Goal: Transaction & Acquisition: Purchase product/service

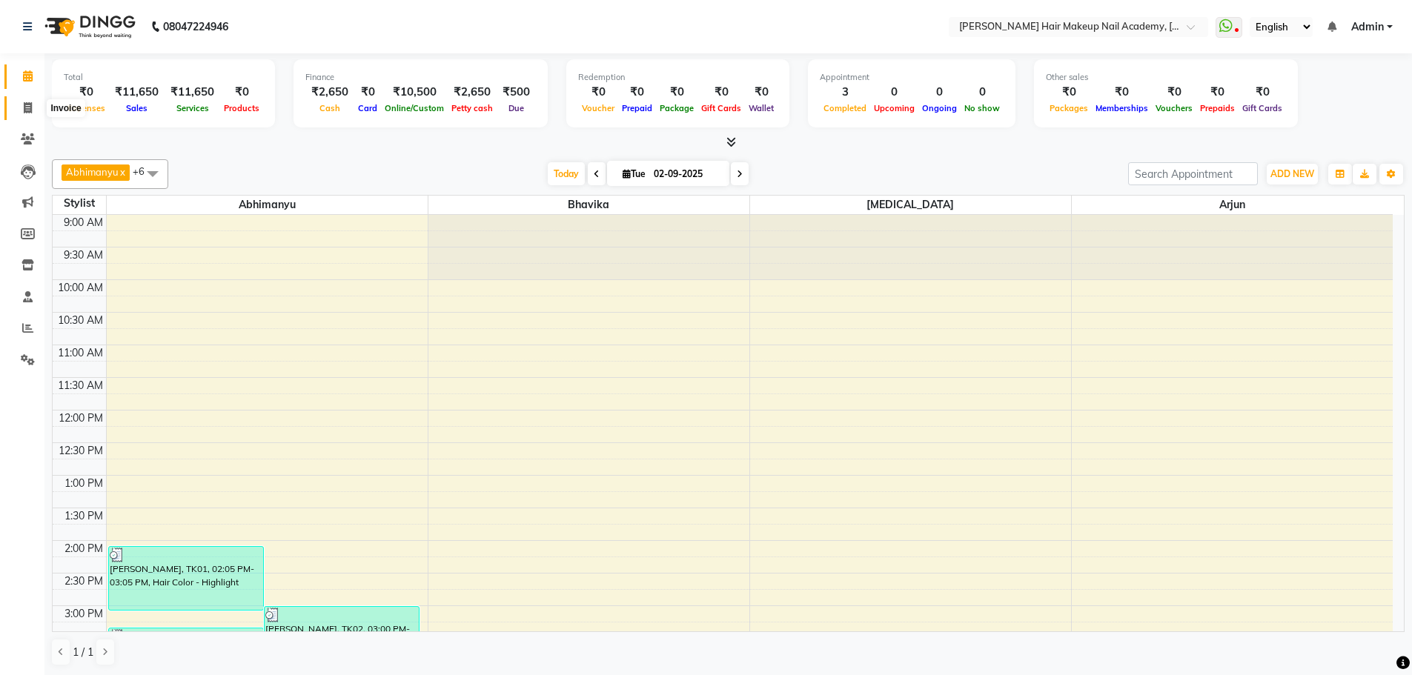
click at [28, 113] on span at bounding box center [28, 108] width 26 height 17
select select "3468"
select select "service"
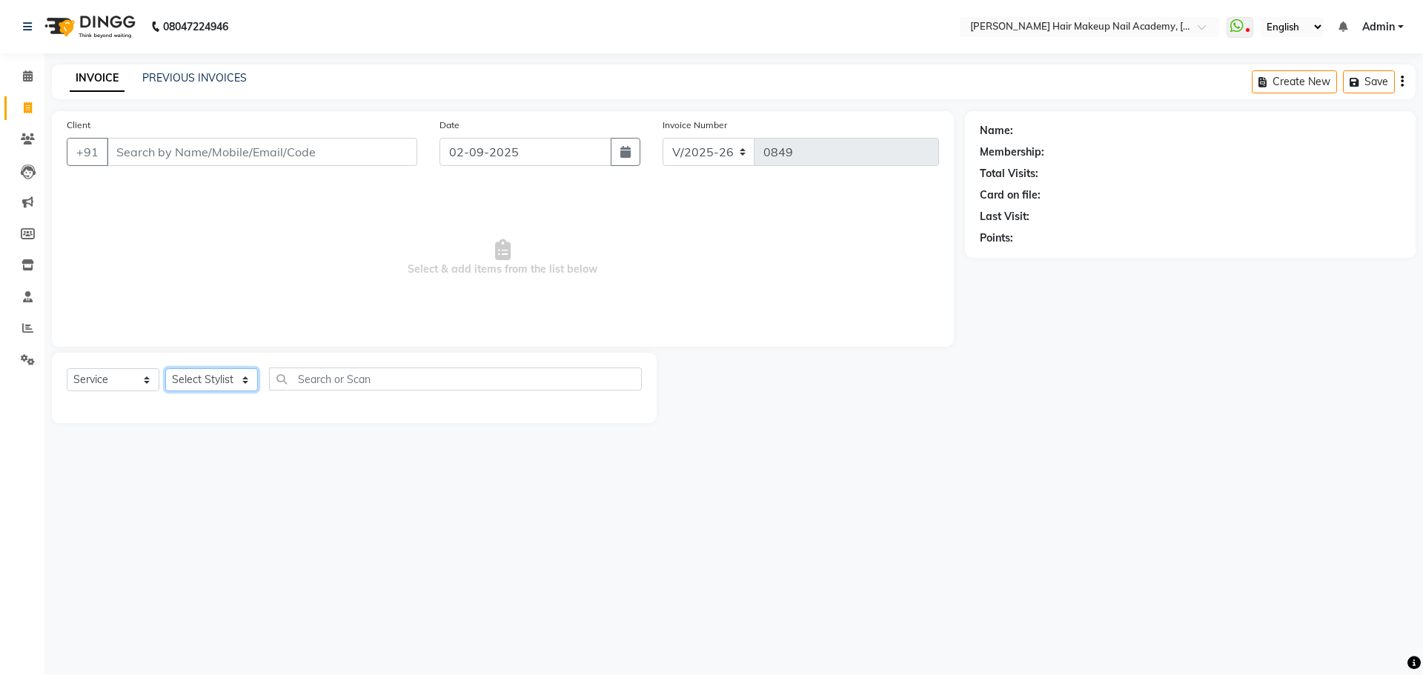
click at [228, 379] on select "Select Stylist Abhimanyu [PERSON_NAME] Arjun [PERSON_NAME] Kiran [MEDICAL_DATA]" at bounding box center [211, 379] width 93 height 23
select select "15692"
click at [165, 368] on select "Select Stylist Abhimanyu [PERSON_NAME] Arjun [PERSON_NAME] Kiran [MEDICAL_DATA]" at bounding box center [211, 379] width 93 height 23
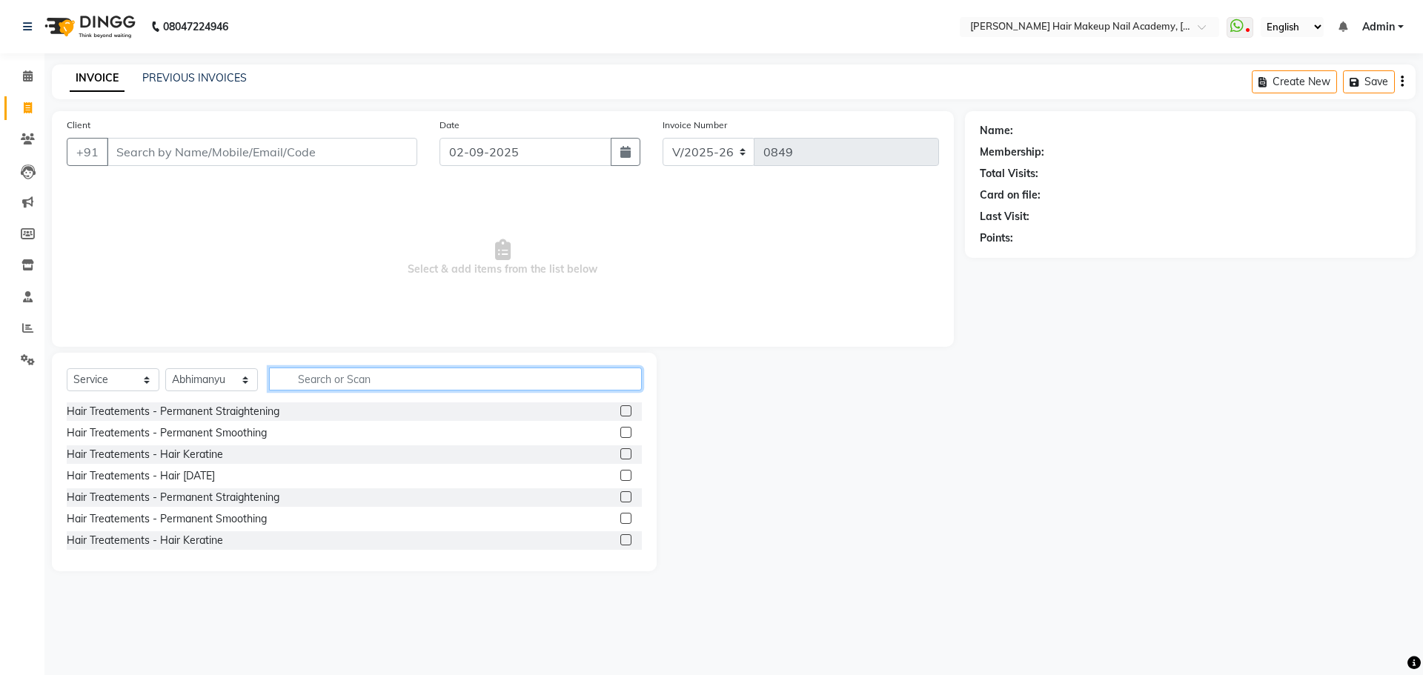
click at [339, 374] on input "text" at bounding box center [455, 379] width 373 height 23
type input "wash"
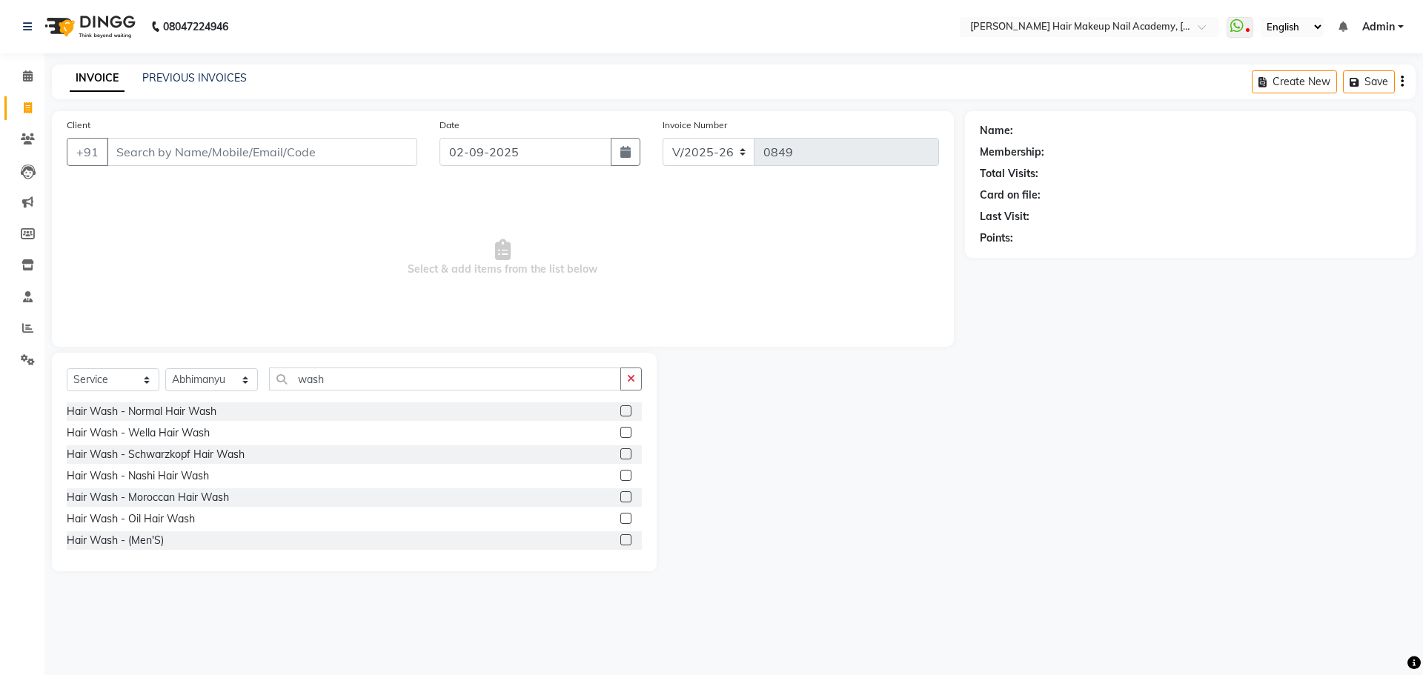
click at [621, 459] on label at bounding box center [626, 454] width 11 height 11
click at [621, 459] on input "checkbox" at bounding box center [626, 455] width 10 height 10
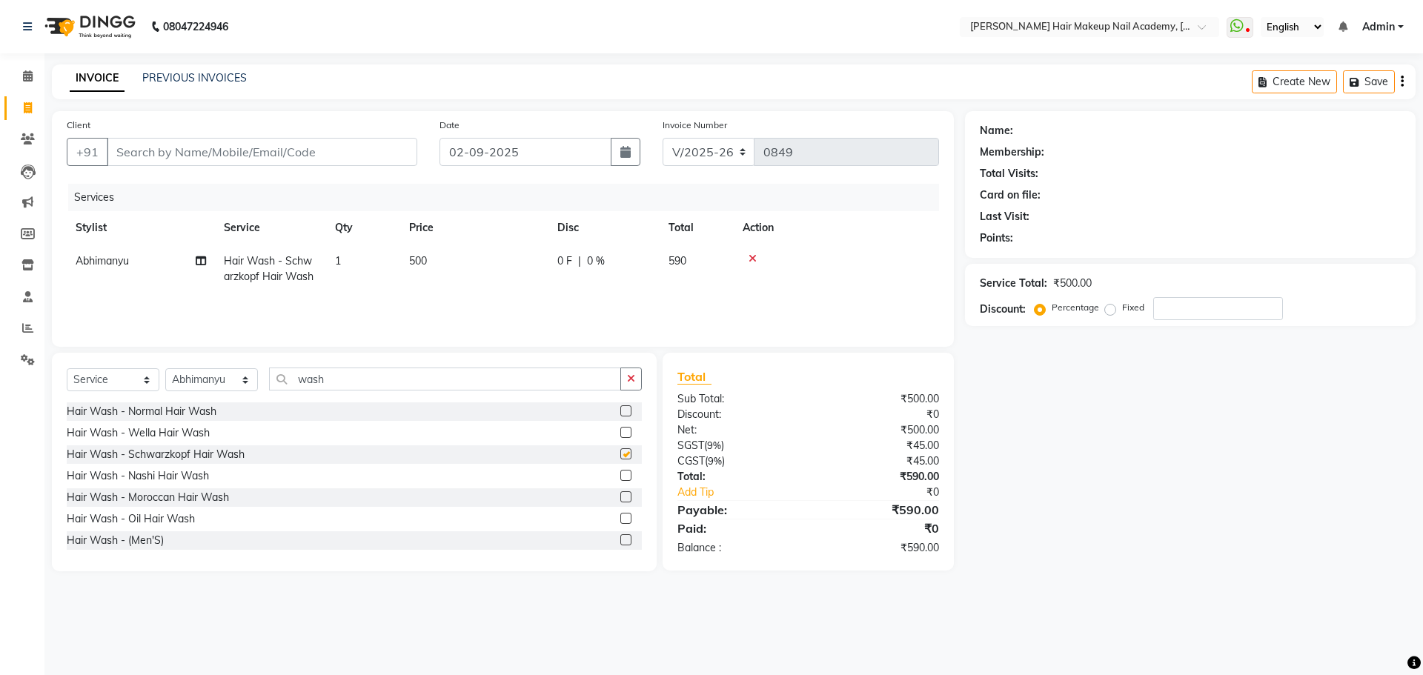
checkbox input "false"
click at [632, 386] on button "button" at bounding box center [631, 379] width 21 height 23
click at [1239, 28] on icon at bounding box center [1237, 26] width 13 height 15
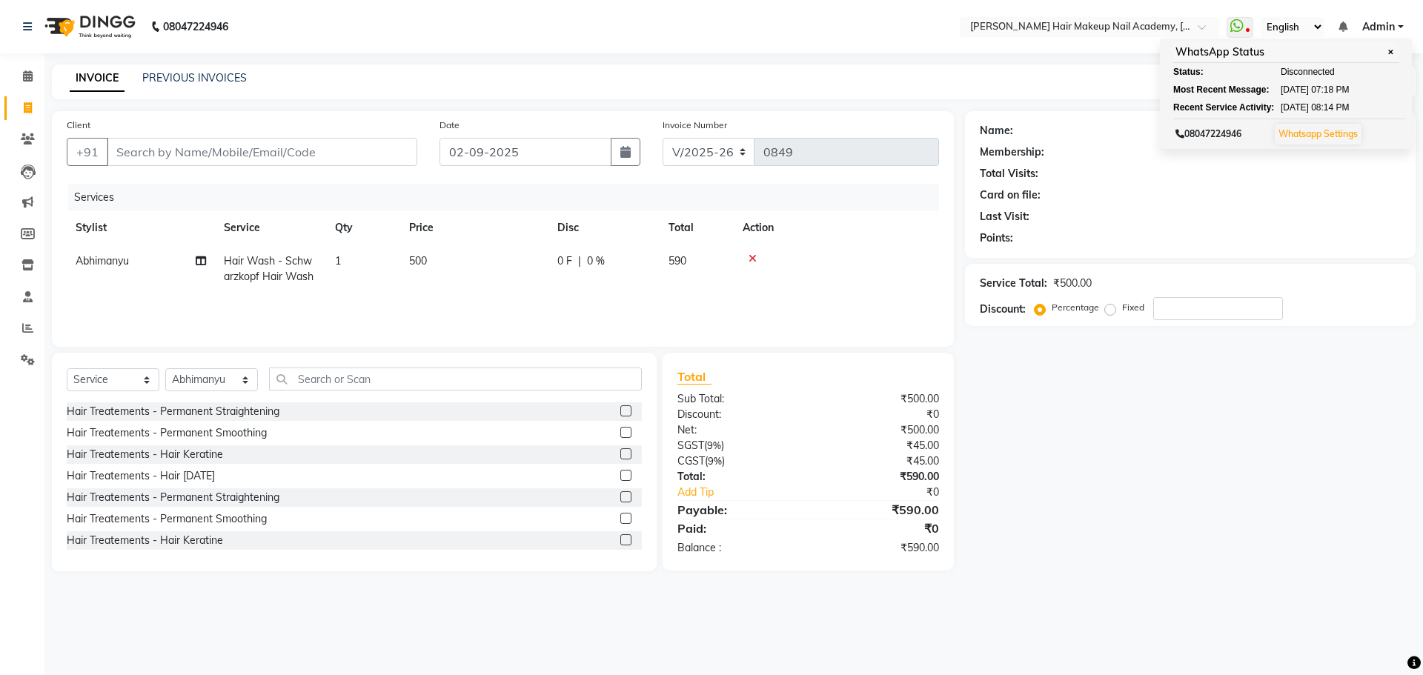
click at [1168, 547] on div "Name: Membership: Total Visits: Card on file: Last Visit: Points: Service Total…" at bounding box center [1196, 341] width 462 height 460
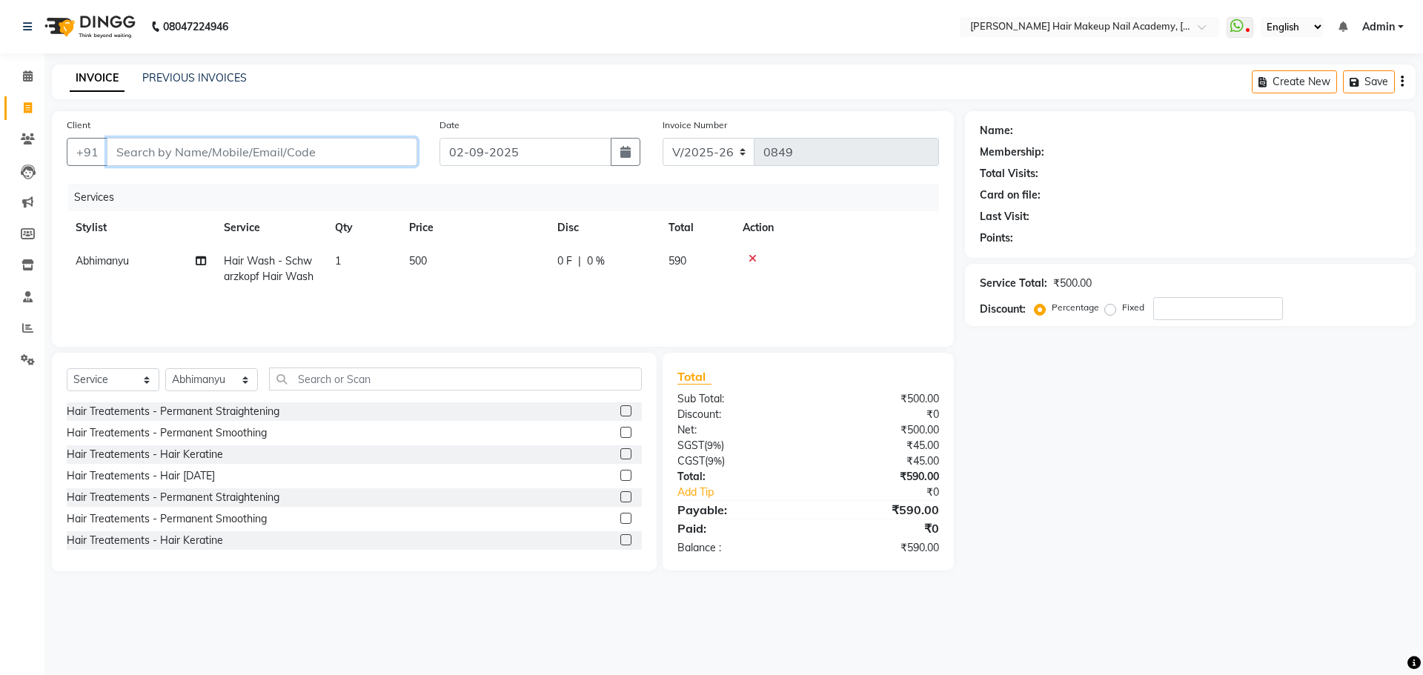
click at [361, 145] on input "Client" at bounding box center [262, 152] width 311 height 28
click at [124, 369] on select "Select Service Product Membership Package Voucher Prepaid Gift Card" at bounding box center [113, 379] width 93 height 23
select select "product"
click at [67, 368] on select "Select Service Product Membership Package Voucher Prepaid Gift Card" at bounding box center [113, 379] width 93 height 23
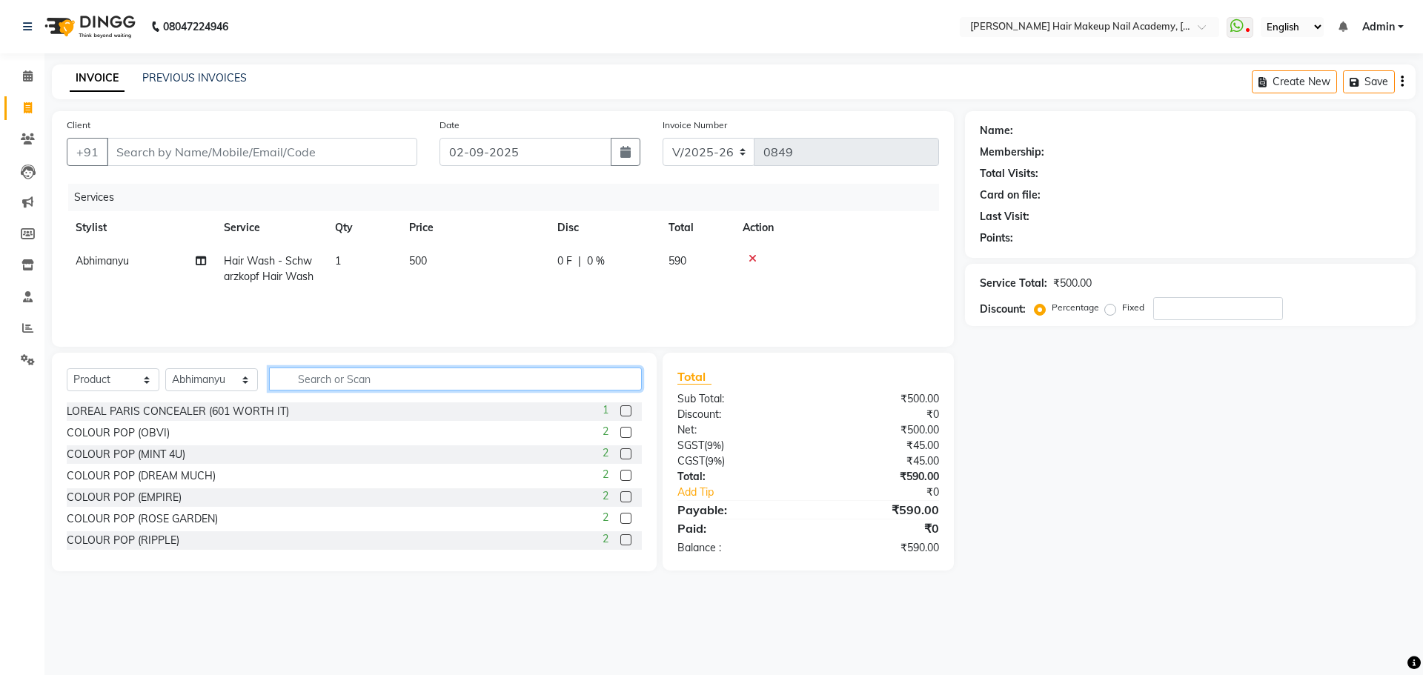
click at [308, 384] on input "text" at bounding box center [455, 379] width 373 height 23
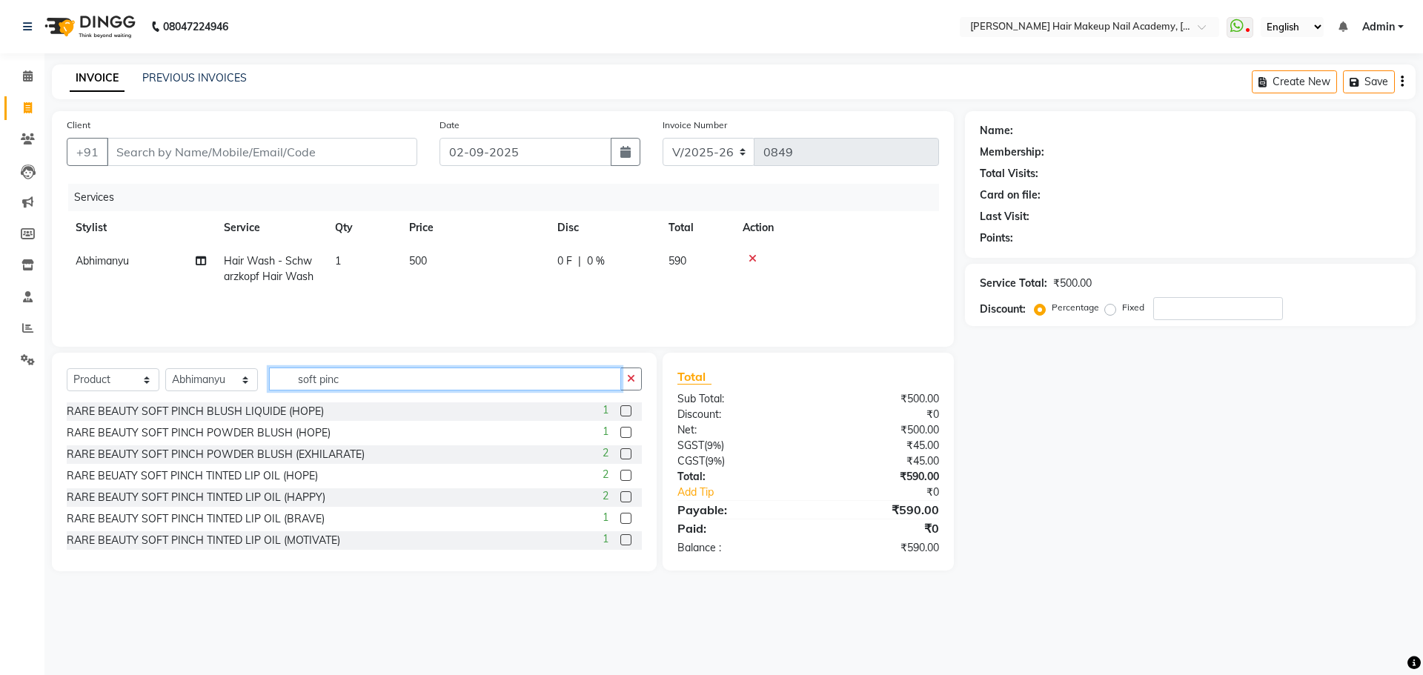
type input "soft pinc"
click at [621, 476] on label at bounding box center [626, 475] width 11 height 11
click at [621, 476] on input "checkbox" at bounding box center [626, 477] width 10 height 10
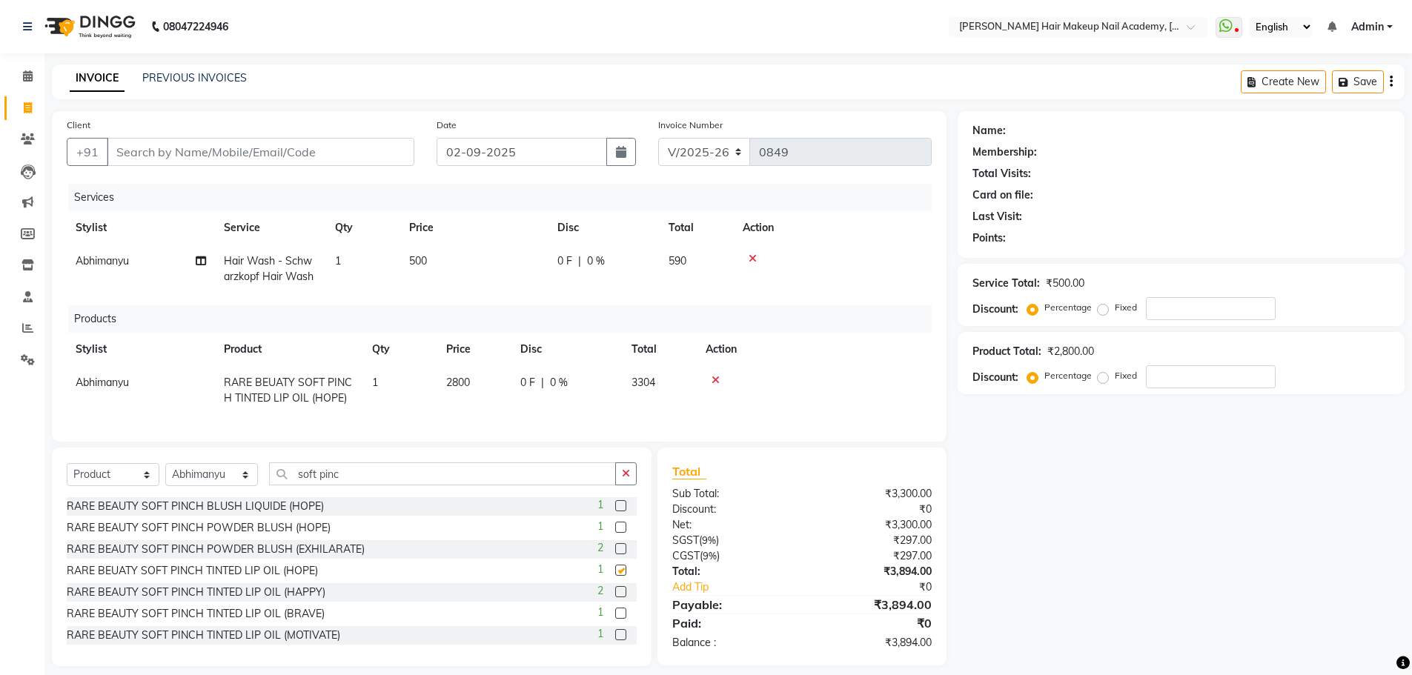
checkbox input "false"
click at [617, 484] on button "button" at bounding box center [625, 474] width 21 height 23
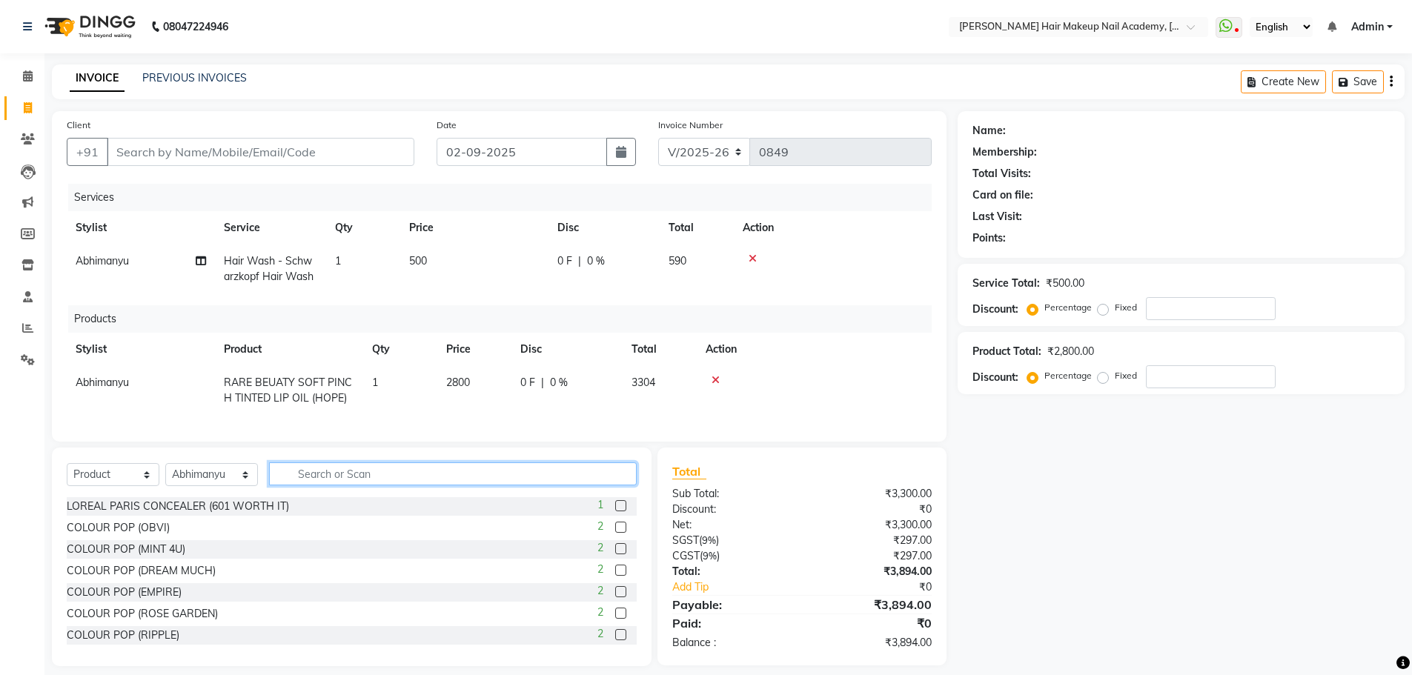
click at [615, 486] on input "text" at bounding box center [453, 474] width 368 height 23
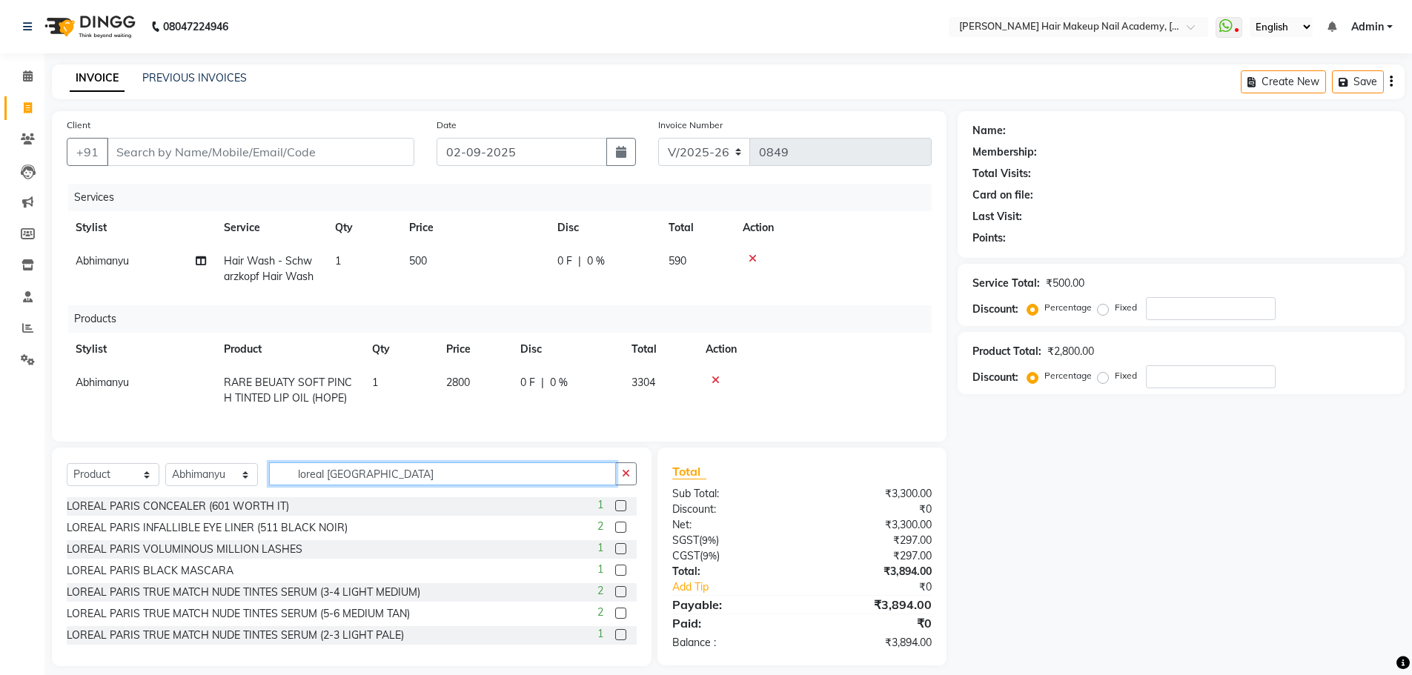
type input "loreal [GEOGRAPHIC_DATA]"
click at [615, 512] on label at bounding box center [620, 505] width 11 height 11
click at [615, 512] on input "checkbox" at bounding box center [620, 507] width 10 height 10
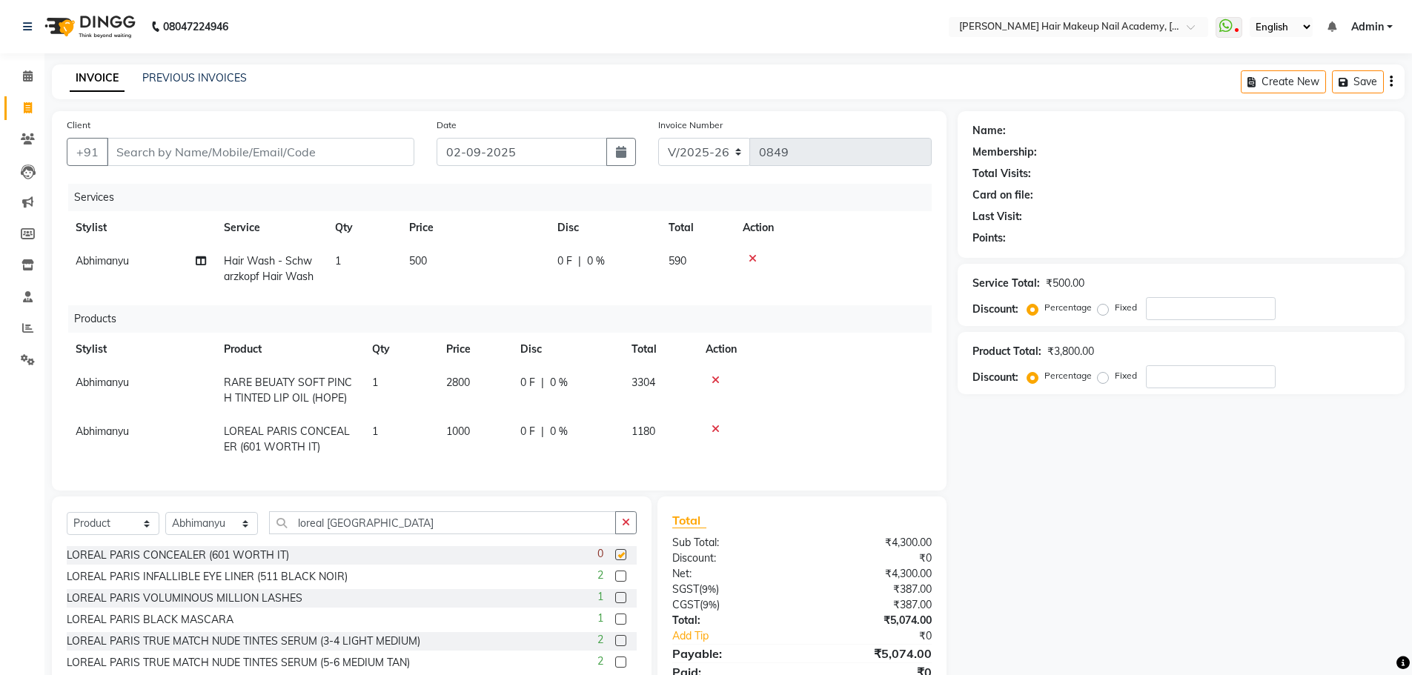
checkbox input "false"
click at [712, 427] on icon at bounding box center [716, 429] width 8 height 10
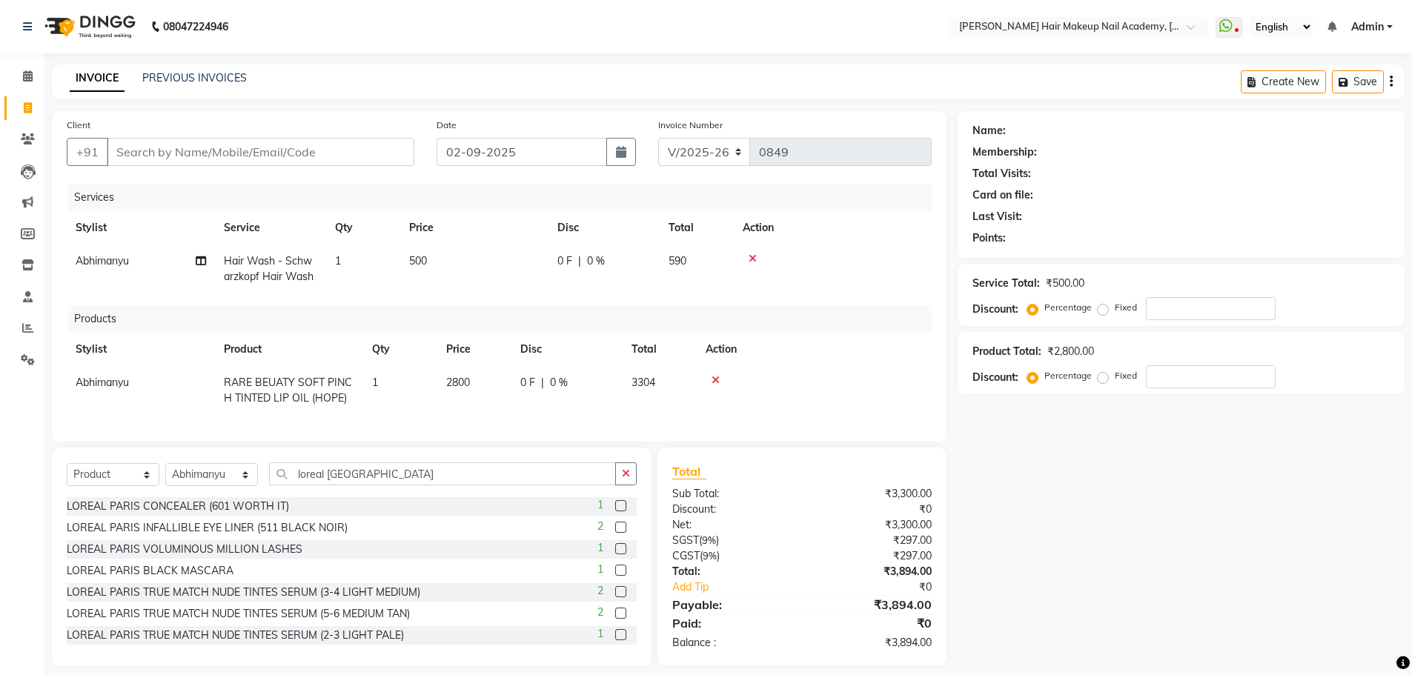
click at [712, 383] on div at bounding box center [814, 380] width 217 height 10
click at [713, 380] on icon at bounding box center [716, 380] width 8 height 10
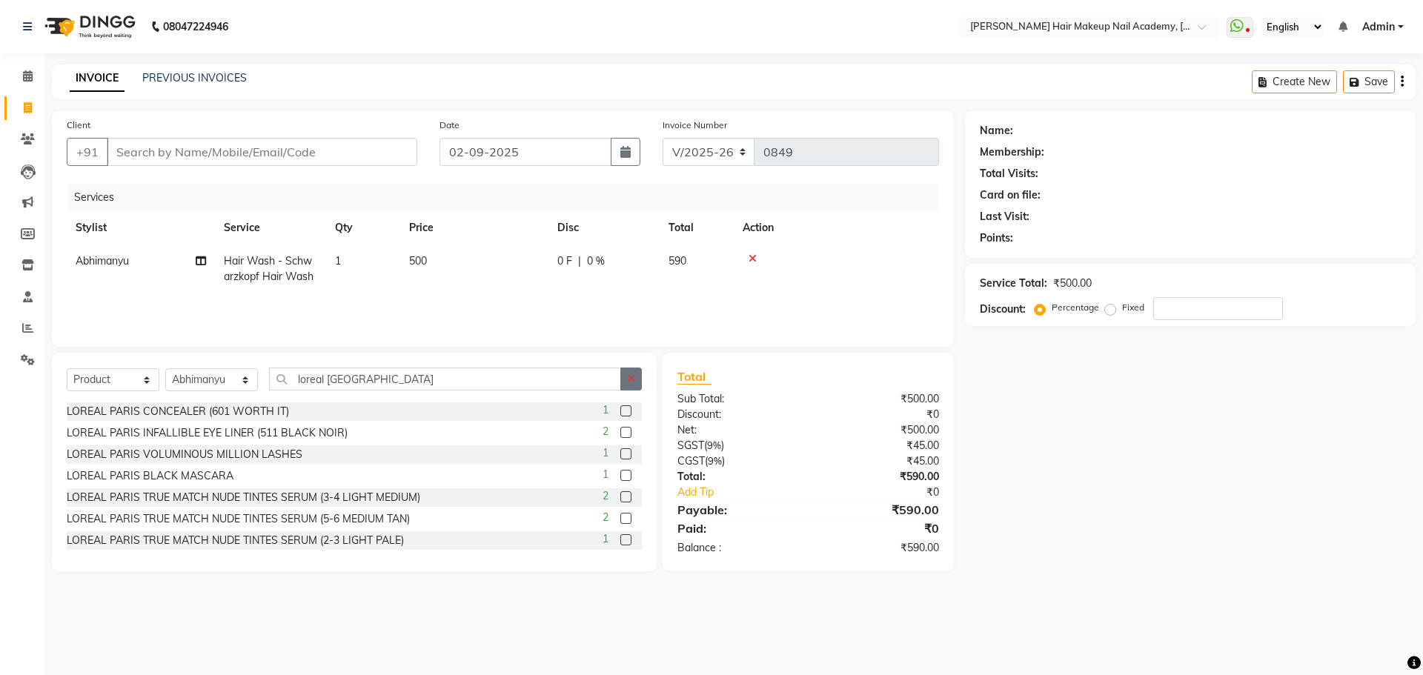
click at [638, 383] on button "button" at bounding box center [631, 379] width 21 height 23
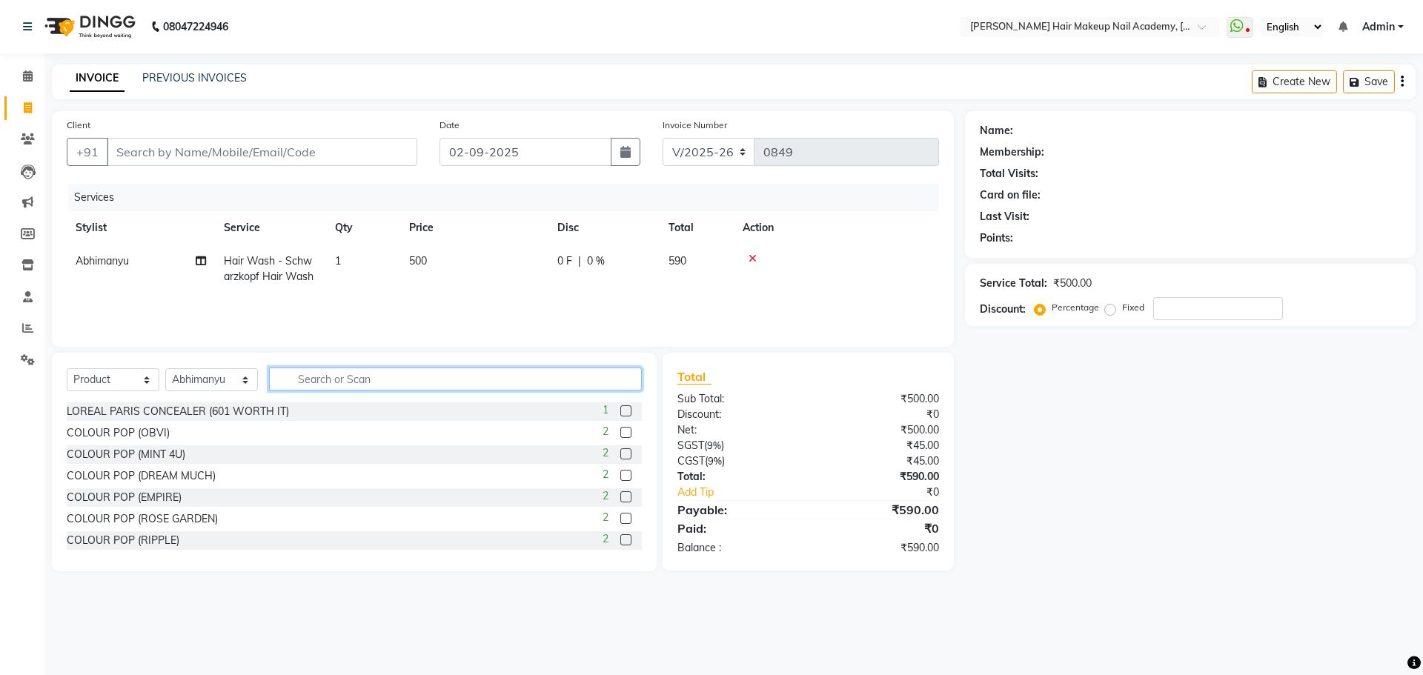
drag, startPoint x: 635, startPoint y: 383, endPoint x: 635, endPoint y: 375, distance: 8.2
click at [635, 382] on input "text" at bounding box center [455, 379] width 373 height 23
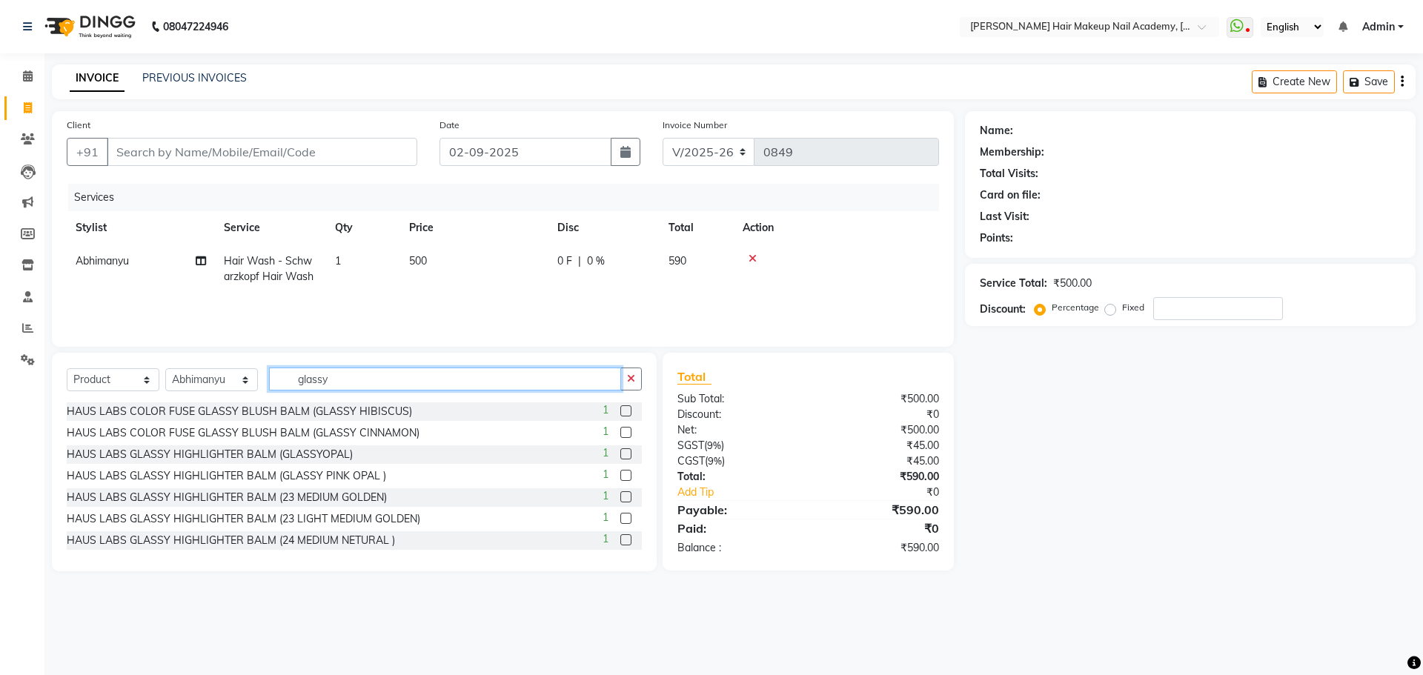
type input "glassy"
click at [615, 403] on div "1" at bounding box center [622, 412] width 39 height 19
click at [621, 411] on label at bounding box center [626, 411] width 11 height 11
click at [621, 411] on input "checkbox" at bounding box center [626, 412] width 10 height 10
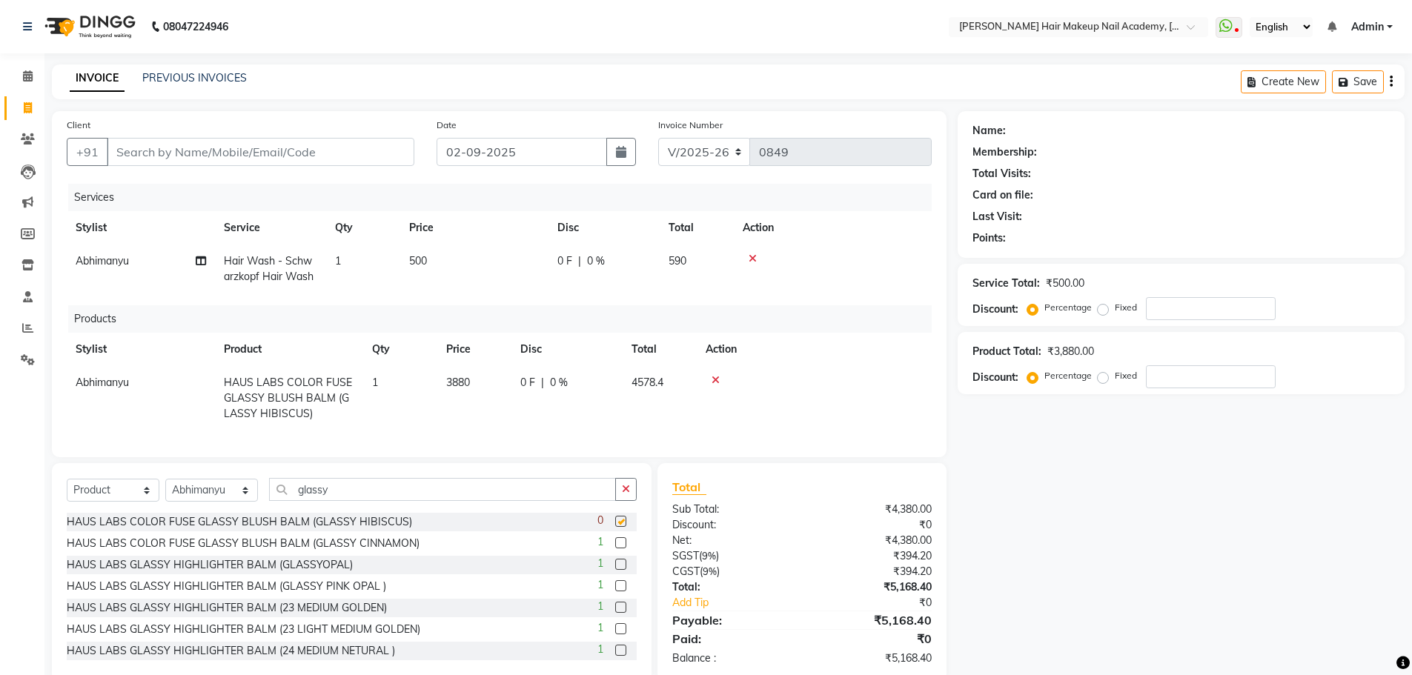
checkbox input "false"
click at [632, 494] on button "button" at bounding box center [625, 489] width 21 height 23
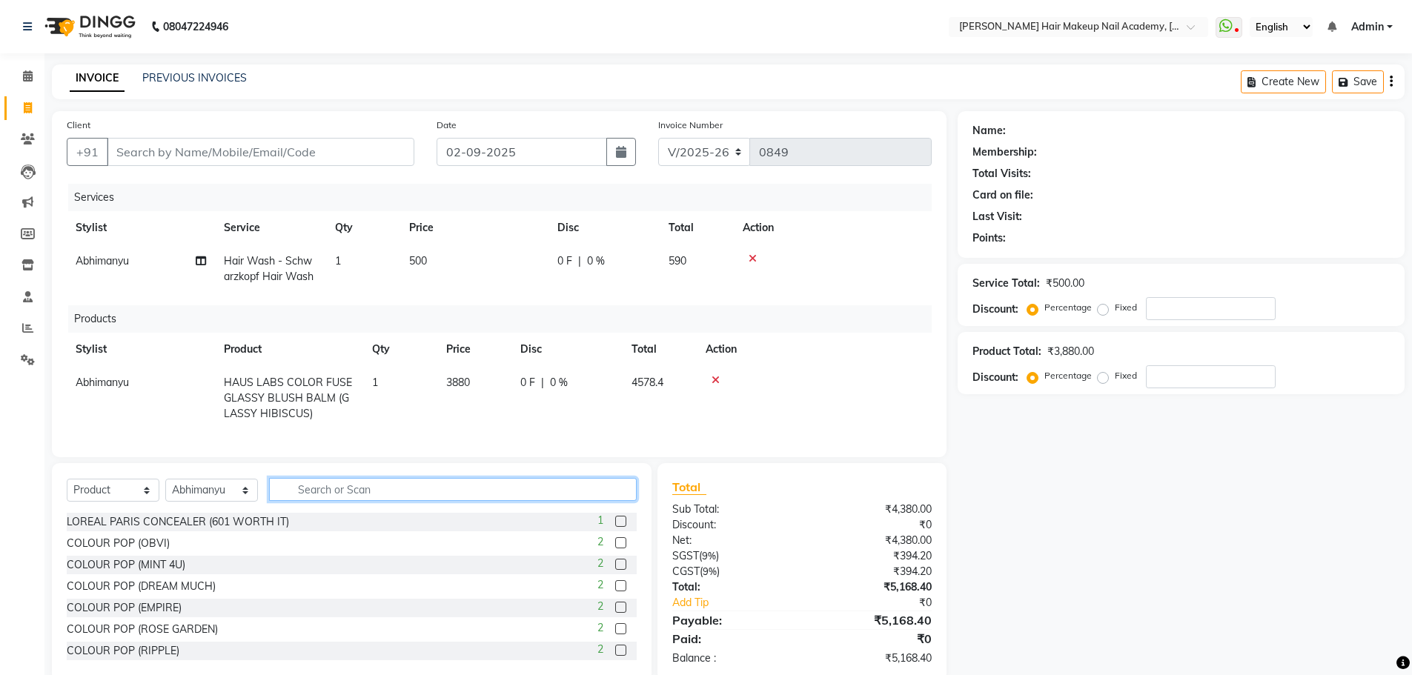
drag, startPoint x: 632, startPoint y: 494, endPoint x: 641, endPoint y: 491, distance: 9.4
click at [632, 494] on input "text" at bounding box center [453, 489] width 368 height 23
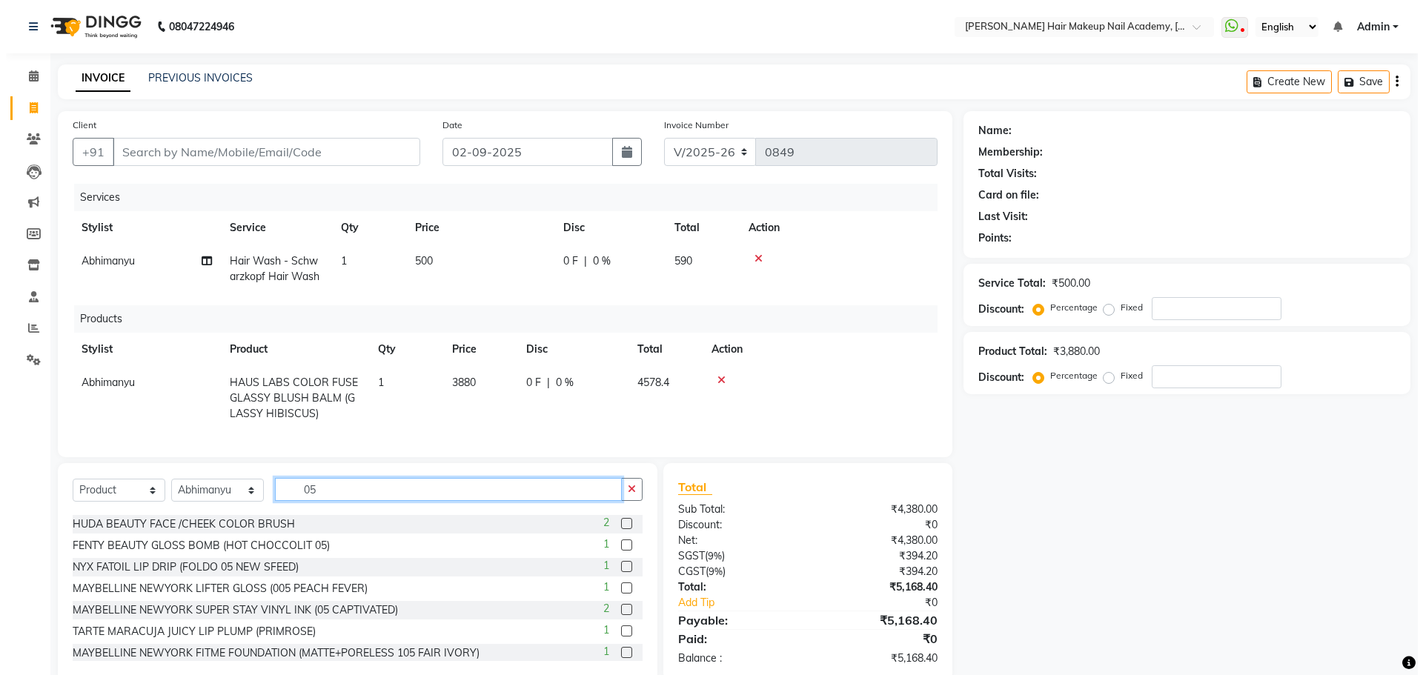
scroll to position [222, 0]
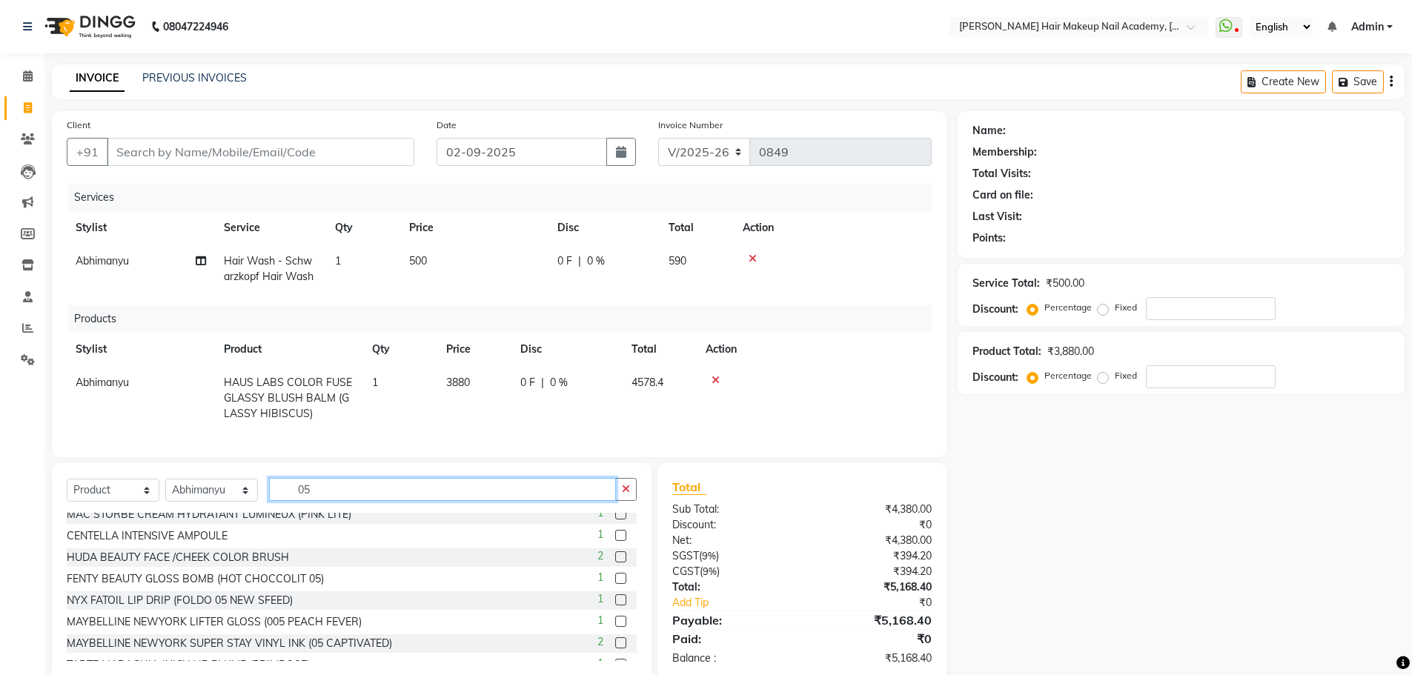
type input "05"
click at [615, 584] on label at bounding box center [620, 578] width 11 height 11
click at [615, 584] on input "checkbox" at bounding box center [620, 580] width 10 height 10
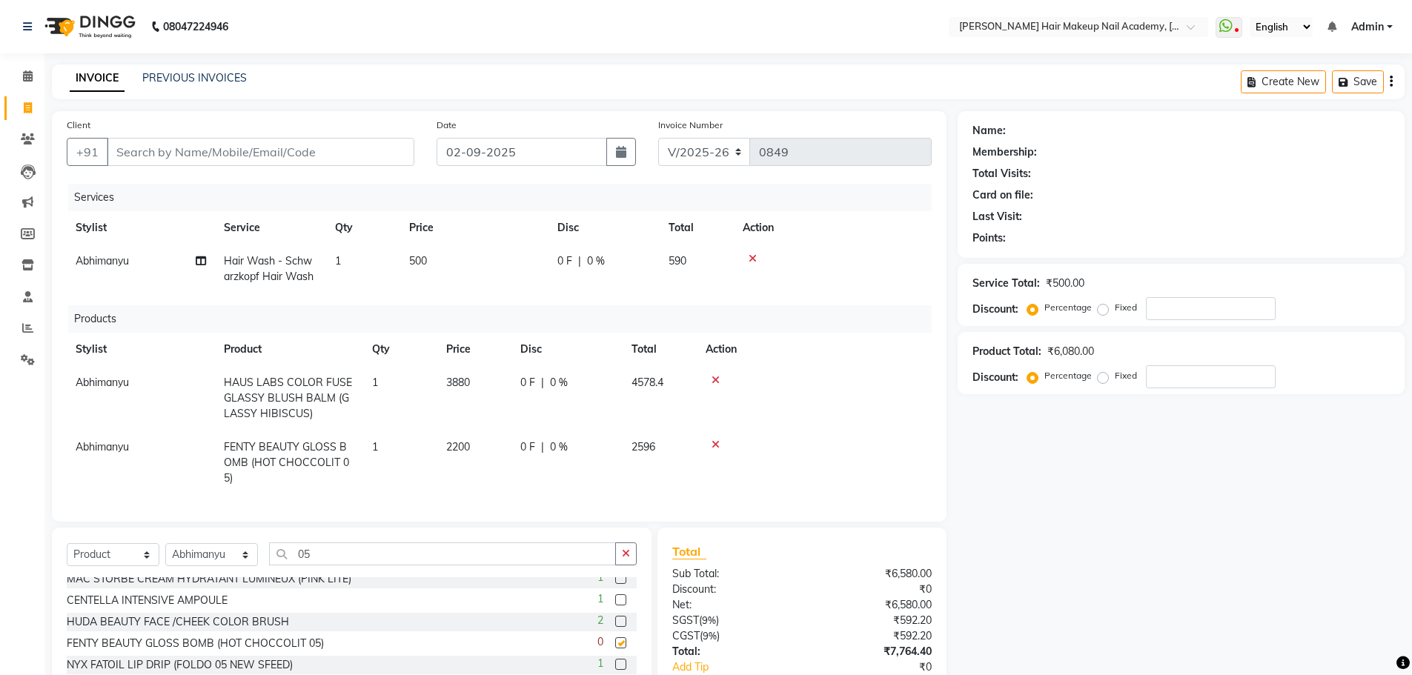
checkbox input "false"
click at [712, 380] on icon at bounding box center [716, 380] width 8 height 10
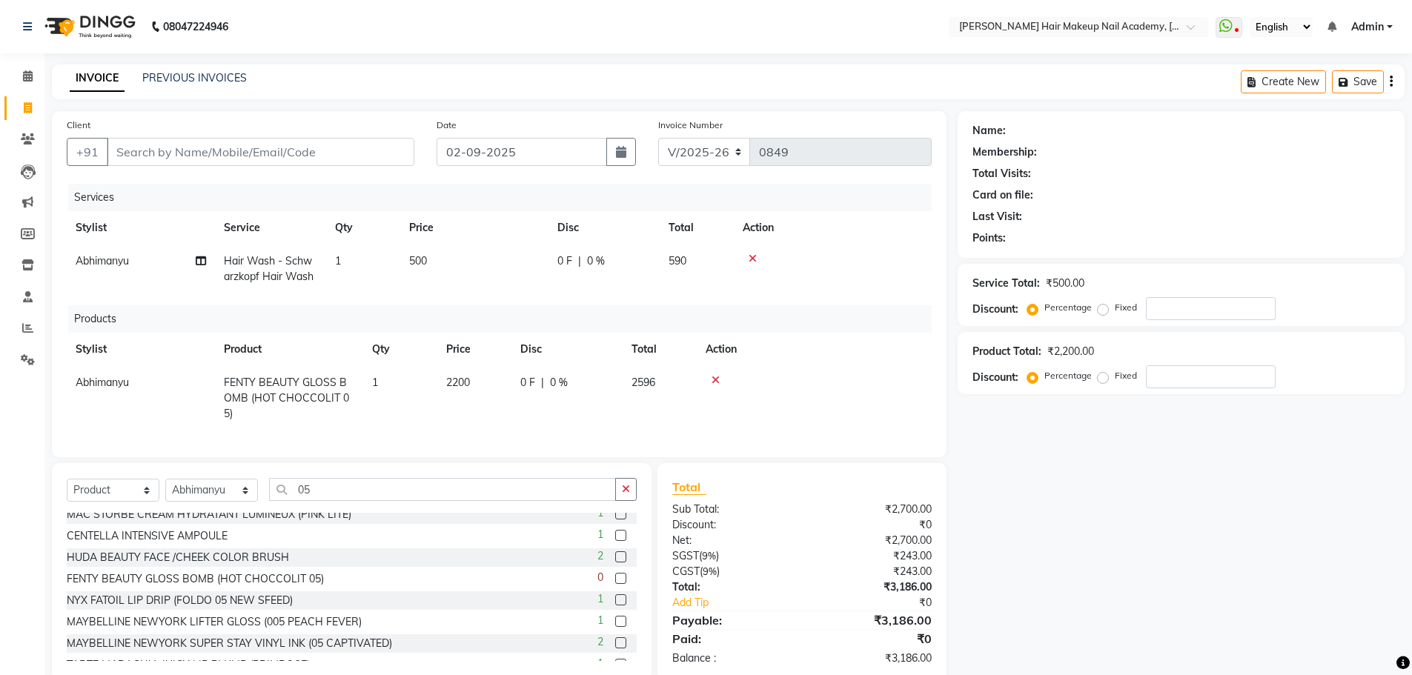
click at [714, 383] on icon at bounding box center [716, 380] width 8 height 10
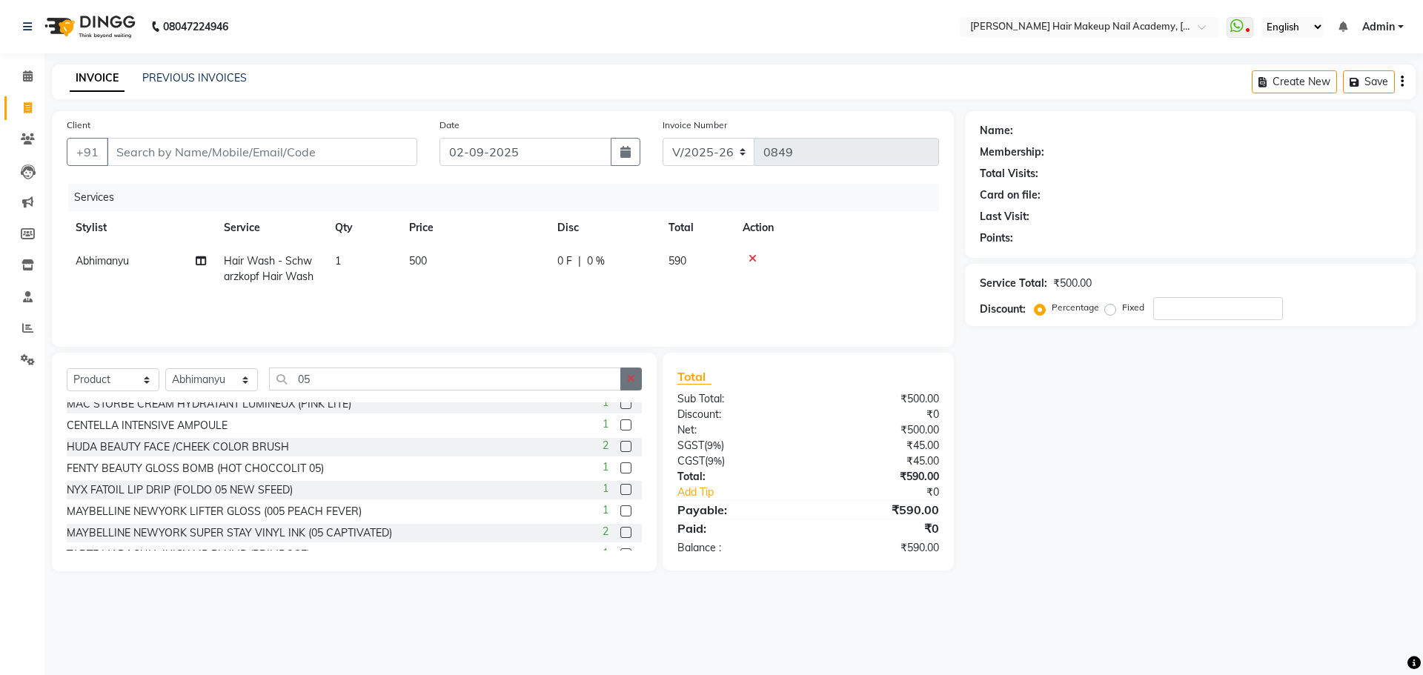
click at [633, 383] on icon "button" at bounding box center [631, 379] width 8 height 10
click at [633, 383] on input "text" at bounding box center [455, 379] width 373 height 23
click at [443, 383] on input "text" at bounding box center [455, 379] width 373 height 23
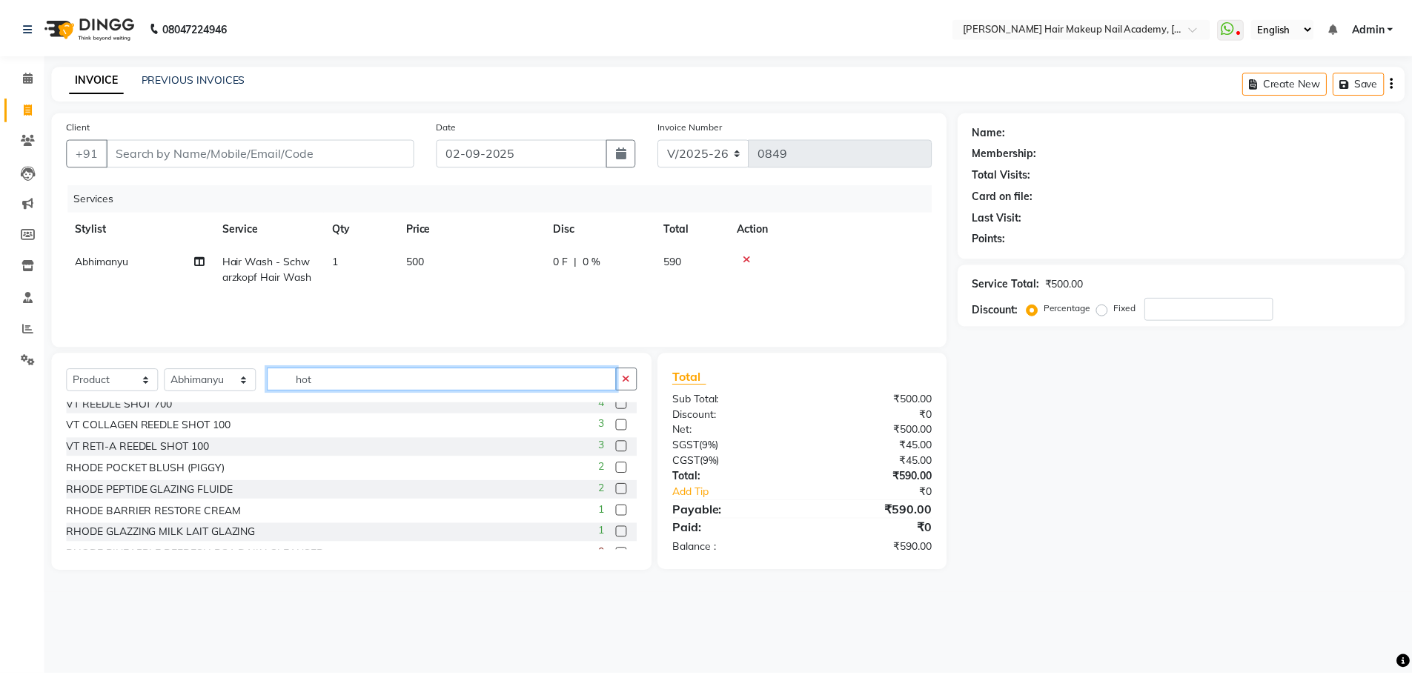
scroll to position [7, 0]
type input "hot"
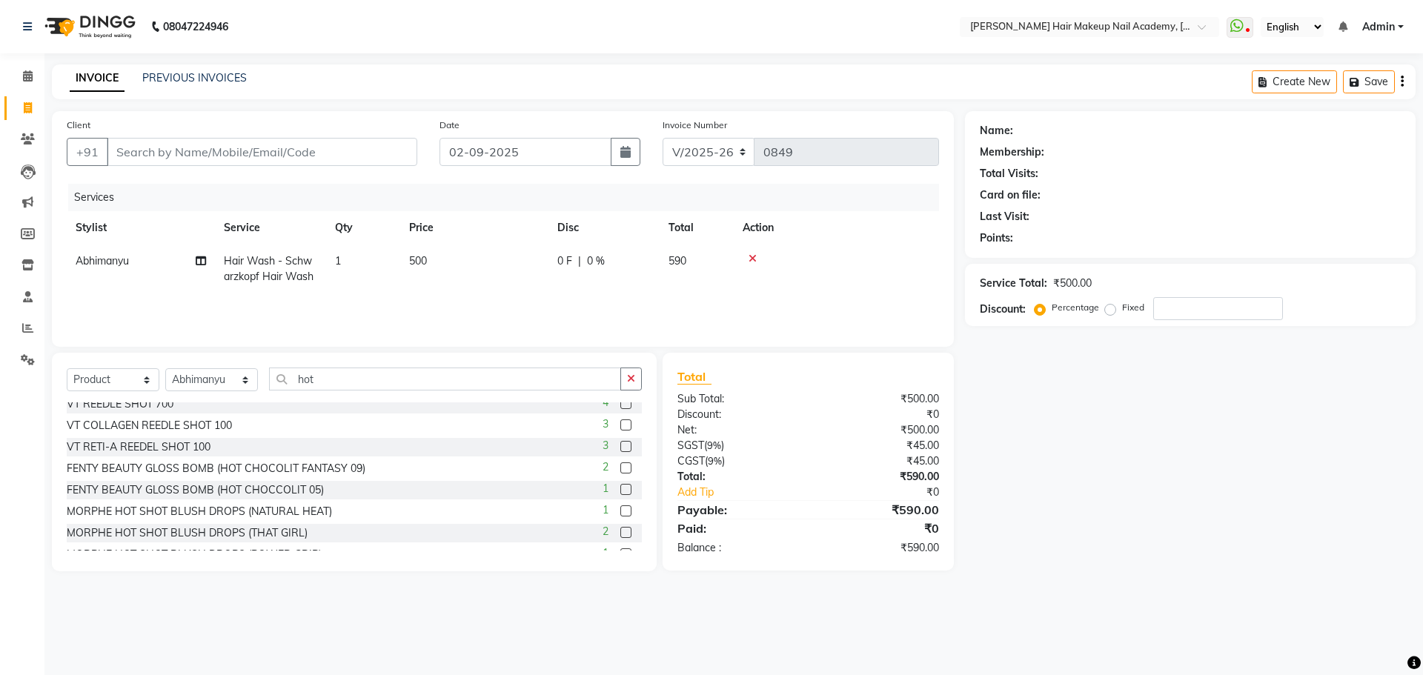
click at [621, 488] on label at bounding box center [626, 489] width 11 height 11
click at [621, 488] on input "checkbox" at bounding box center [626, 491] width 10 height 10
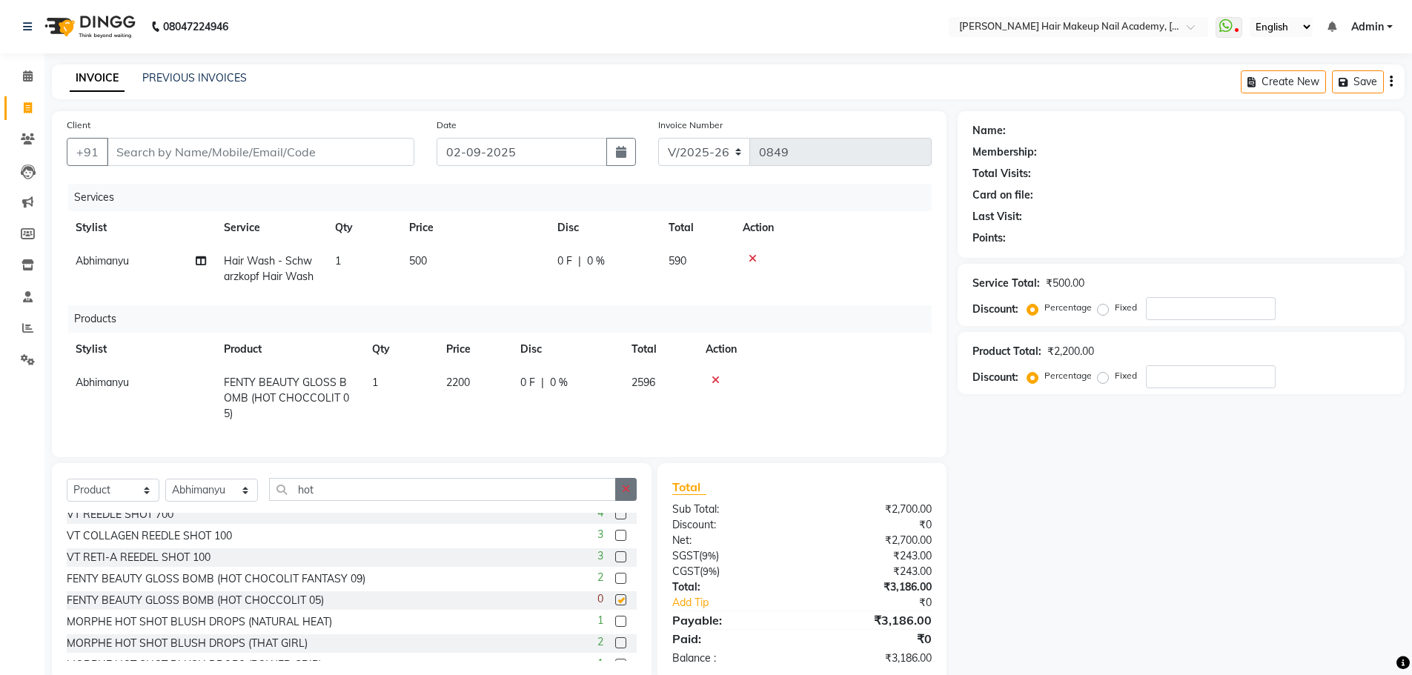
checkbox input "false"
click at [622, 484] on icon "button" at bounding box center [626, 489] width 8 height 10
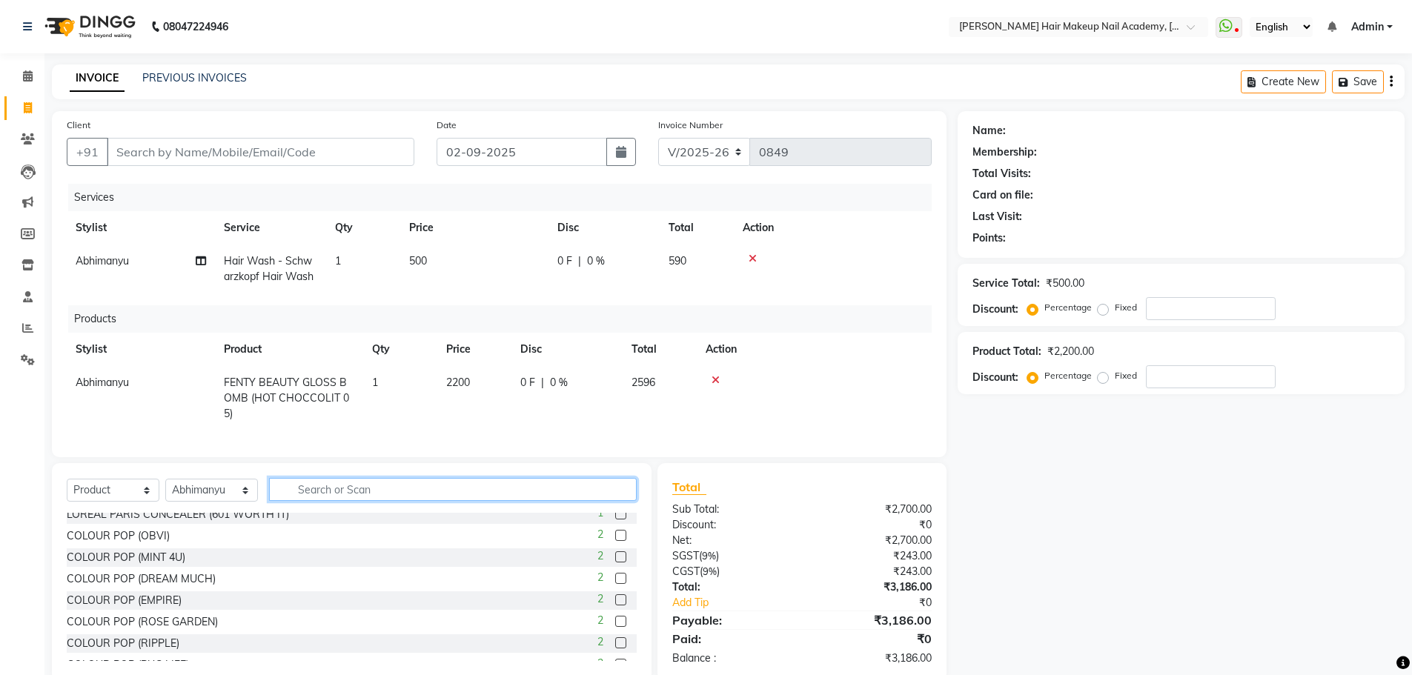
scroll to position [846, 0]
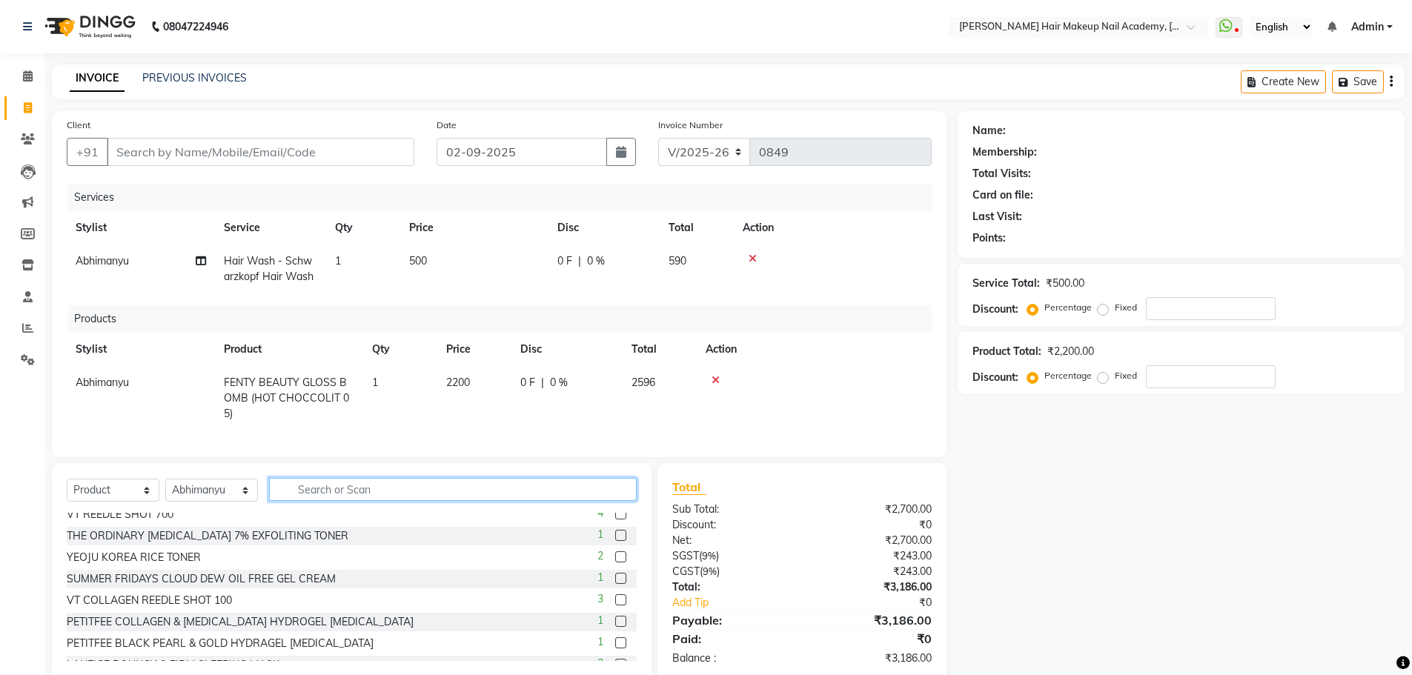
click at [622, 483] on input "text" at bounding box center [453, 489] width 368 height 23
click at [337, 487] on input "text" at bounding box center [453, 489] width 368 height 23
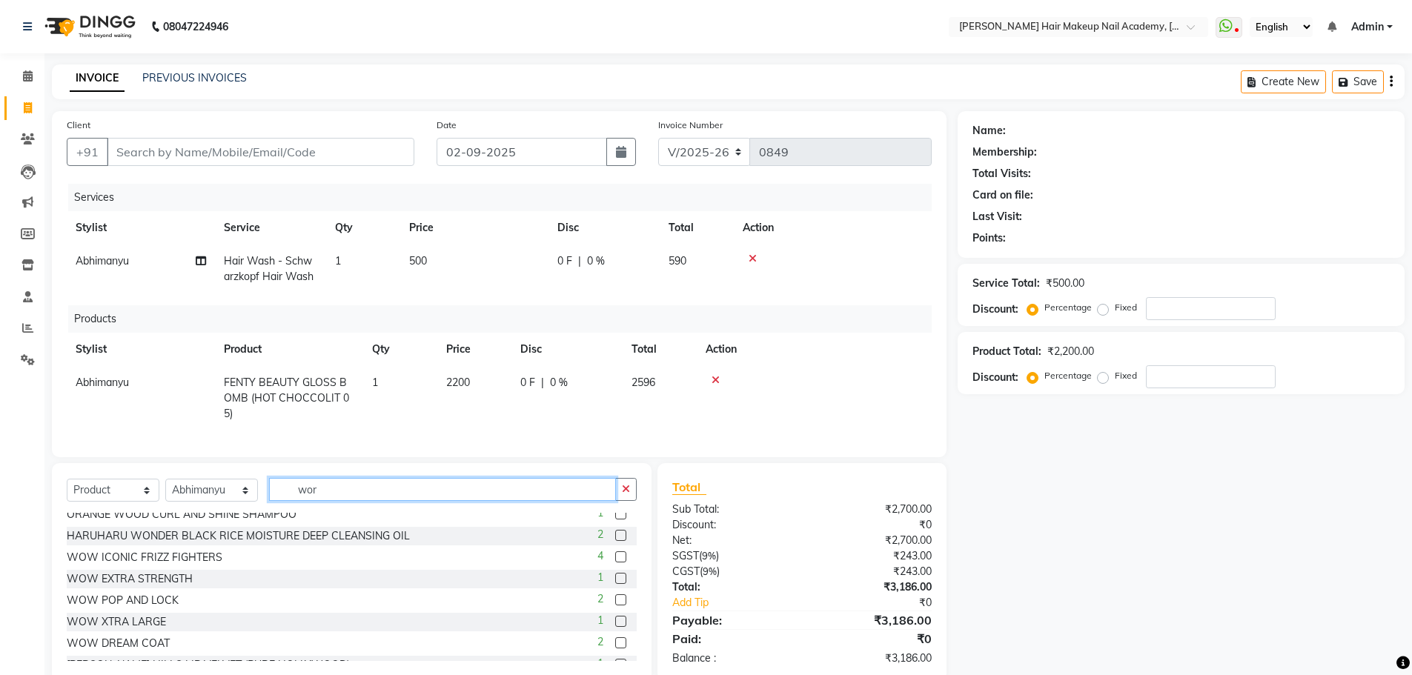
scroll to position [0, 0]
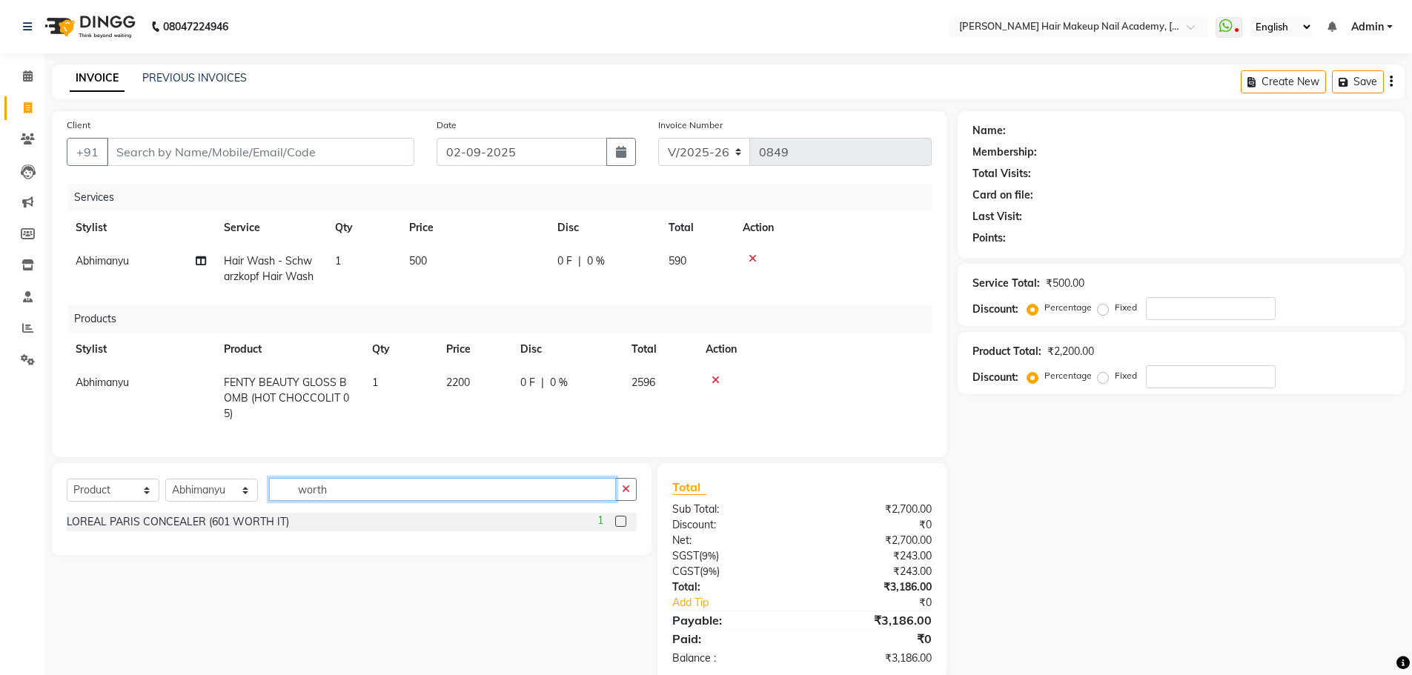
type input "worth"
click at [619, 516] on label at bounding box center [620, 521] width 11 height 11
click at [619, 517] on input "checkbox" at bounding box center [620, 522] width 10 height 10
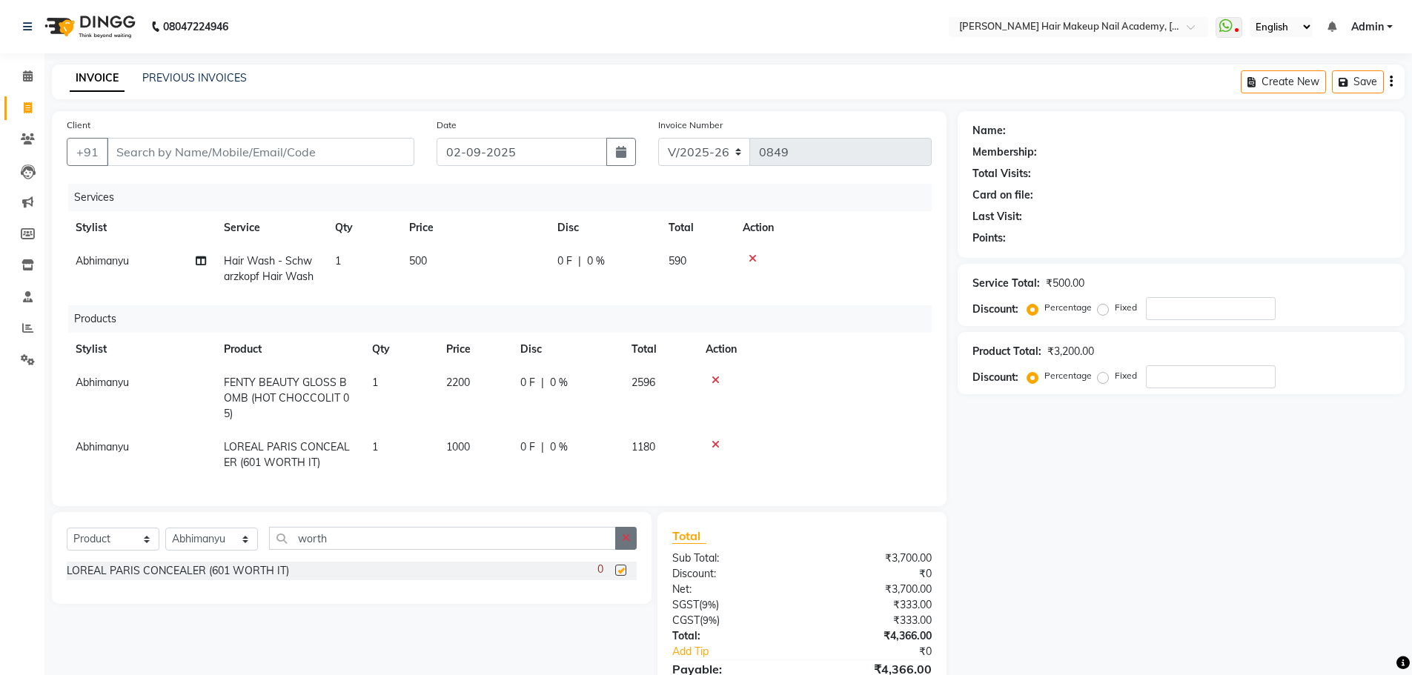
checkbox input "false"
click at [626, 538] on icon "button" at bounding box center [626, 538] width 8 height 10
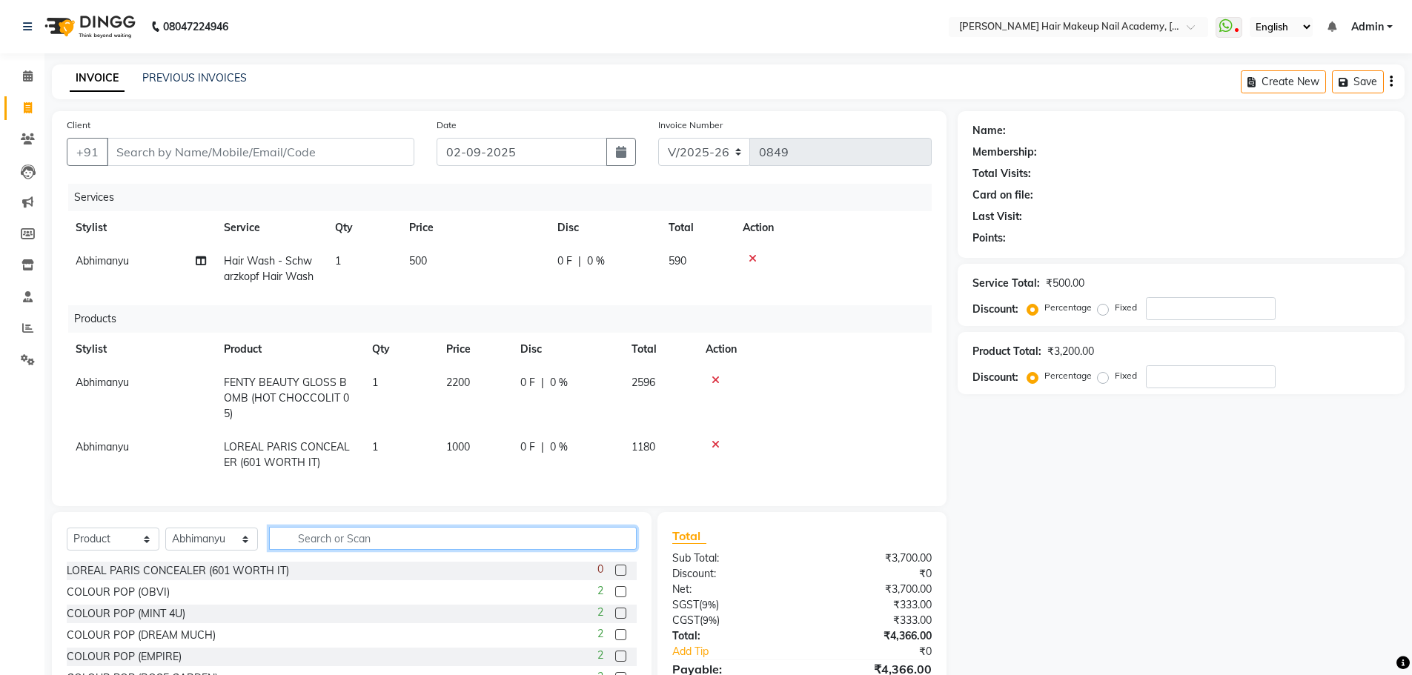
click at [626, 538] on input "text" at bounding box center [453, 538] width 368 height 23
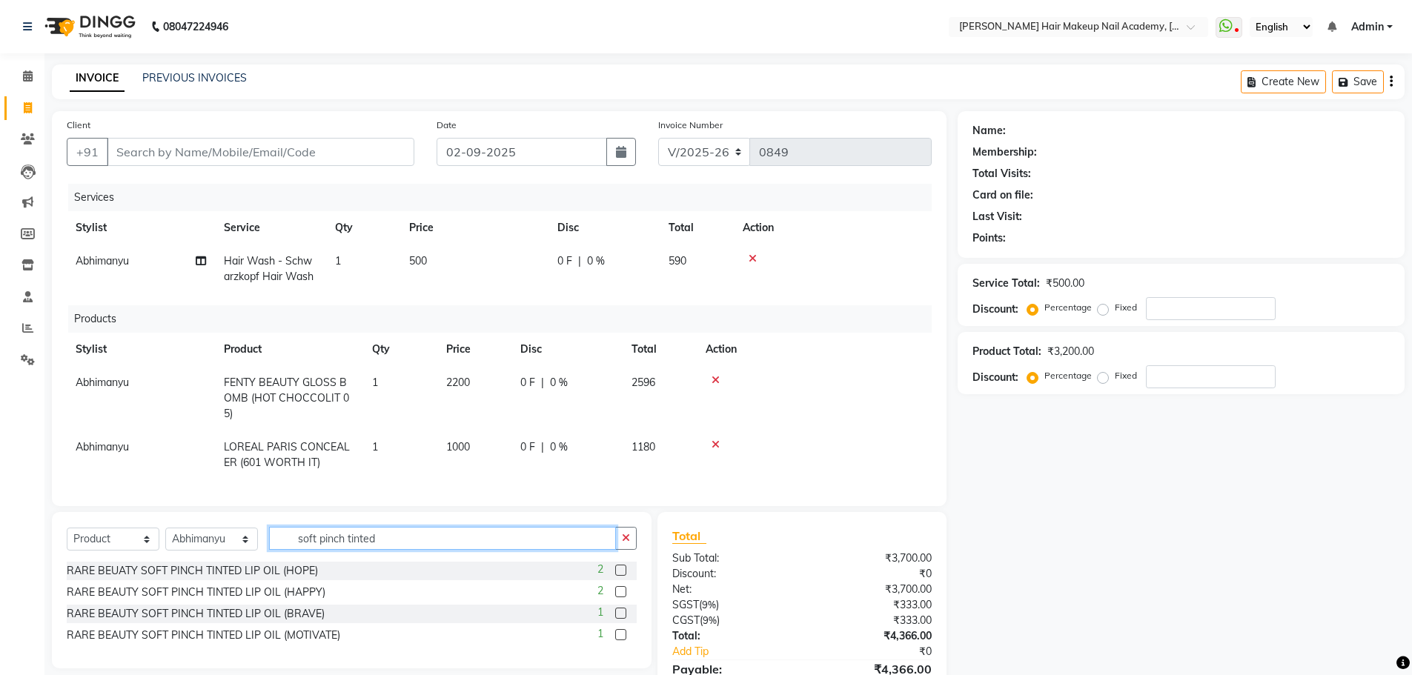
type input "soft pinch tinted"
click at [622, 565] on label at bounding box center [620, 570] width 11 height 11
click at [622, 566] on input "checkbox" at bounding box center [620, 571] width 10 height 10
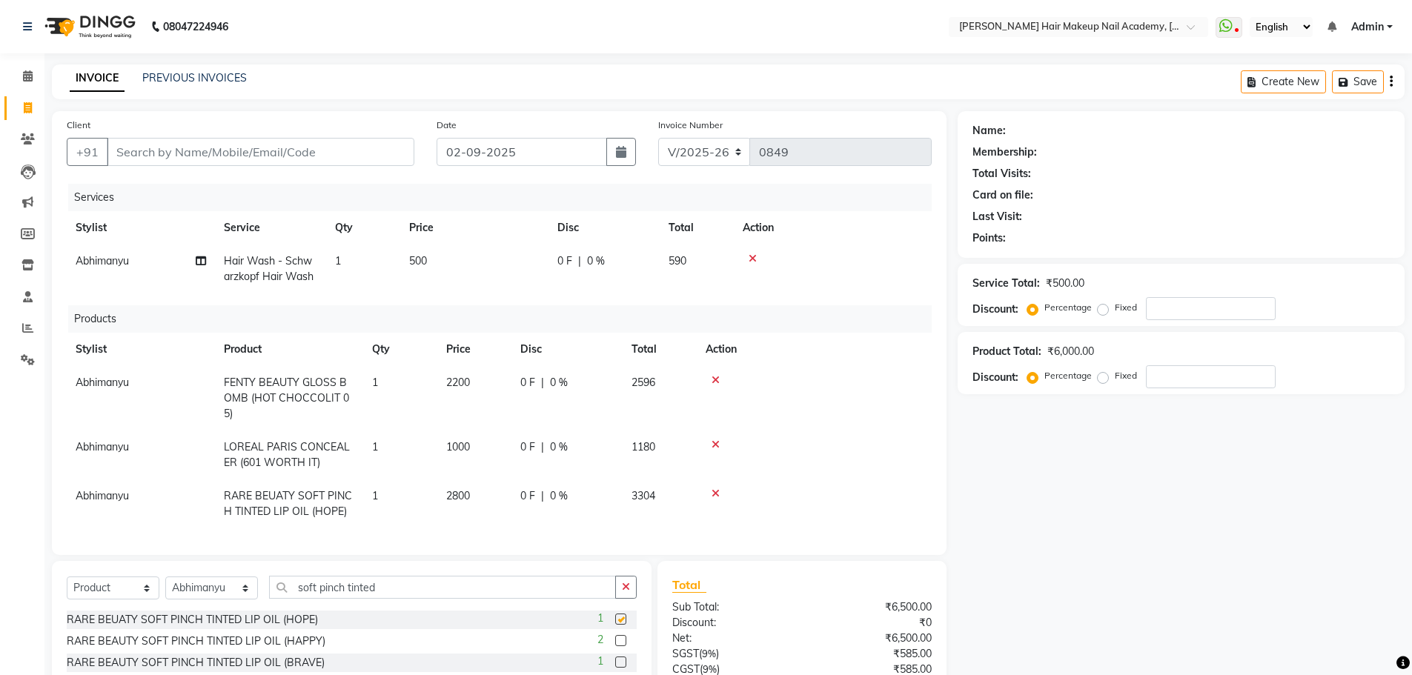
checkbox input "false"
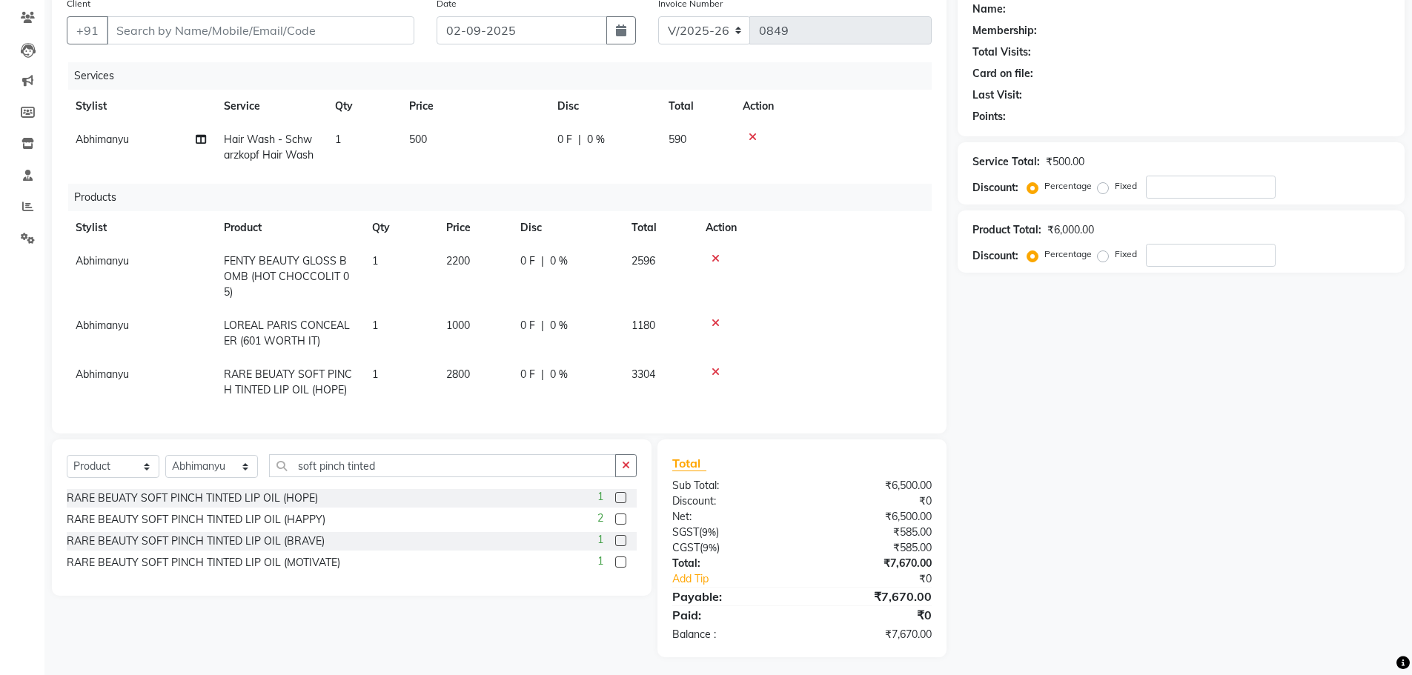
click at [157, 271] on td "Abhimanyu" at bounding box center [141, 277] width 148 height 64
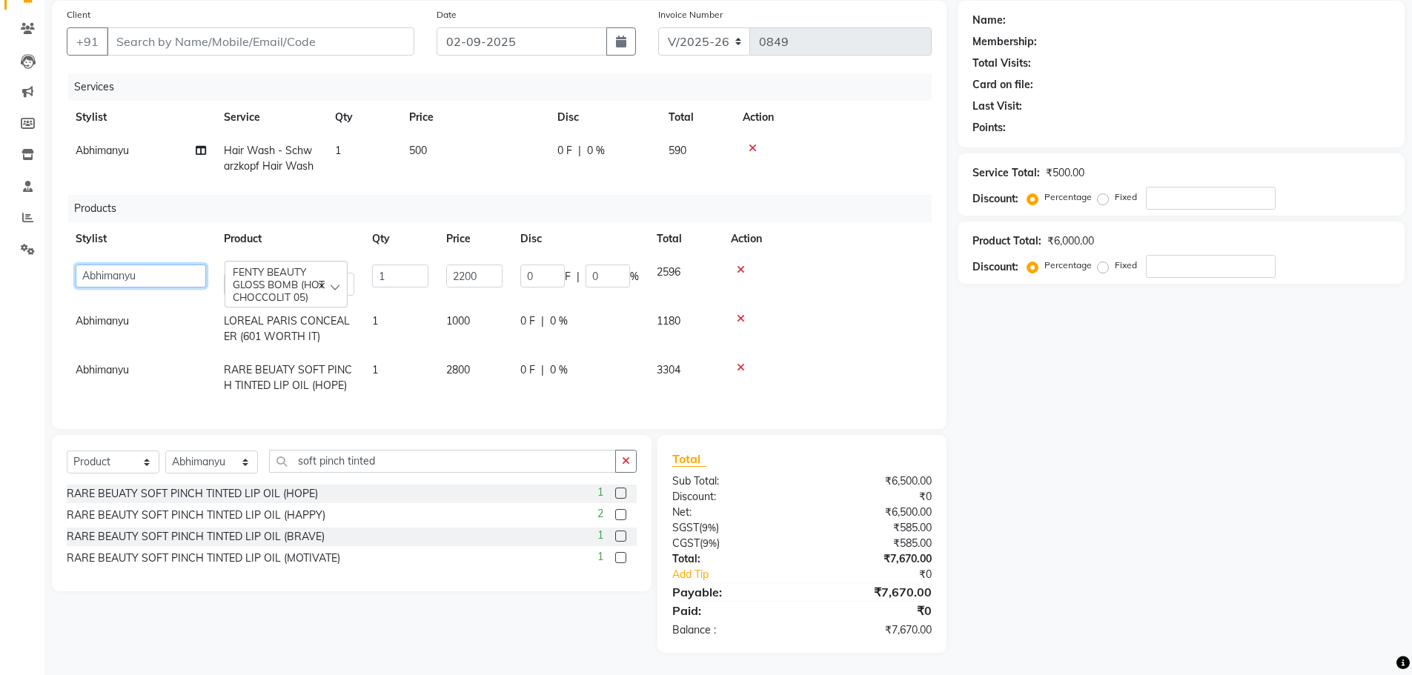
click at [159, 269] on select "Abhimanyu [PERSON_NAME] Arjun [PERSON_NAME] Kiran [MEDICAL_DATA]" at bounding box center [141, 276] width 130 height 23
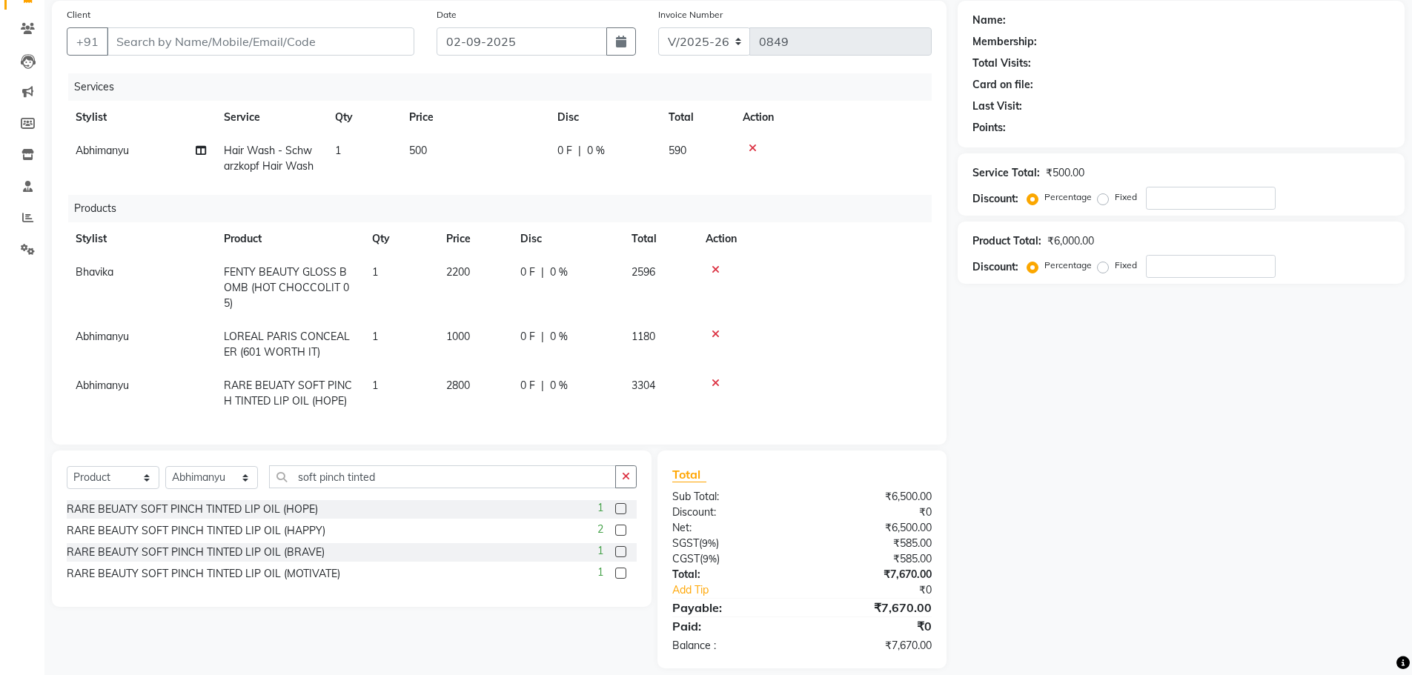
click at [164, 331] on td "Abhimanyu" at bounding box center [141, 344] width 148 height 49
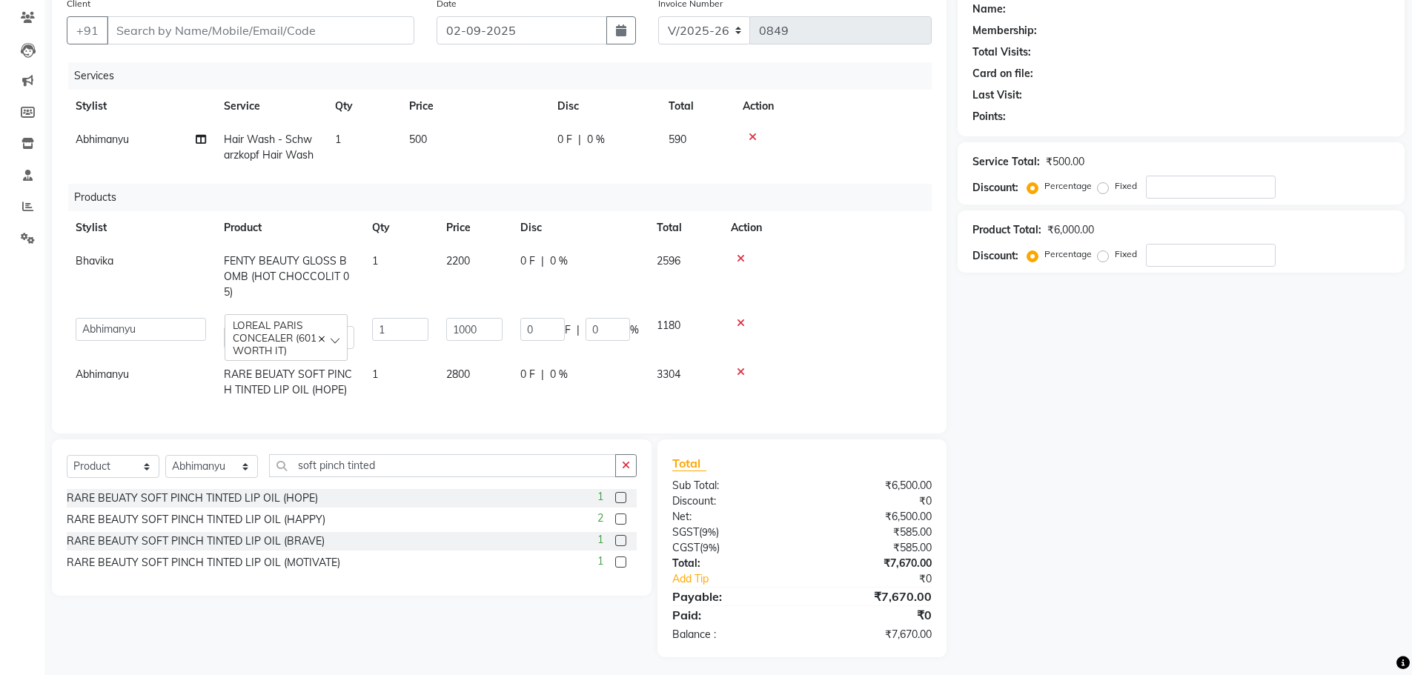
click at [165, 331] on td "Abhimanyu [PERSON_NAME] Arjun [PERSON_NAME] Kiran [MEDICAL_DATA]" at bounding box center [141, 333] width 148 height 49
click at [165, 320] on select "Abhimanyu [PERSON_NAME] Arjun [PERSON_NAME] Kiran [MEDICAL_DATA]" at bounding box center [141, 329] width 130 height 23
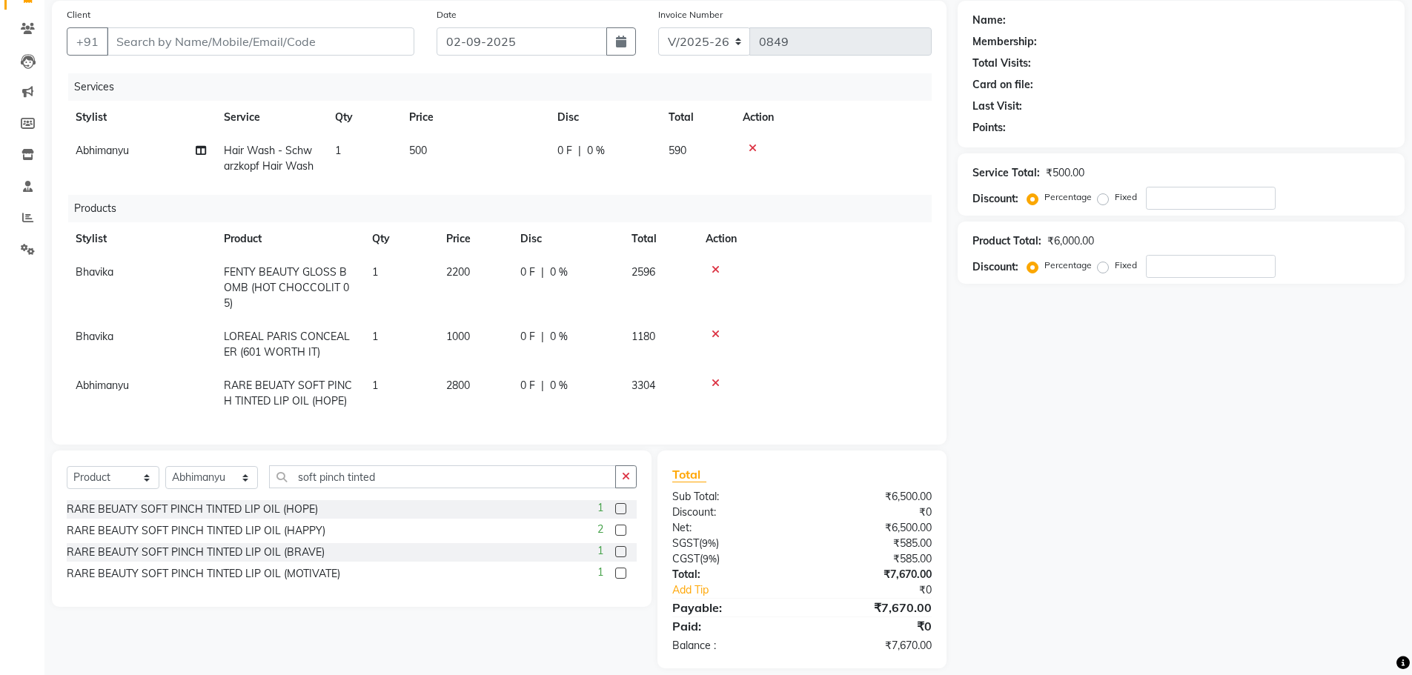
click at [166, 369] on td "Abhimanyu" at bounding box center [141, 393] width 148 height 49
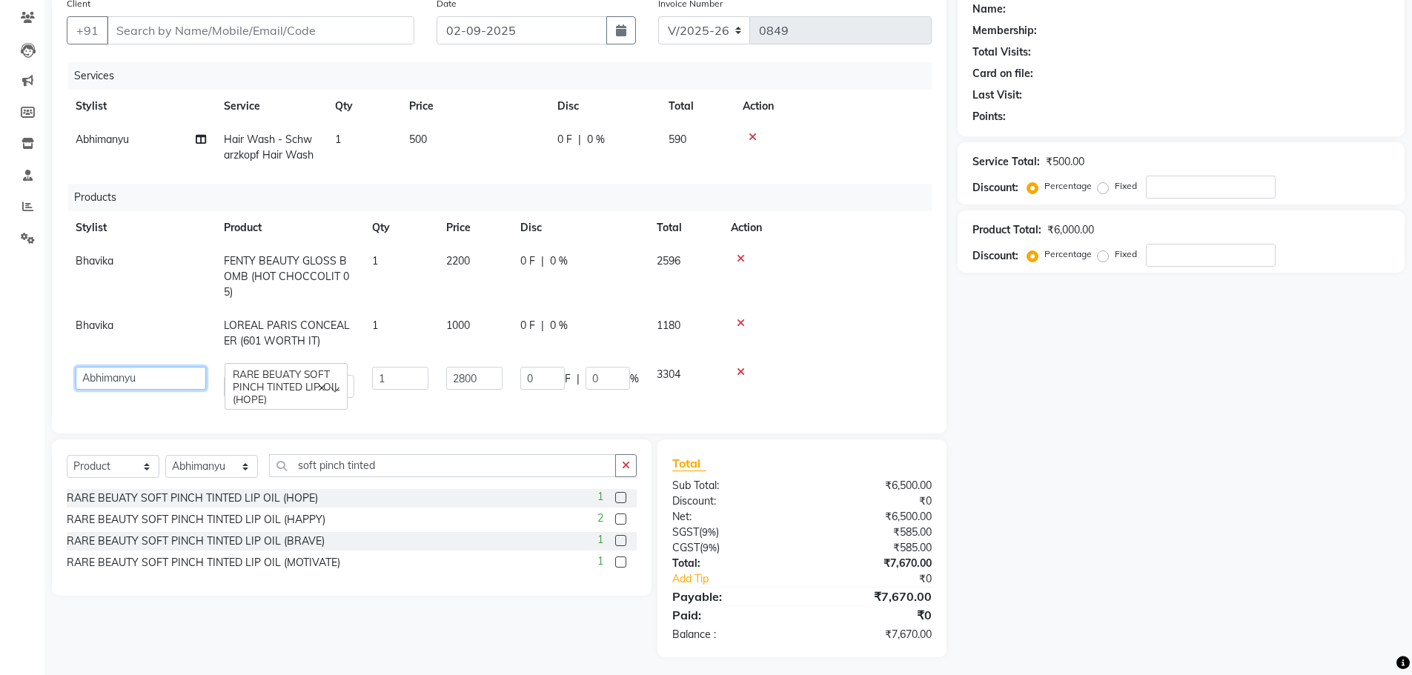
click at [166, 368] on select "Abhimanyu [PERSON_NAME] Arjun [PERSON_NAME] Kiran [MEDICAL_DATA]" at bounding box center [141, 378] width 130 height 23
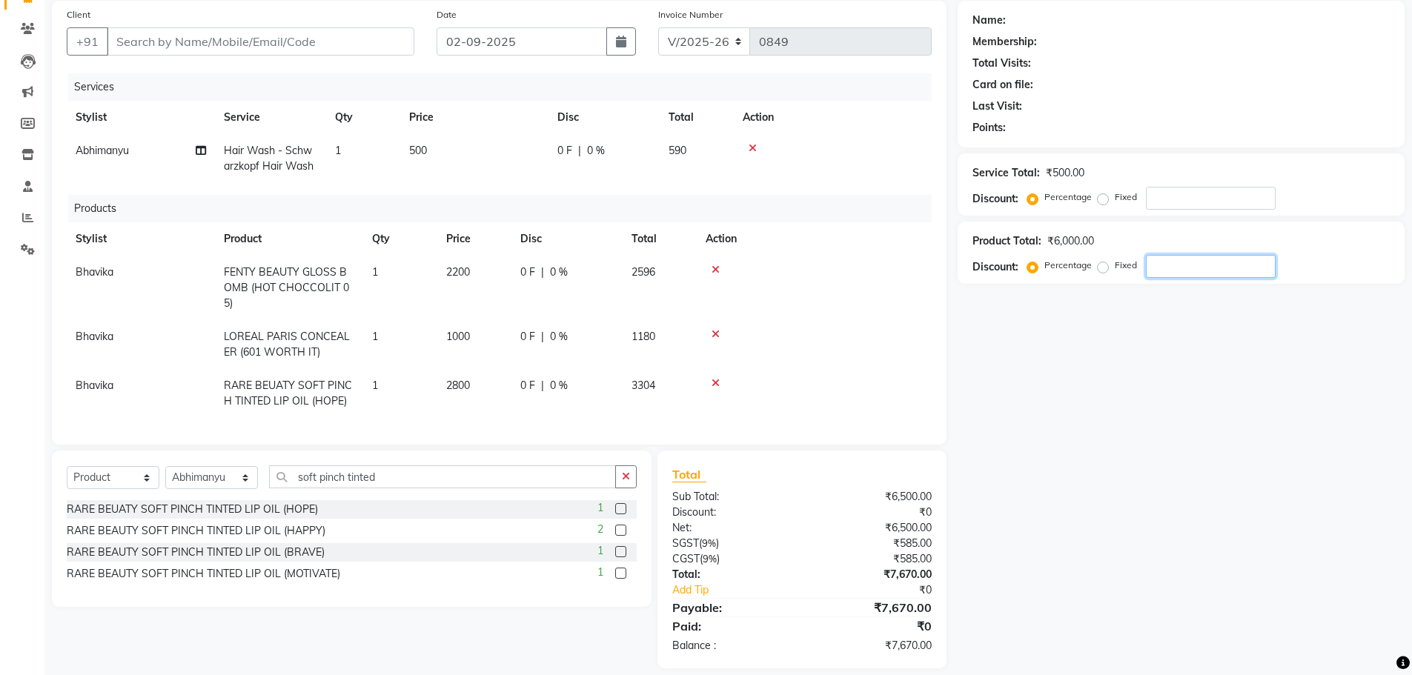
drag, startPoint x: 1237, startPoint y: 461, endPoint x: 1215, endPoint y: 458, distance: 21.7
click at [1234, 461] on div "Name: Membership: Total Visits: Card on file: Last Visit: Points: Service Total…" at bounding box center [1187, 335] width 458 height 668
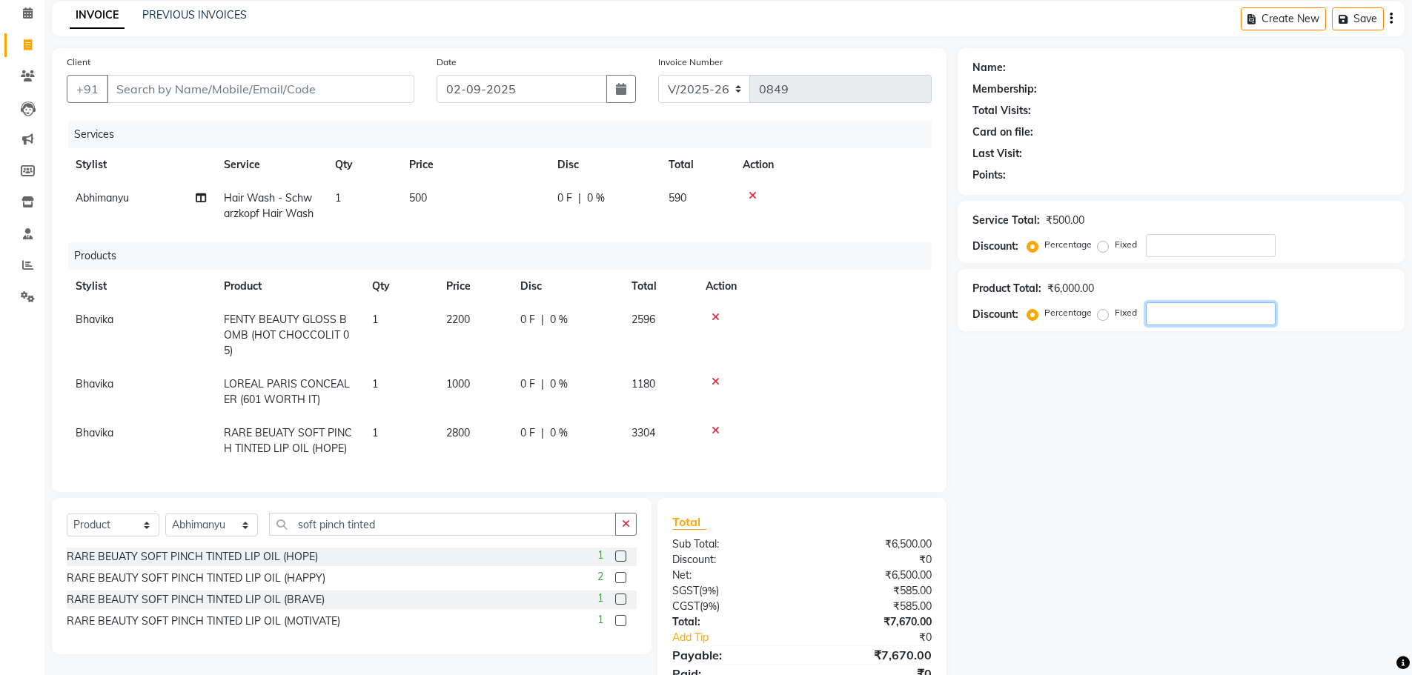
scroll to position [0, 0]
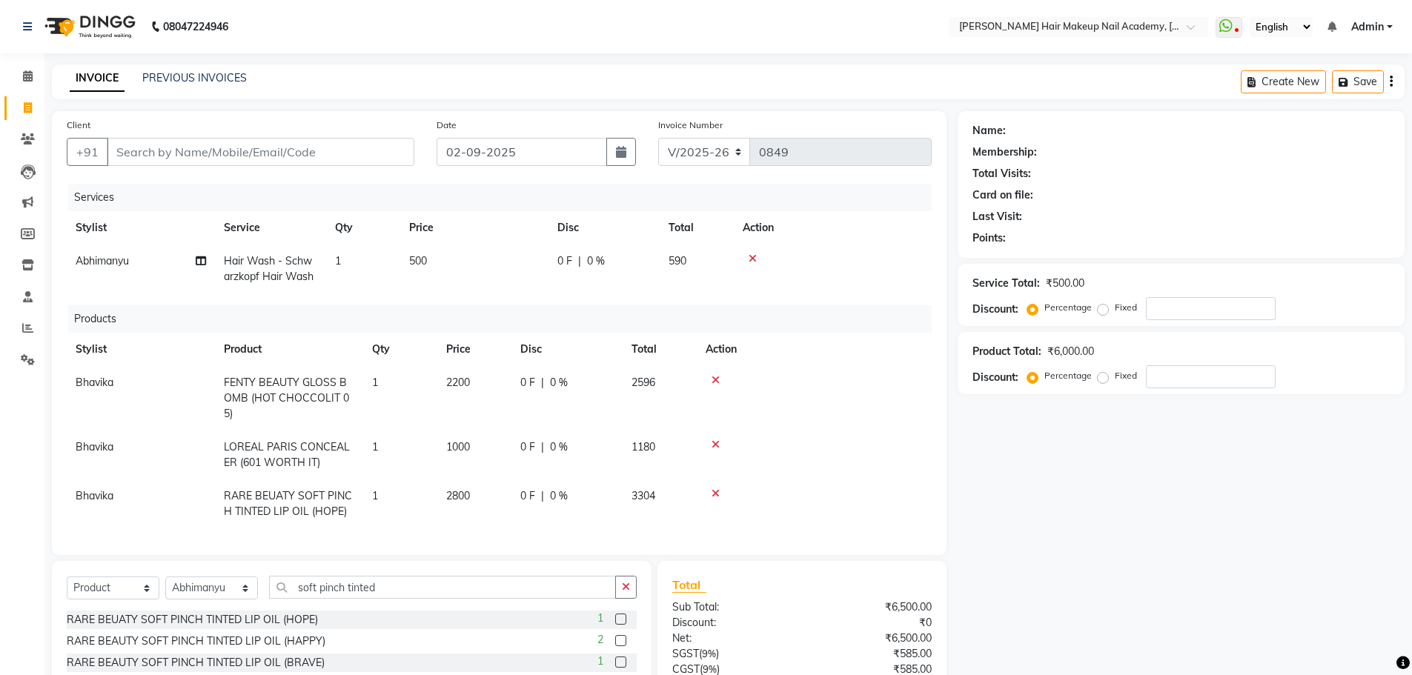
click at [1392, 82] on icon "button" at bounding box center [1391, 82] width 3 height 1
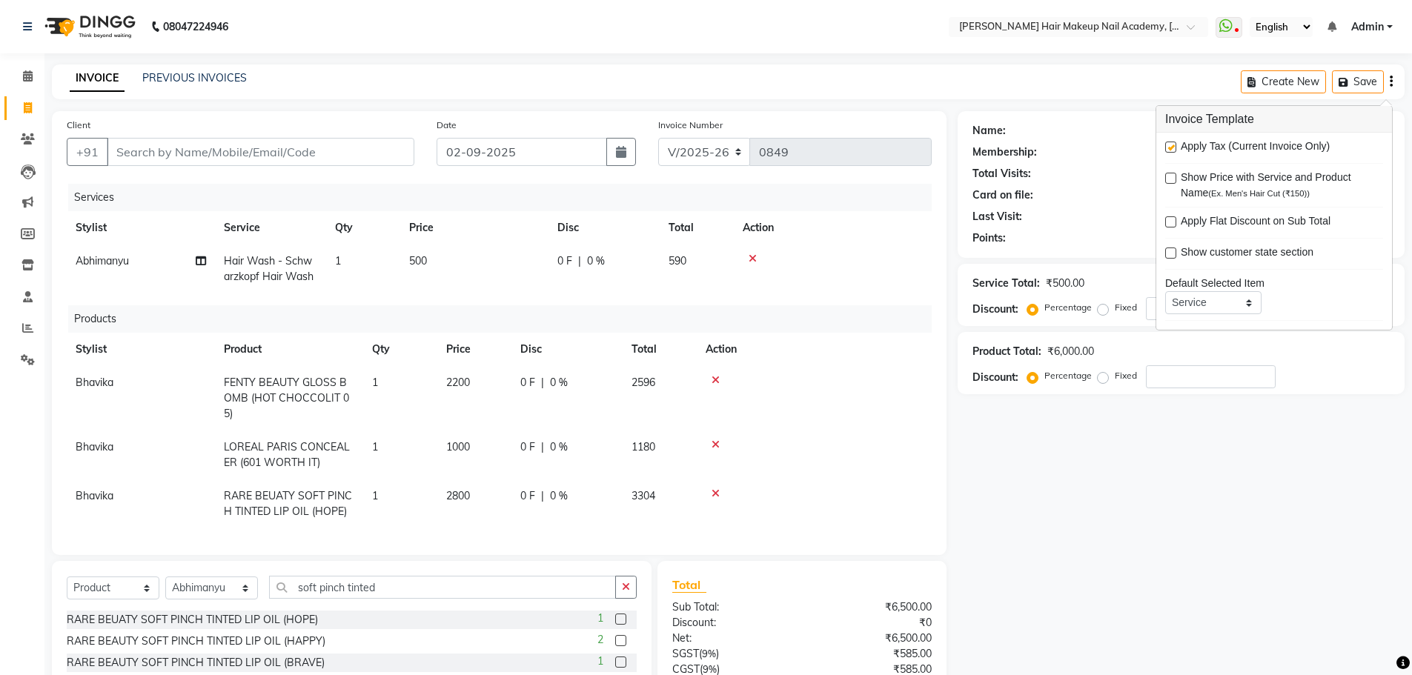
click at [1175, 148] on label at bounding box center [1170, 147] width 11 height 11
click at [1175, 148] on input "checkbox" at bounding box center [1170, 148] width 10 height 10
checkbox input "false"
click at [1065, 525] on div "Name: Membership: Total Visits: Card on file: Last Visit: Points: Service Total…" at bounding box center [1187, 429] width 458 height 637
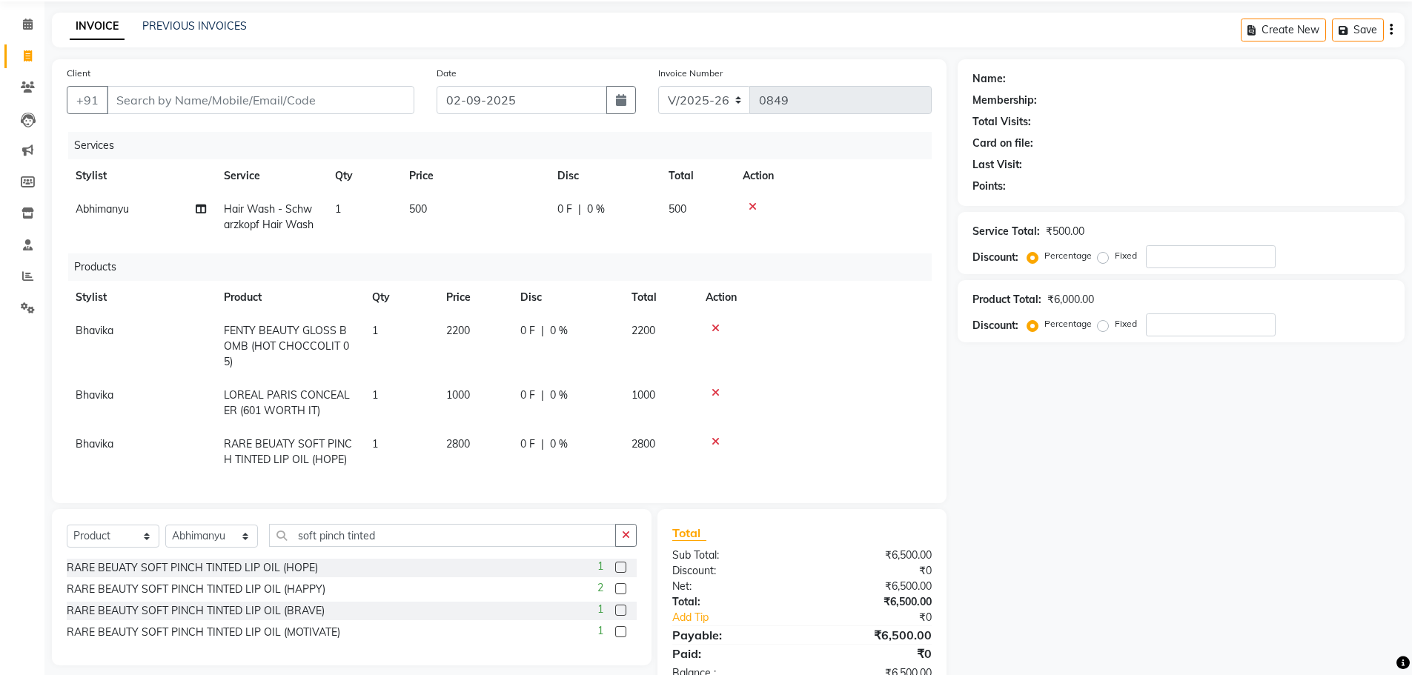
scroll to position [16, 0]
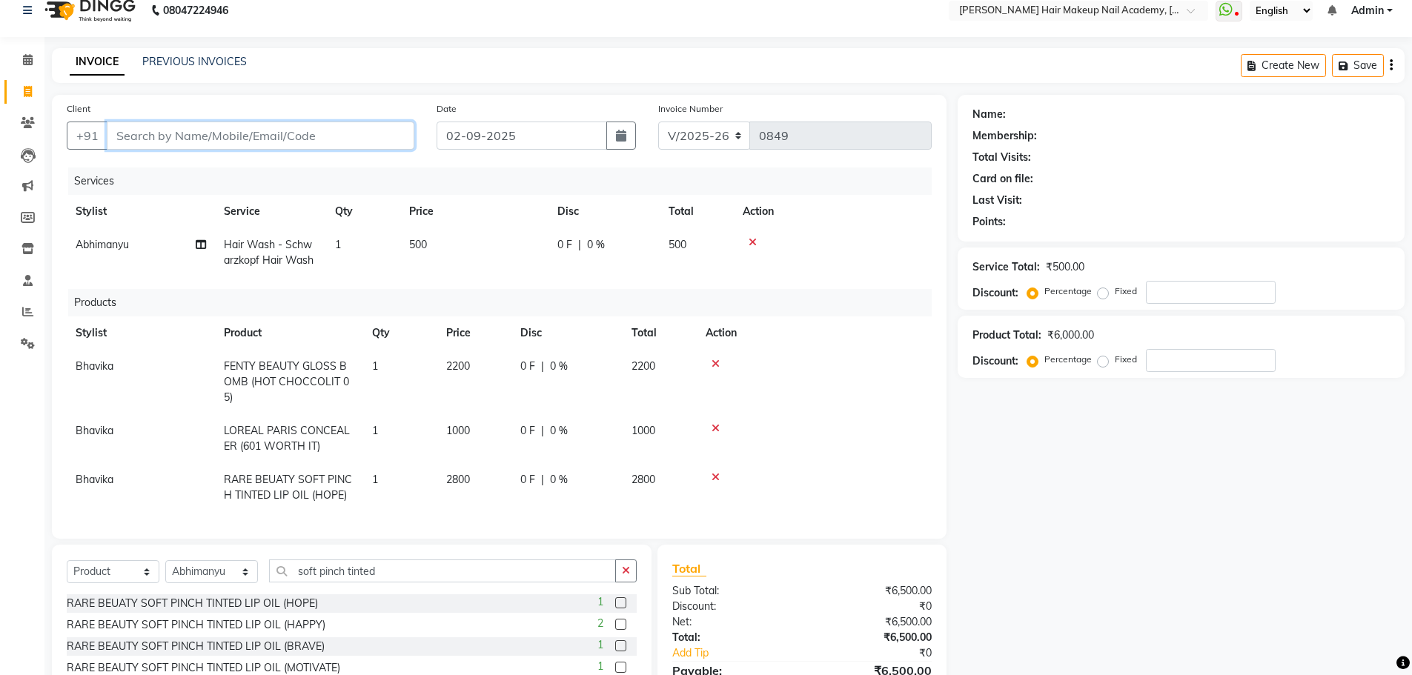
click at [396, 141] on input "Client" at bounding box center [261, 136] width 308 height 28
type input "7"
type input "0"
type input "7471114336"
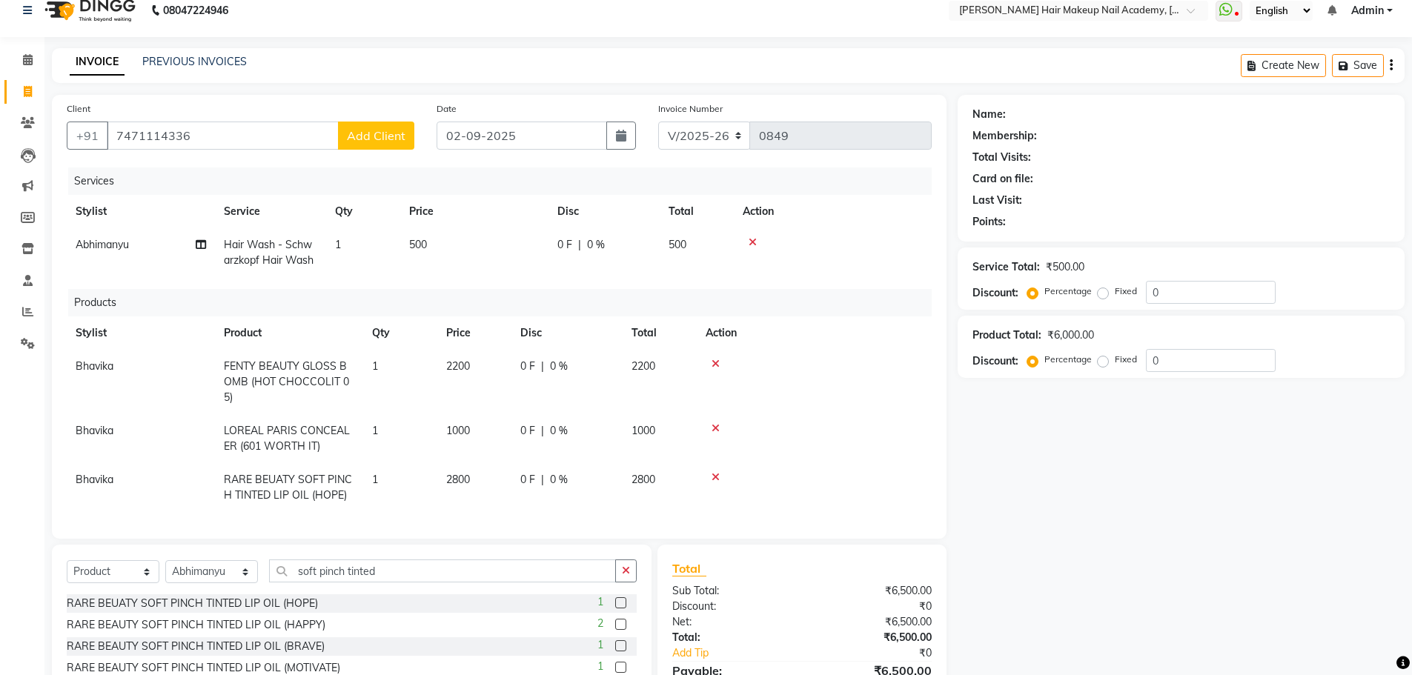
click at [377, 136] on span "Add Client" at bounding box center [376, 135] width 59 height 15
select select "22"
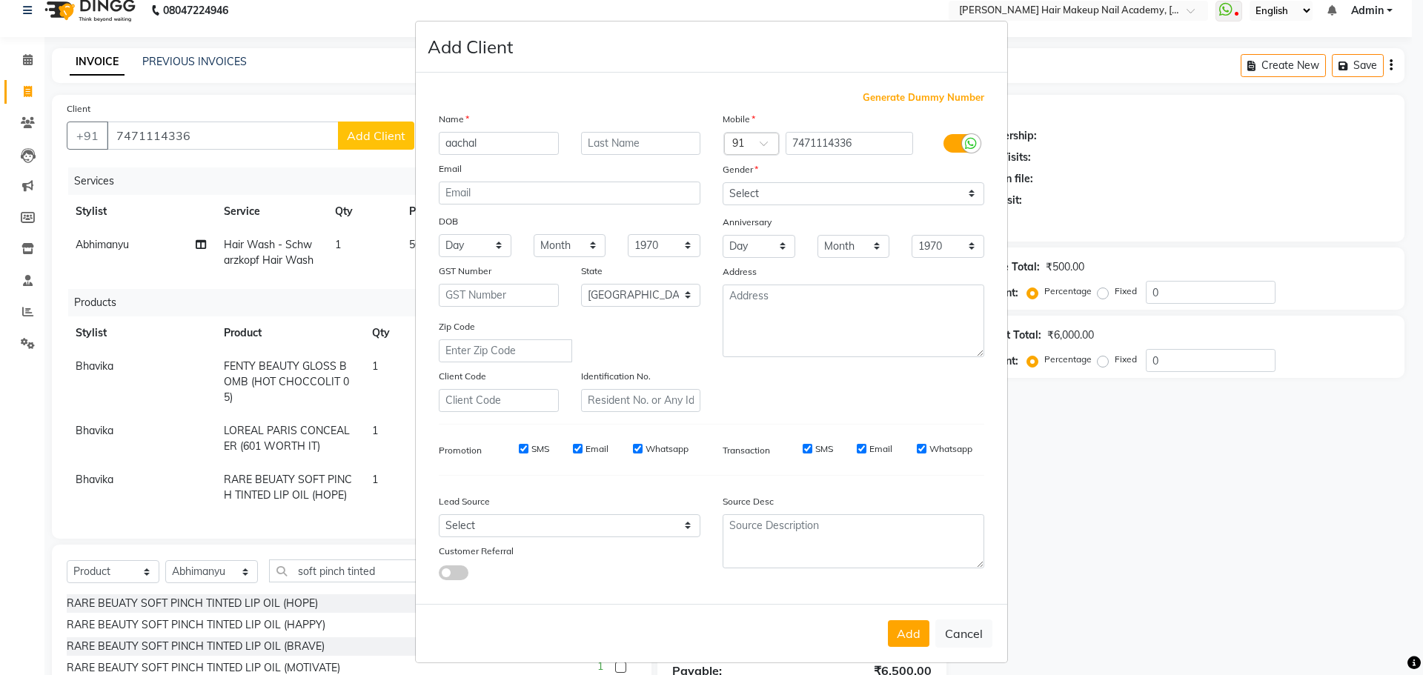
type input "aachal"
click at [749, 200] on select "Select [DEMOGRAPHIC_DATA] [DEMOGRAPHIC_DATA] Other Prefer Not To Say" at bounding box center [854, 193] width 262 height 23
select select "[DEMOGRAPHIC_DATA]"
click at [723, 182] on select "Select [DEMOGRAPHIC_DATA] [DEMOGRAPHIC_DATA] Other Prefer Not To Say" at bounding box center [854, 193] width 262 height 23
click at [895, 625] on button "Add" at bounding box center [909, 634] width 42 height 27
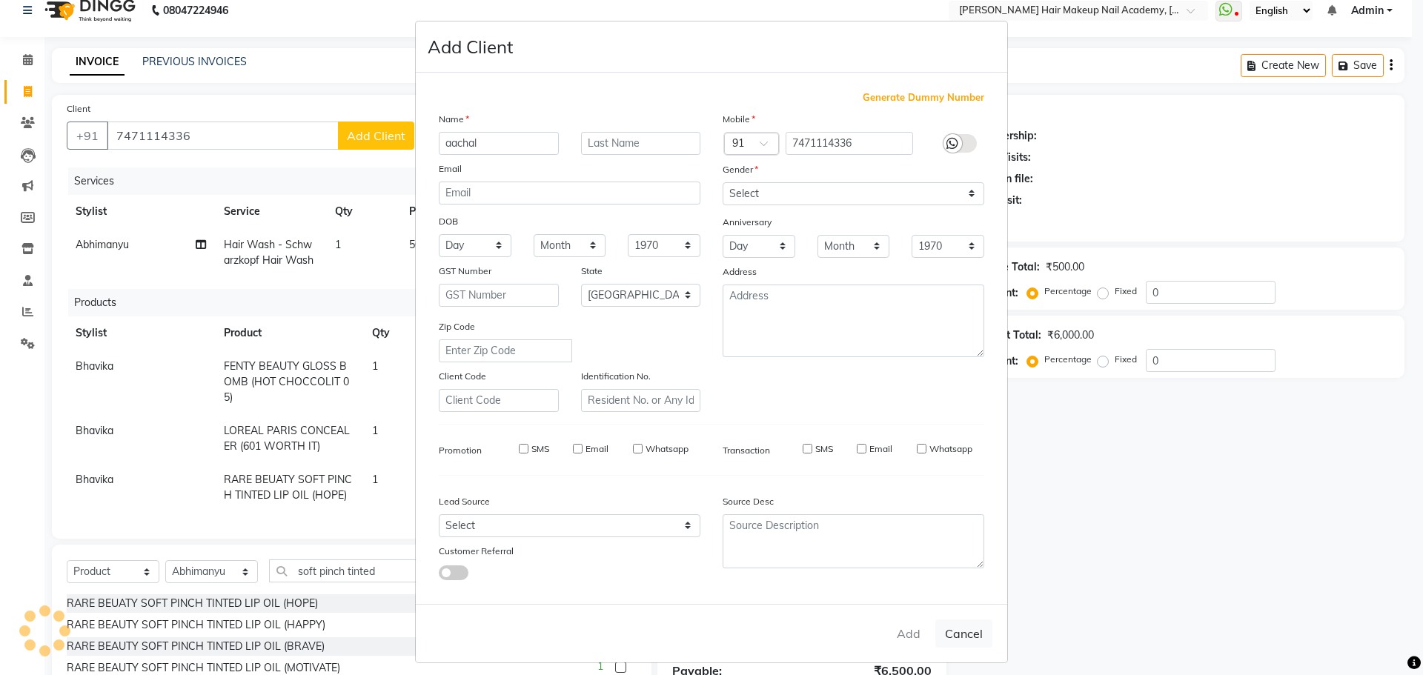
select select
select select "null"
select select
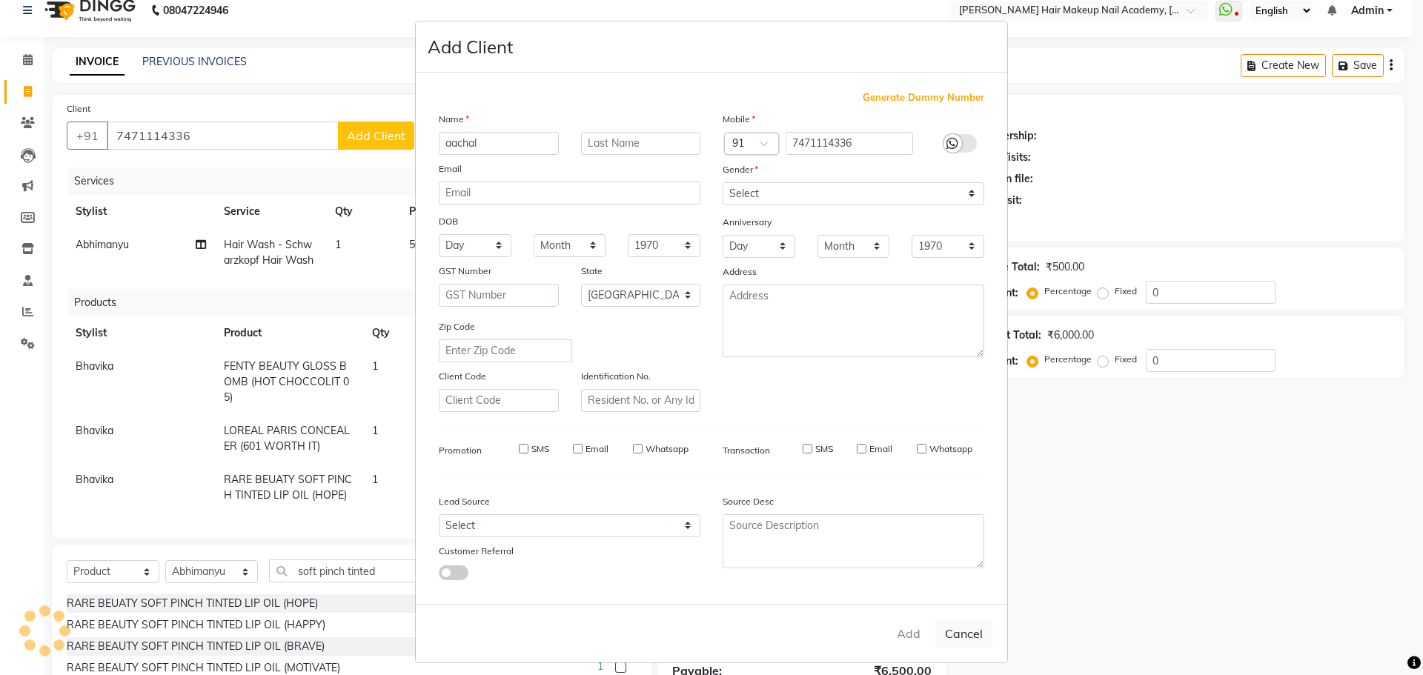
select select
checkbox input "false"
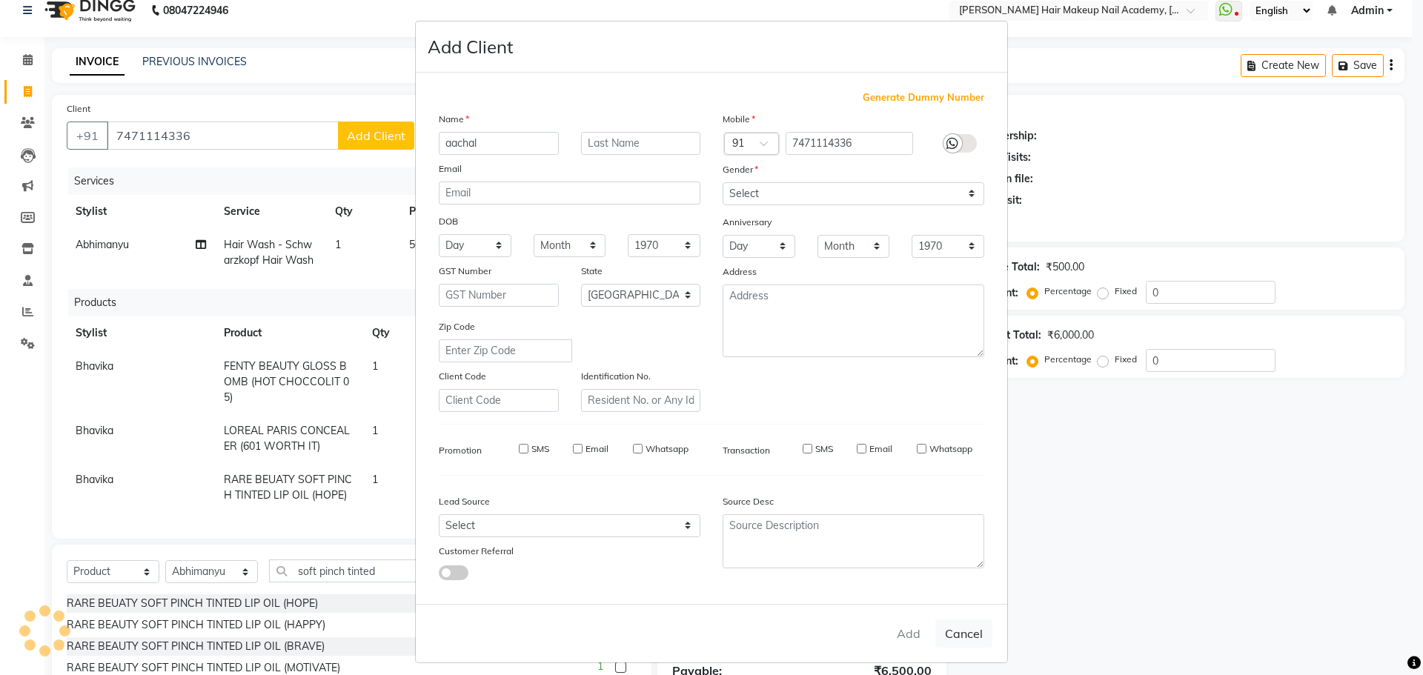
checkbox input "false"
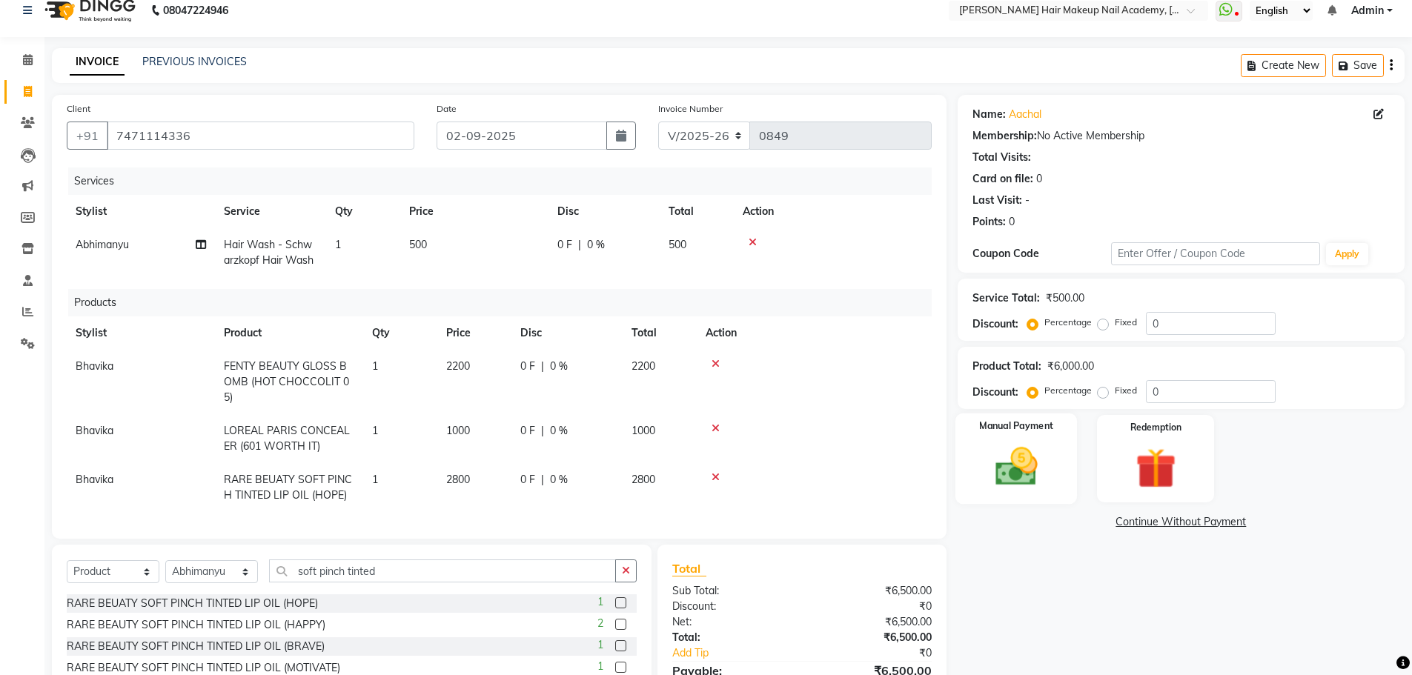
click at [1012, 457] on img at bounding box center [1016, 467] width 68 height 48
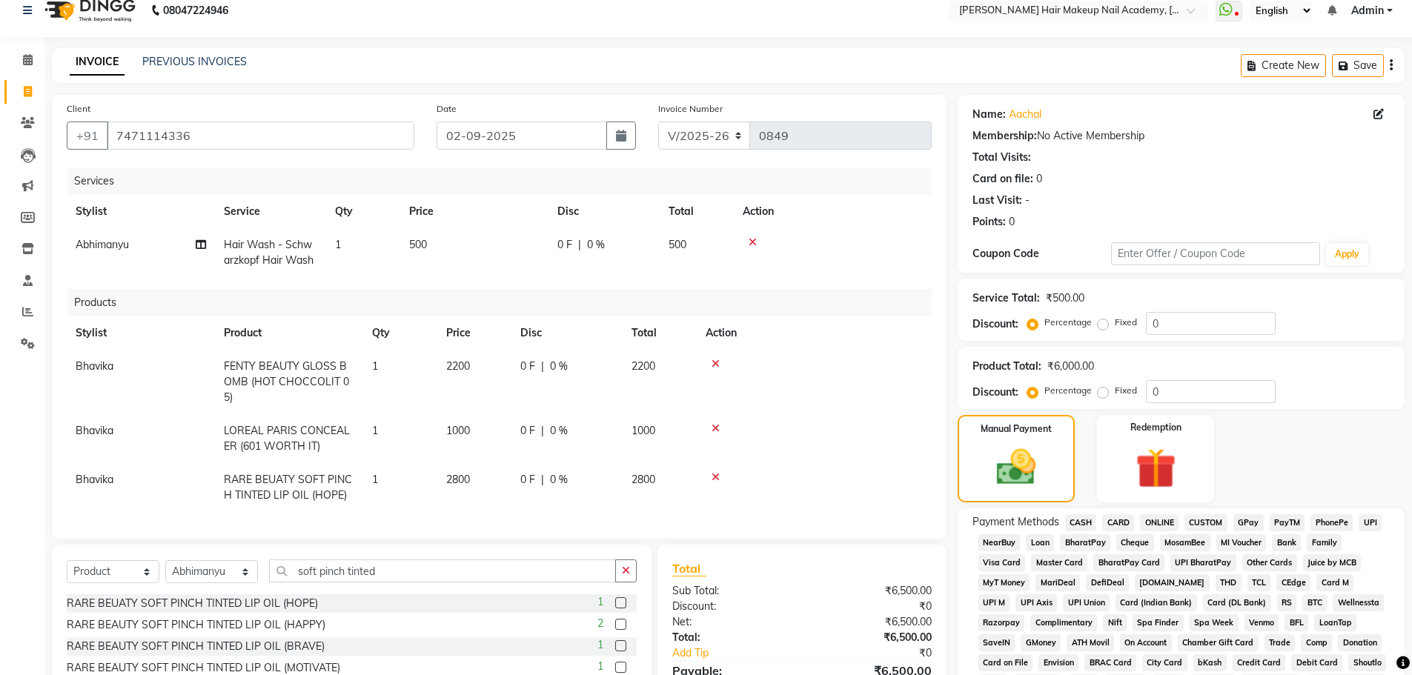
scroll to position [165, 0]
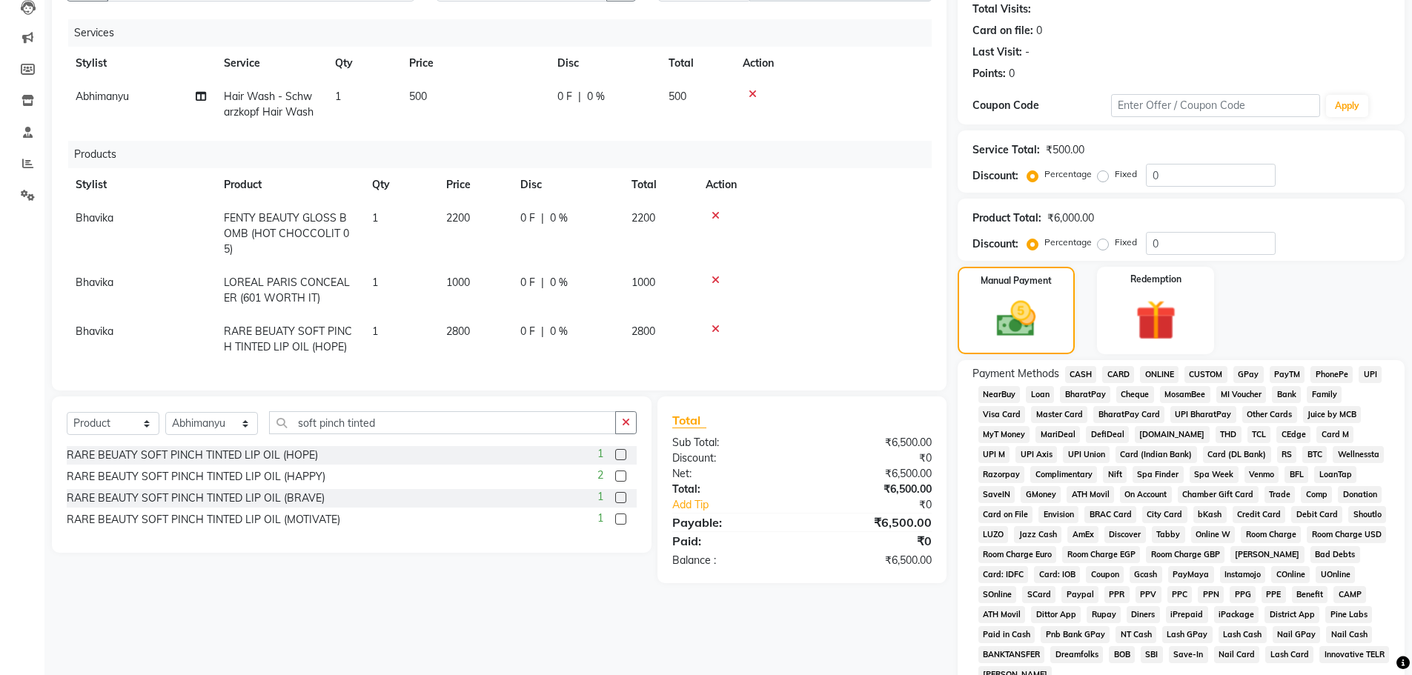
click at [1073, 378] on span "CASH" at bounding box center [1081, 374] width 32 height 17
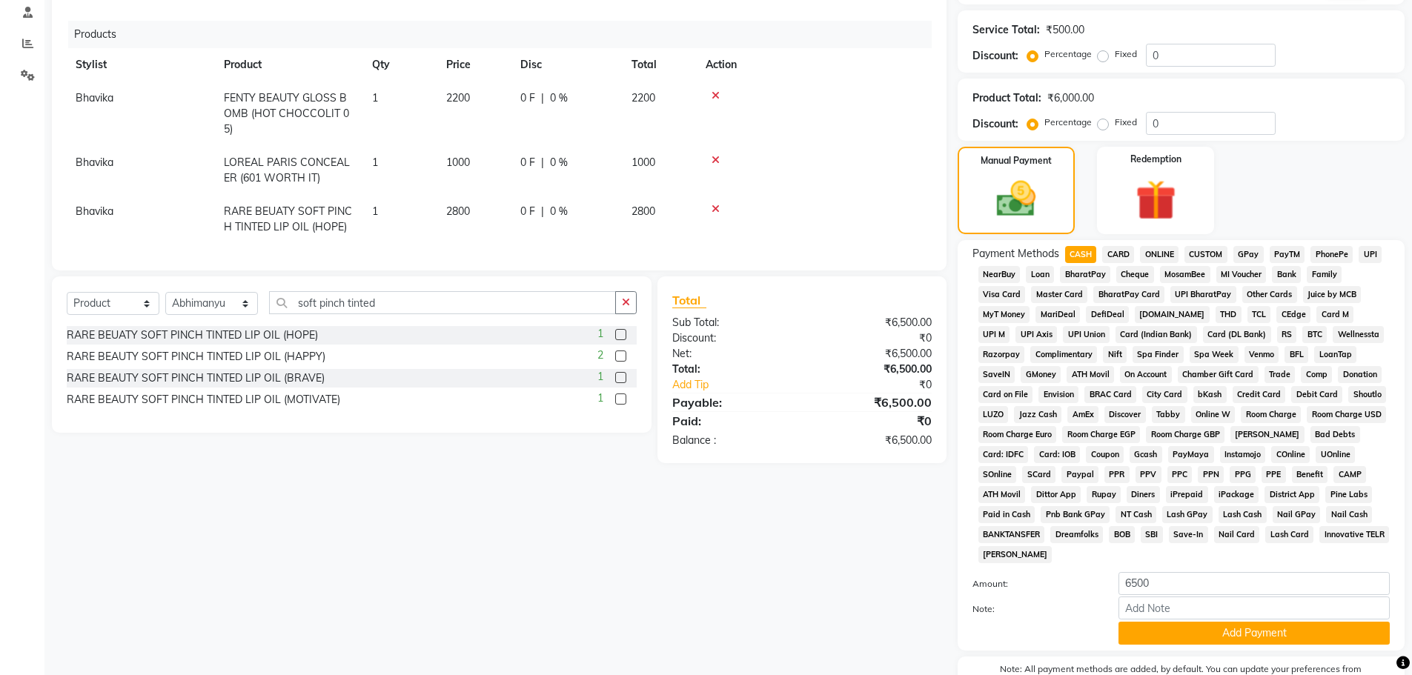
scroll to position [369, 0]
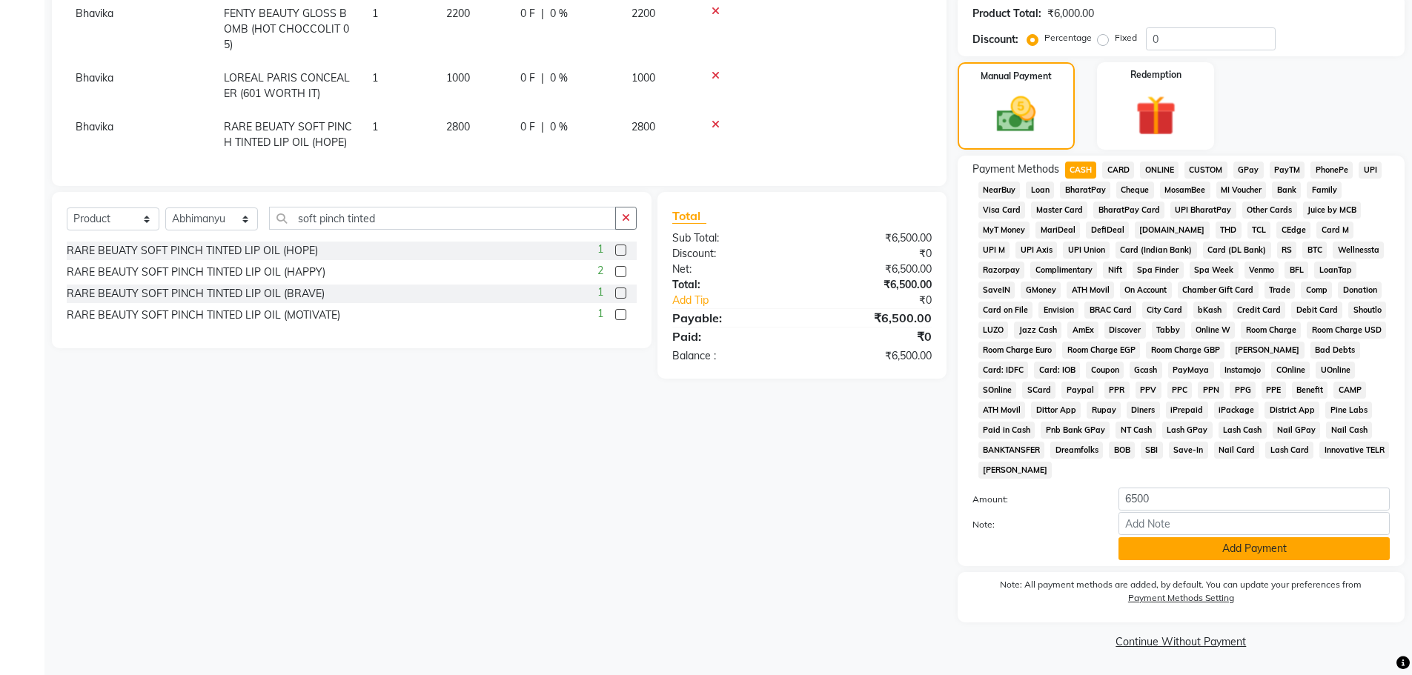
click at [1177, 550] on button "Add Payment" at bounding box center [1254, 548] width 271 height 23
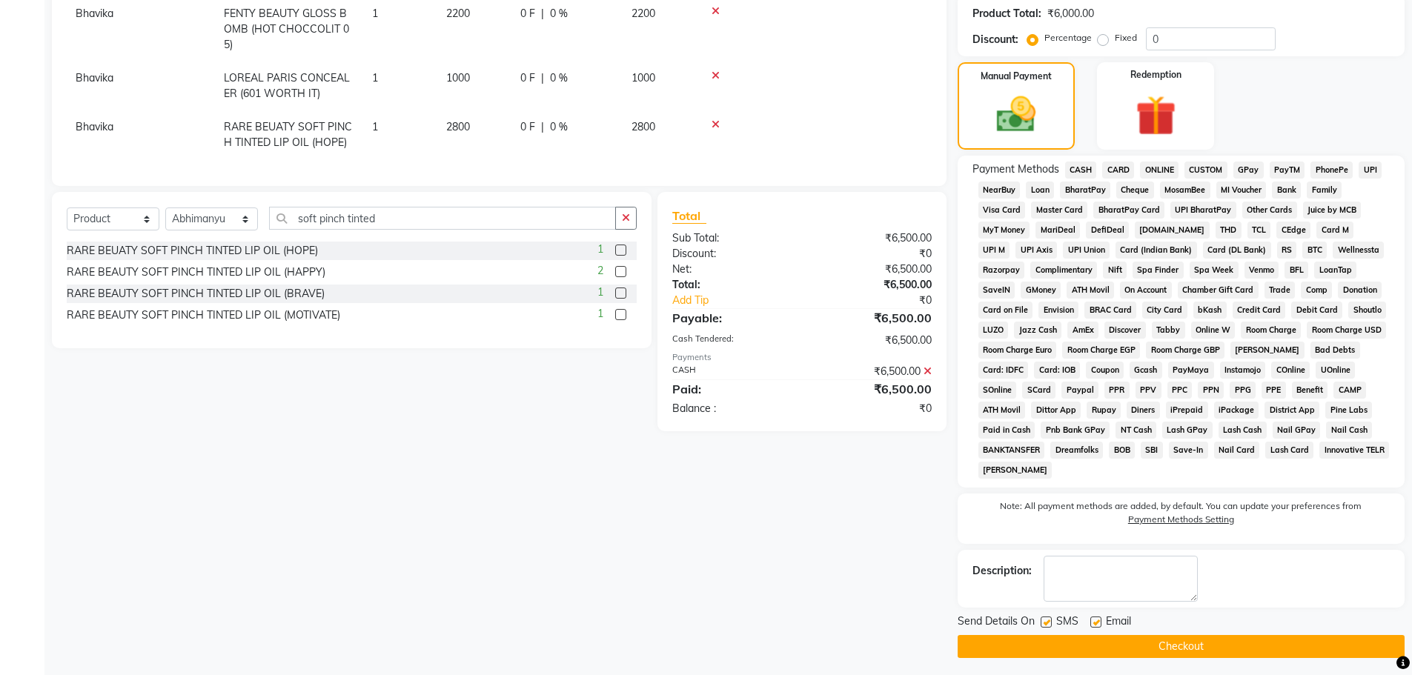
click at [1159, 639] on button "Checkout" at bounding box center [1181, 646] width 447 height 23
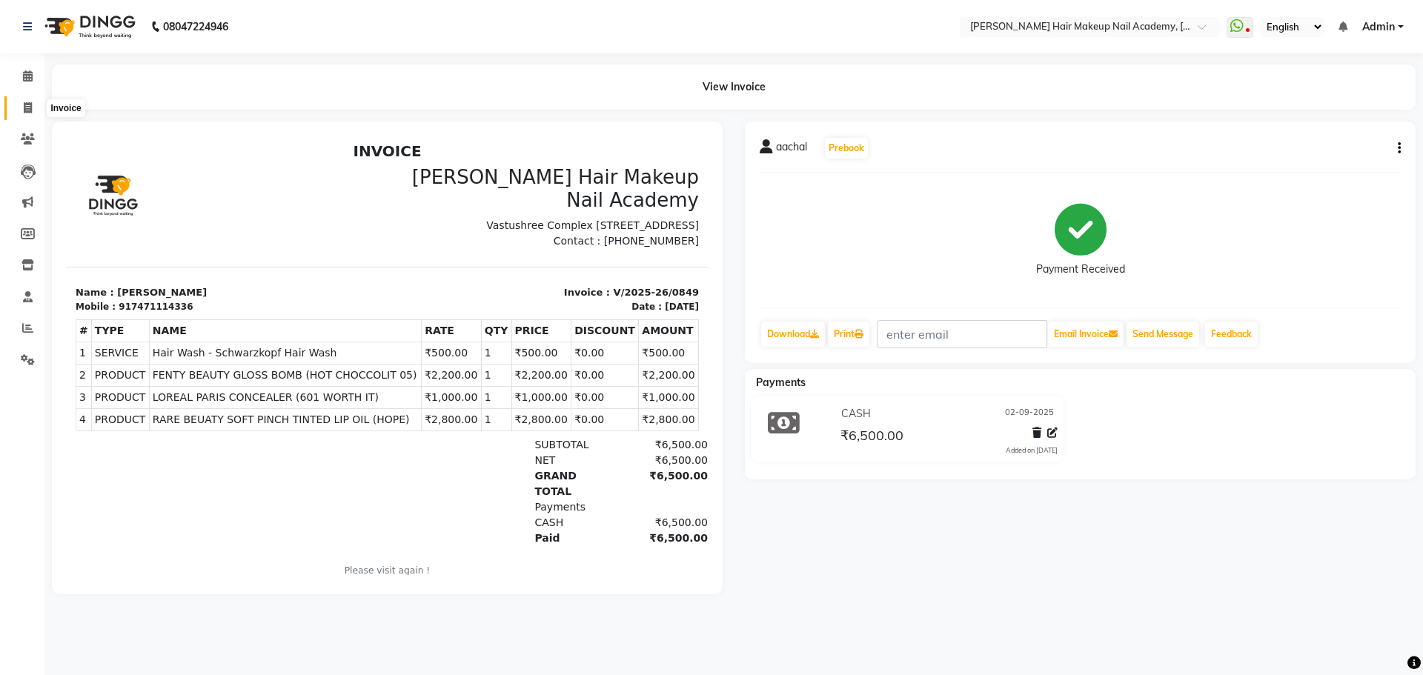
click at [36, 107] on span at bounding box center [28, 108] width 26 height 17
select select "service"
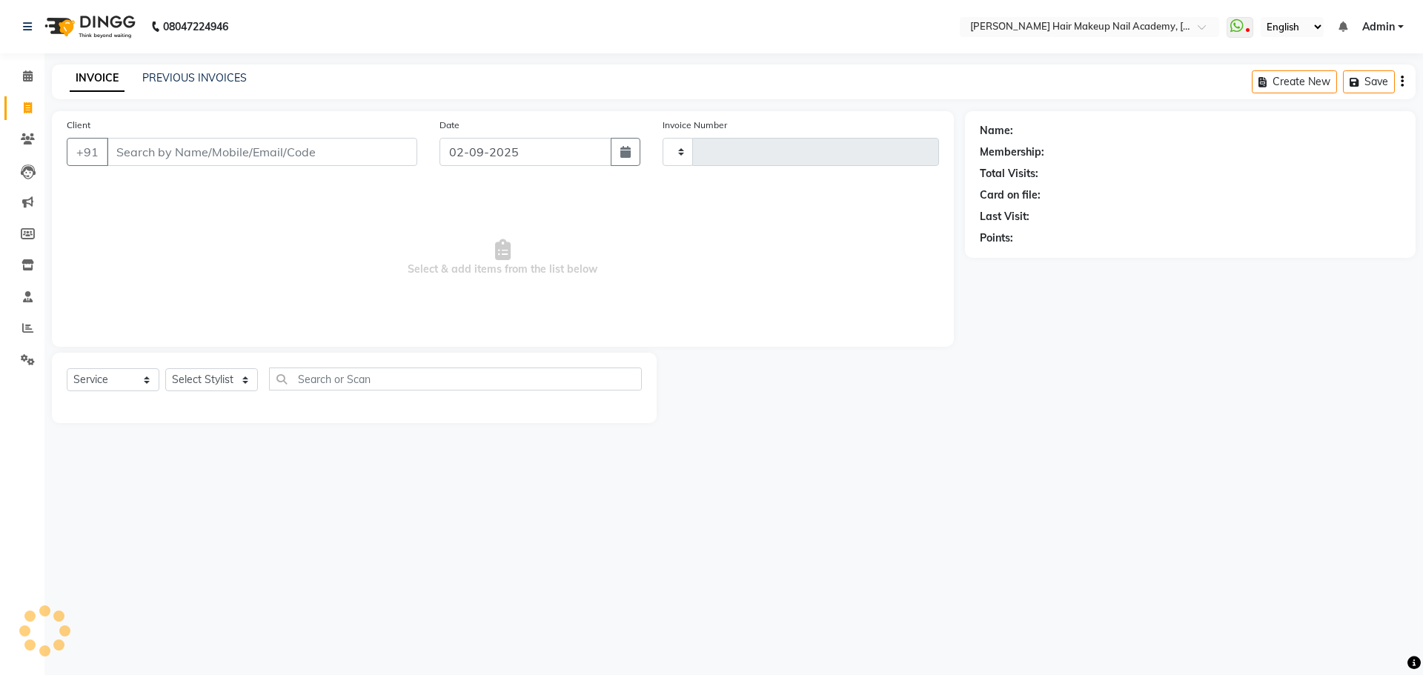
type input "0850"
select select "3468"
click at [203, 83] on link "PREVIOUS INVOICES" at bounding box center [194, 77] width 105 height 13
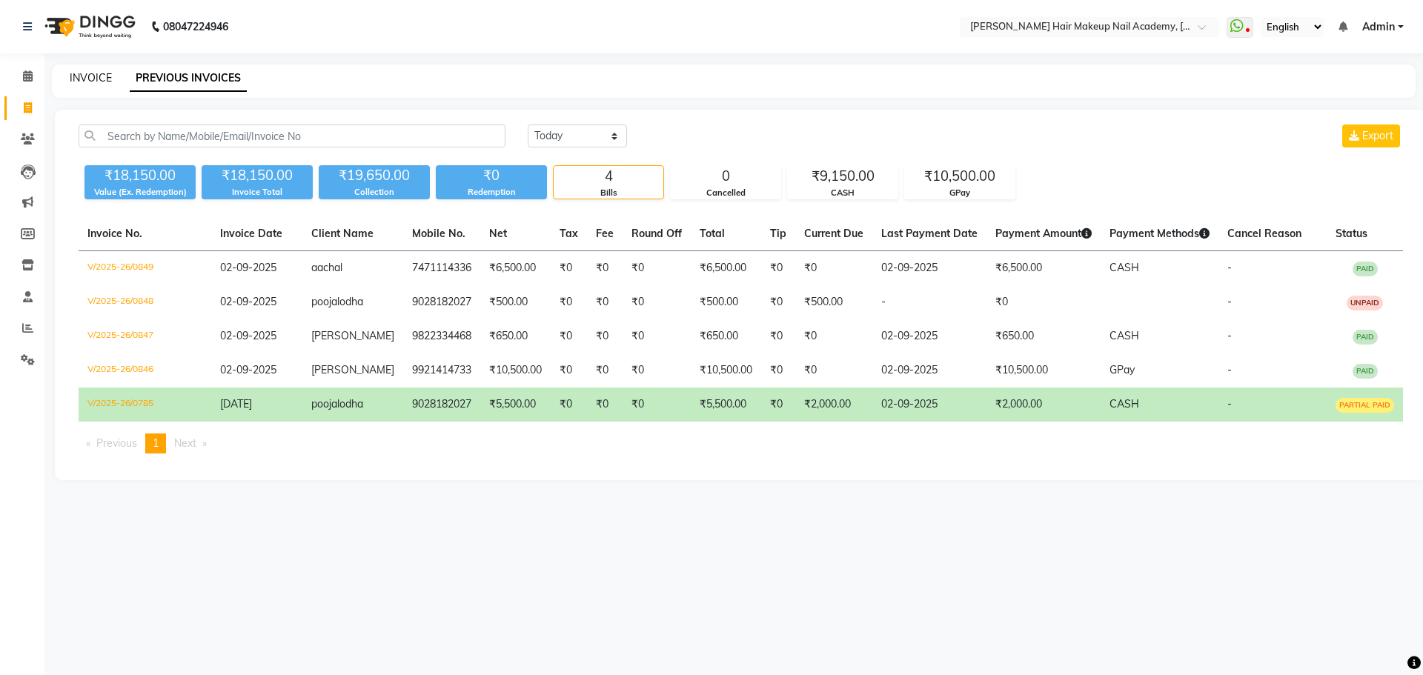
click at [99, 78] on link "INVOICE" at bounding box center [91, 77] width 42 height 13
select select "3468"
select select "service"
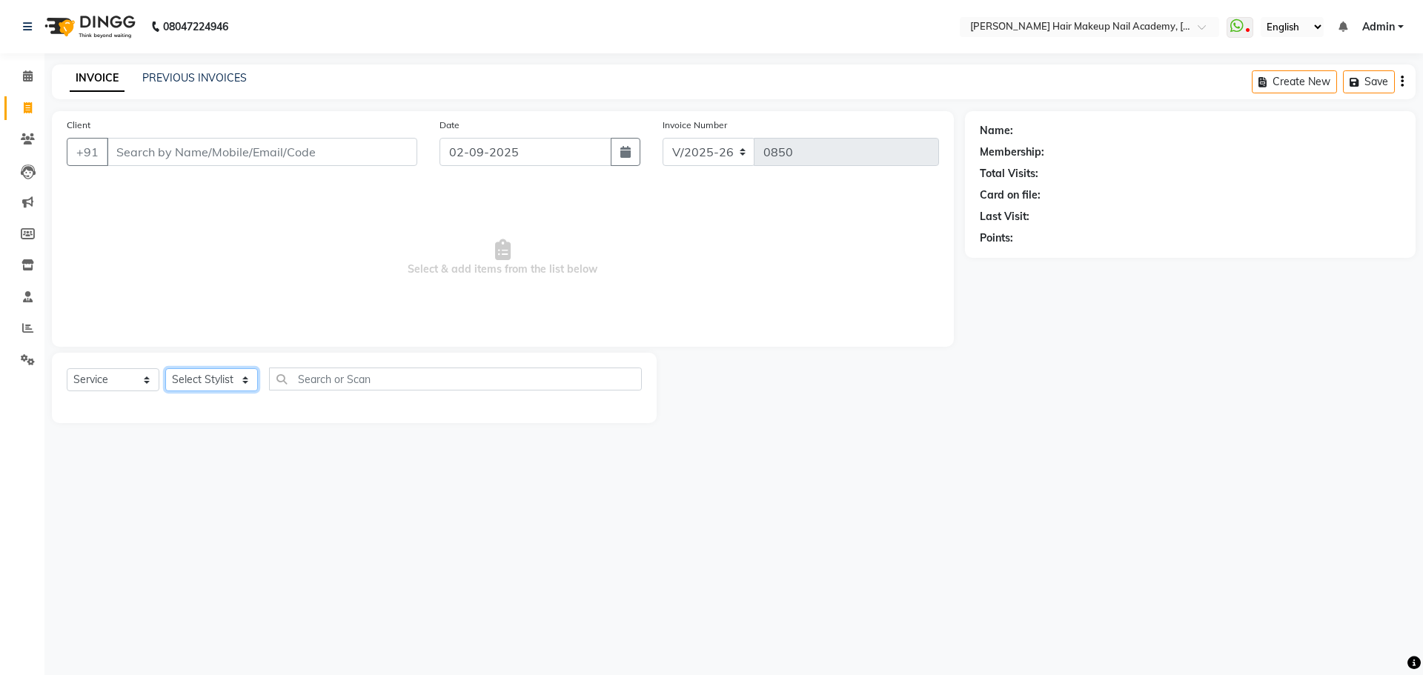
click at [208, 385] on select "Select Stylist Abhimanyu [PERSON_NAME] Arjun [PERSON_NAME] Kiran [MEDICAL_DATA]" at bounding box center [211, 379] width 93 height 23
click at [229, 380] on select "Select Stylist Abhimanyu [PERSON_NAME] Arjun [PERSON_NAME] Kiran [MEDICAL_DATA]" at bounding box center [211, 379] width 93 height 23
select select "15692"
click at [165, 368] on select "Select Stylist Abhimanyu [PERSON_NAME] Arjun [PERSON_NAME] Kiran [MEDICAL_DATA]" at bounding box center [211, 379] width 93 height 23
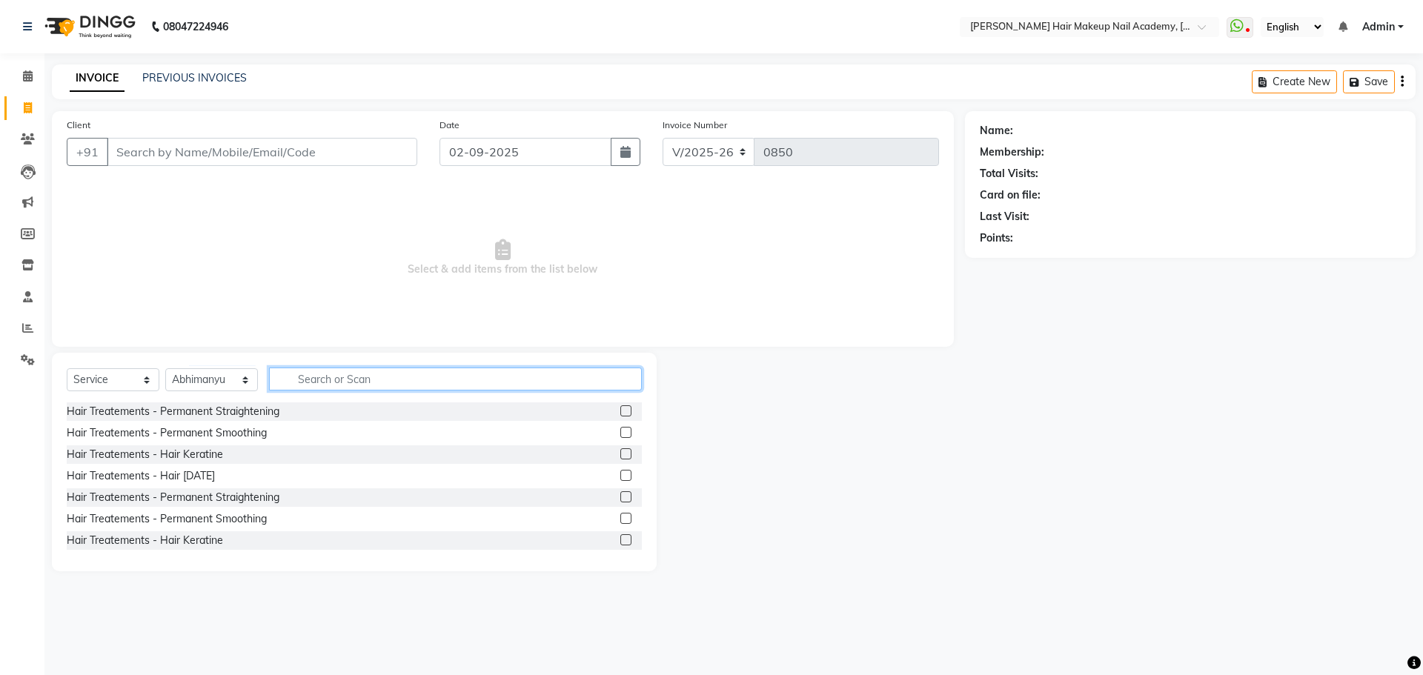
click at [330, 386] on input "text" at bounding box center [455, 379] width 373 height 23
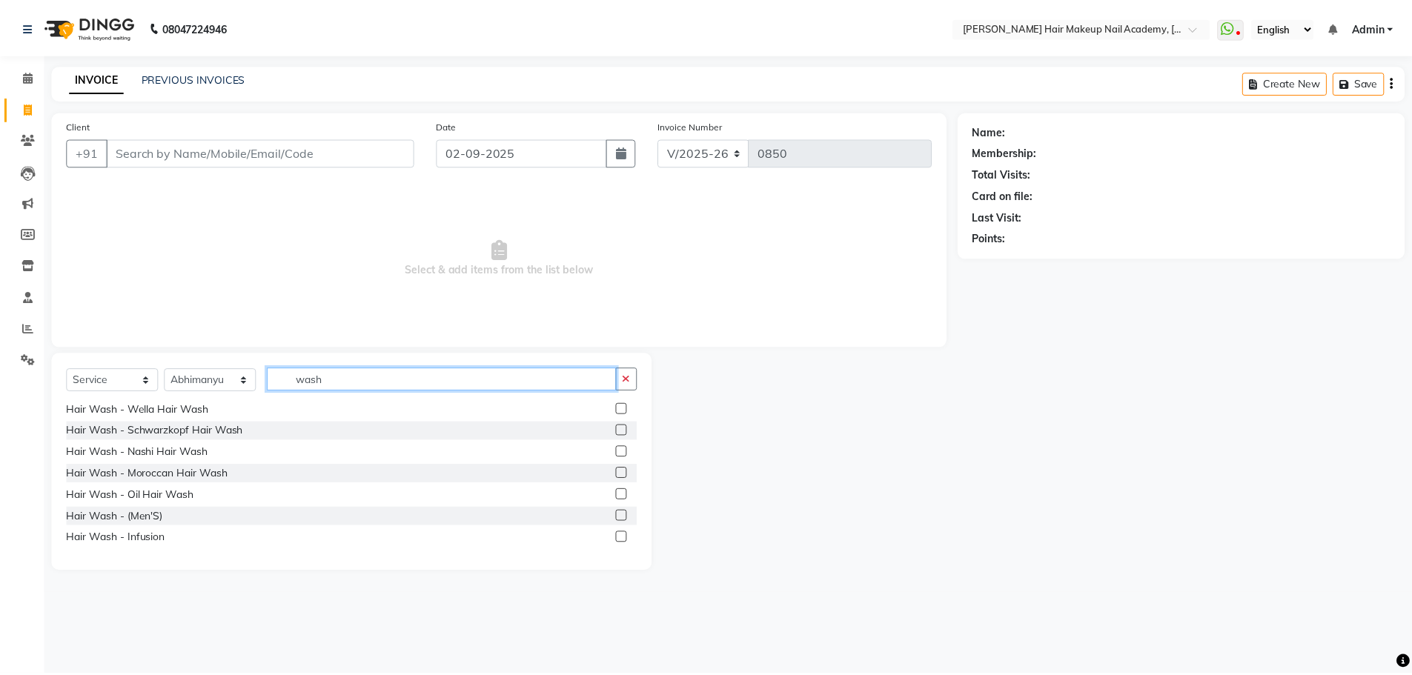
scroll to position [45, 0]
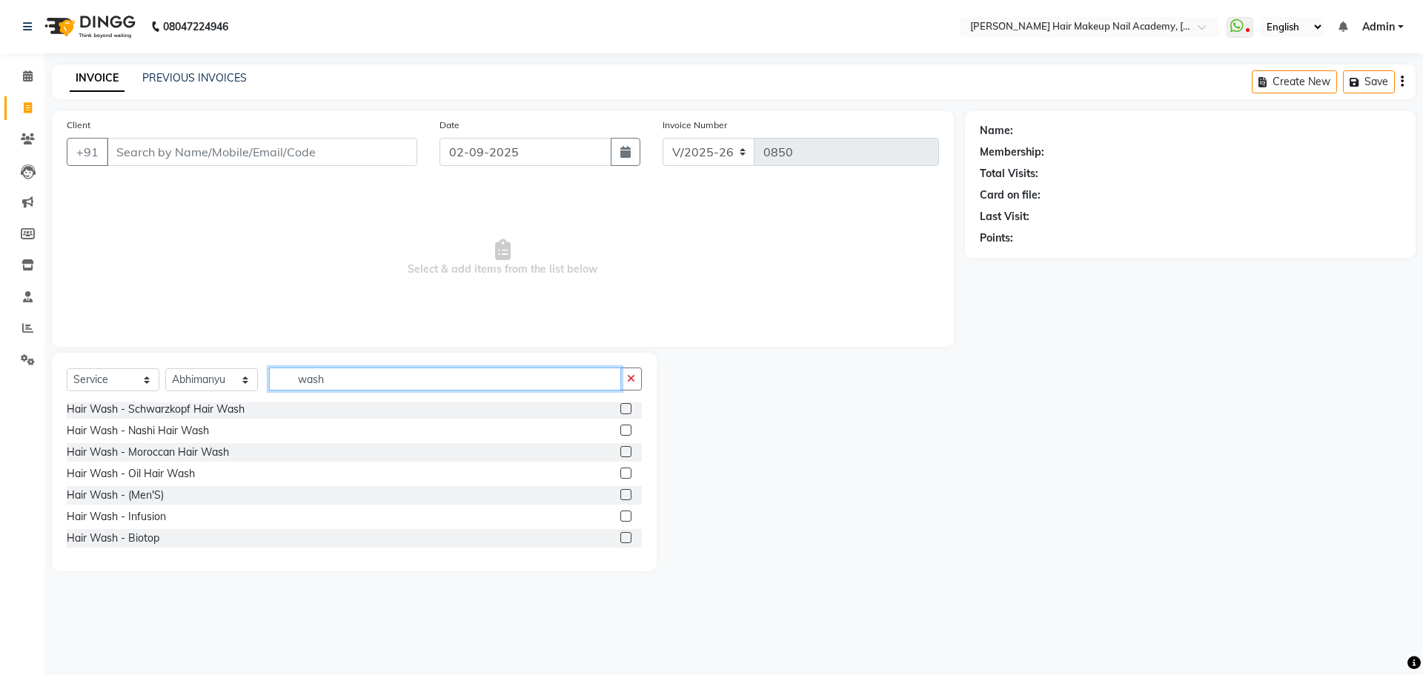
type input "wash"
click at [621, 518] on label at bounding box center [626, 516] width 11 height 11
click at [621, 518] on input "checkbox" at bounding box center [626, 517] width 10 height 10
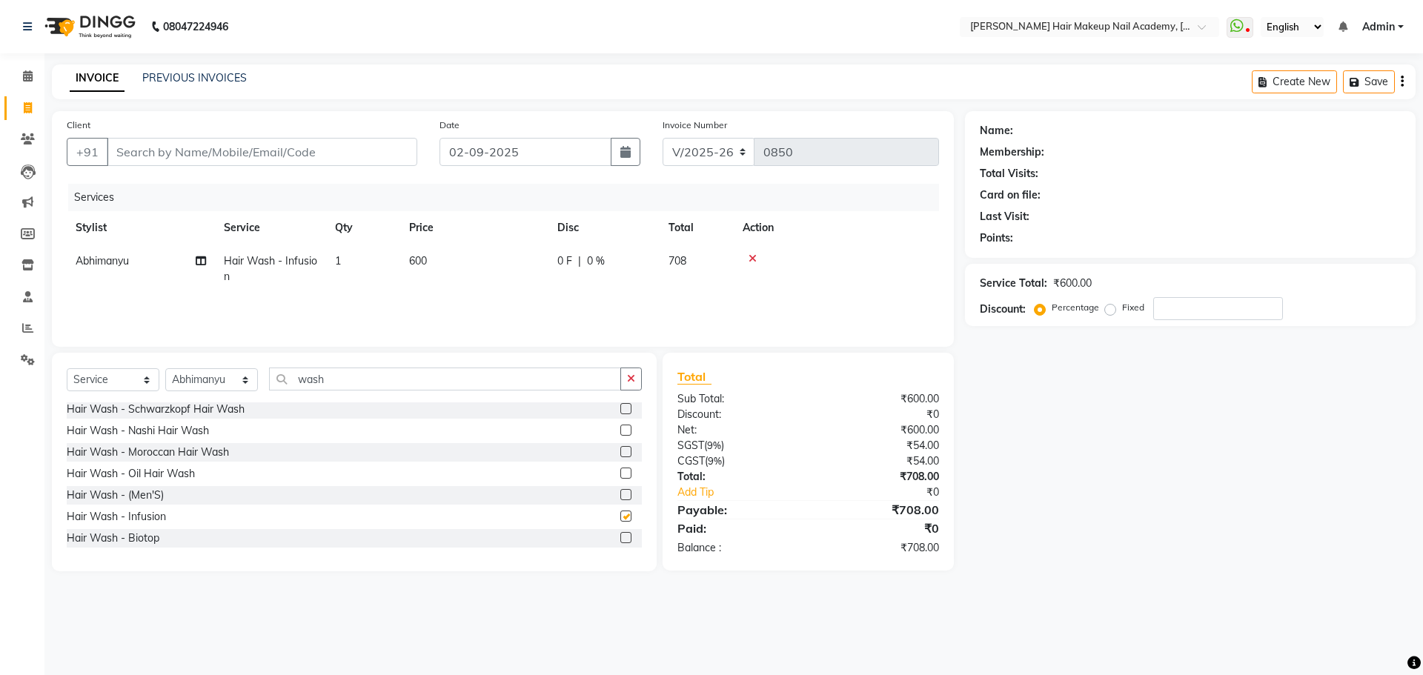
checkbox input "false"
click at [425, 261] on span "600" at bounding box center [418, 260] width 18 height 13
click at [498, 263] on input "600" at bounding box center [544, 265] width 130 height 23
type input "650"
click at [1165, 440] on div "Name: Membership: Total Visits: Card on file: Last Visit: Points: Service Total…" at bounding box center [1196, 341] width 462 height 460
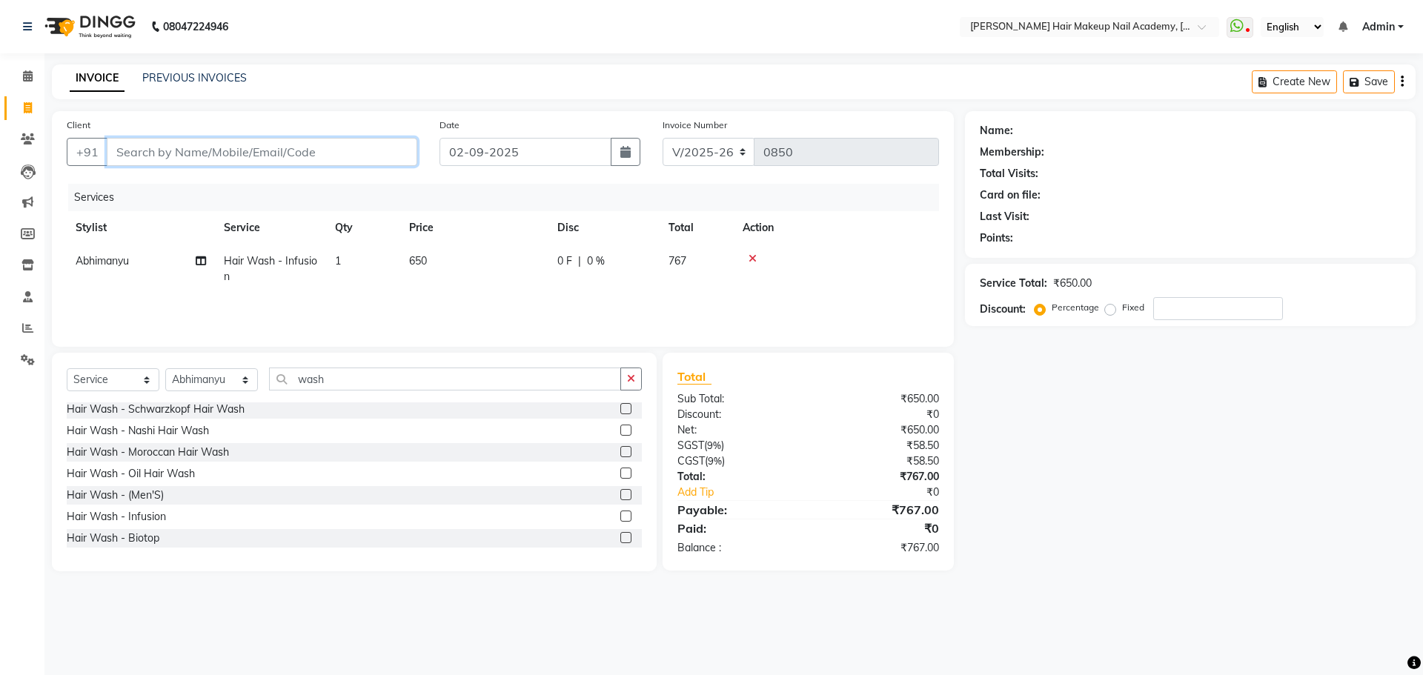
click at [343, 150] on input "Client" at bounding box center [262, 152] width 311 height 28
type input "7"
type input "0"
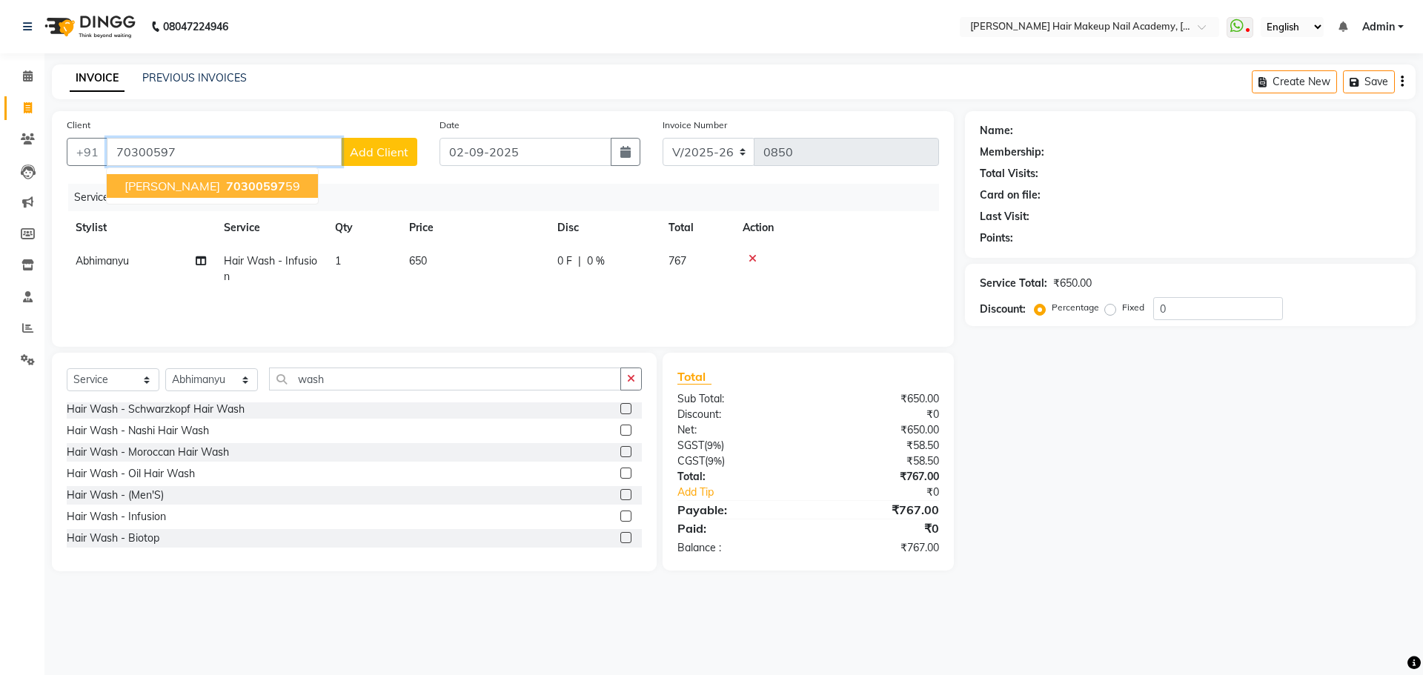
click at [239, 193] on button "[PERSON_NAME] 70300597 59" at bounding box center [212, 186] width 211 height 24
type input "7030059759"
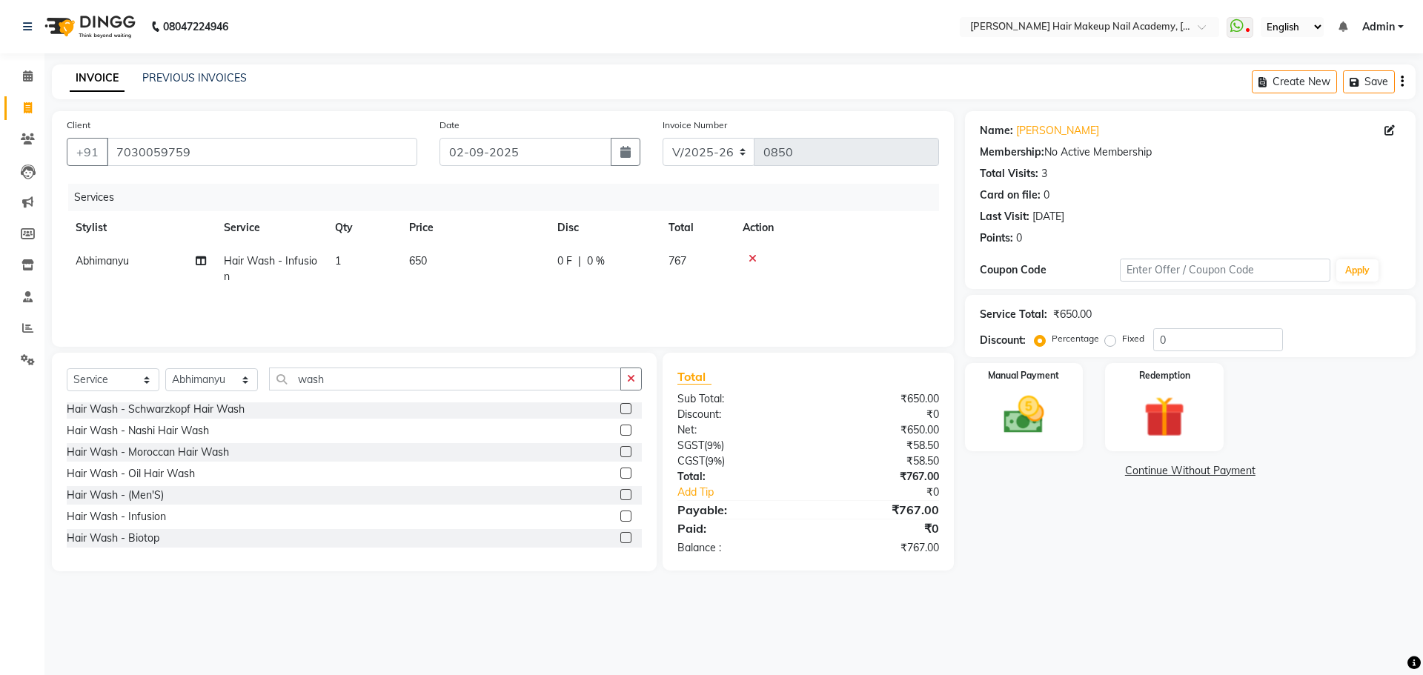
click at [1401, 82] on icon "button" at bounding box center [1402, 82] width 3 height 1
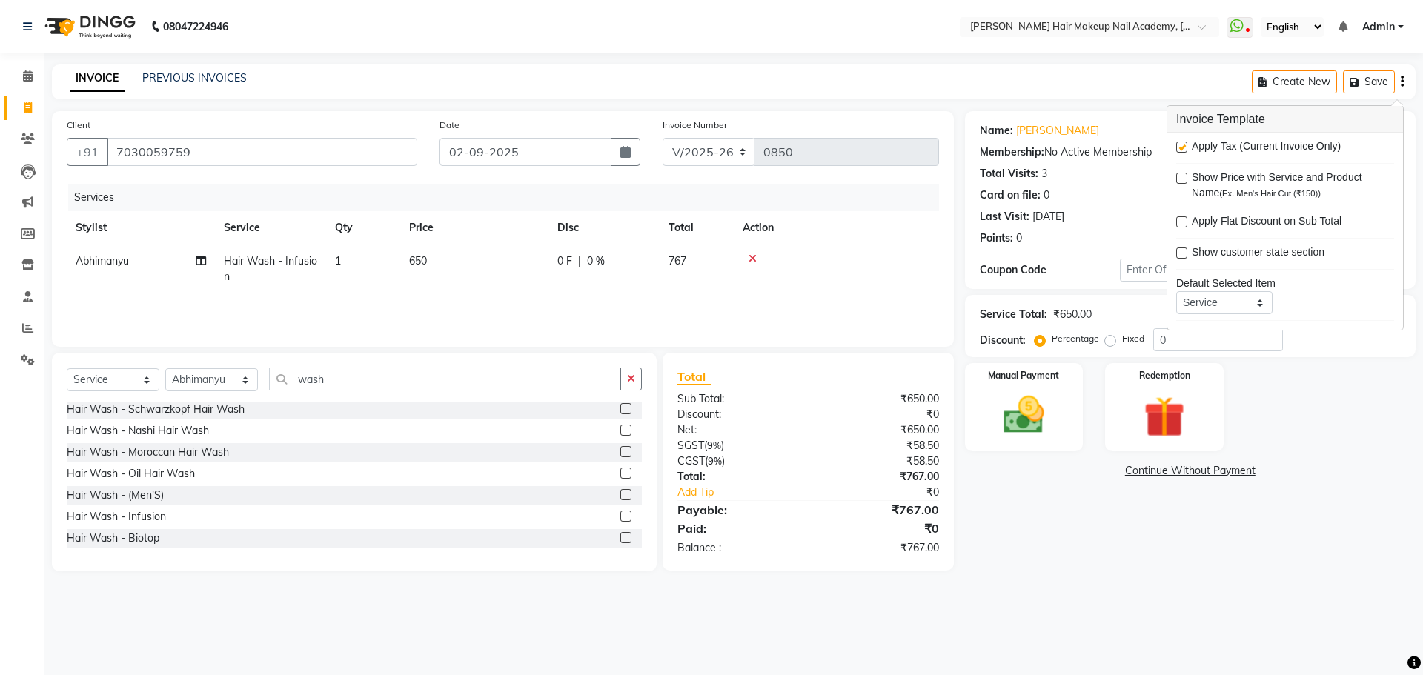
click at [1185, 151] on label at bounding box center [1182, 147] width 11 height 11
click at [1185, 151] on input "checkbox" at bounding box center [1182, 148] width 10 height 10
checkbox input "false"
drag, startPoint x: 1114, startPoint y: 569, endPoint x: 1106, endPoint y: 565, distance: 8.3
click at [1106, 565] on div "Name: [PERSON_NAME] Membership: No Active Membership Total Visits: 3 Card on fi…" at bounding box center [1196, 341] width 462 height 460
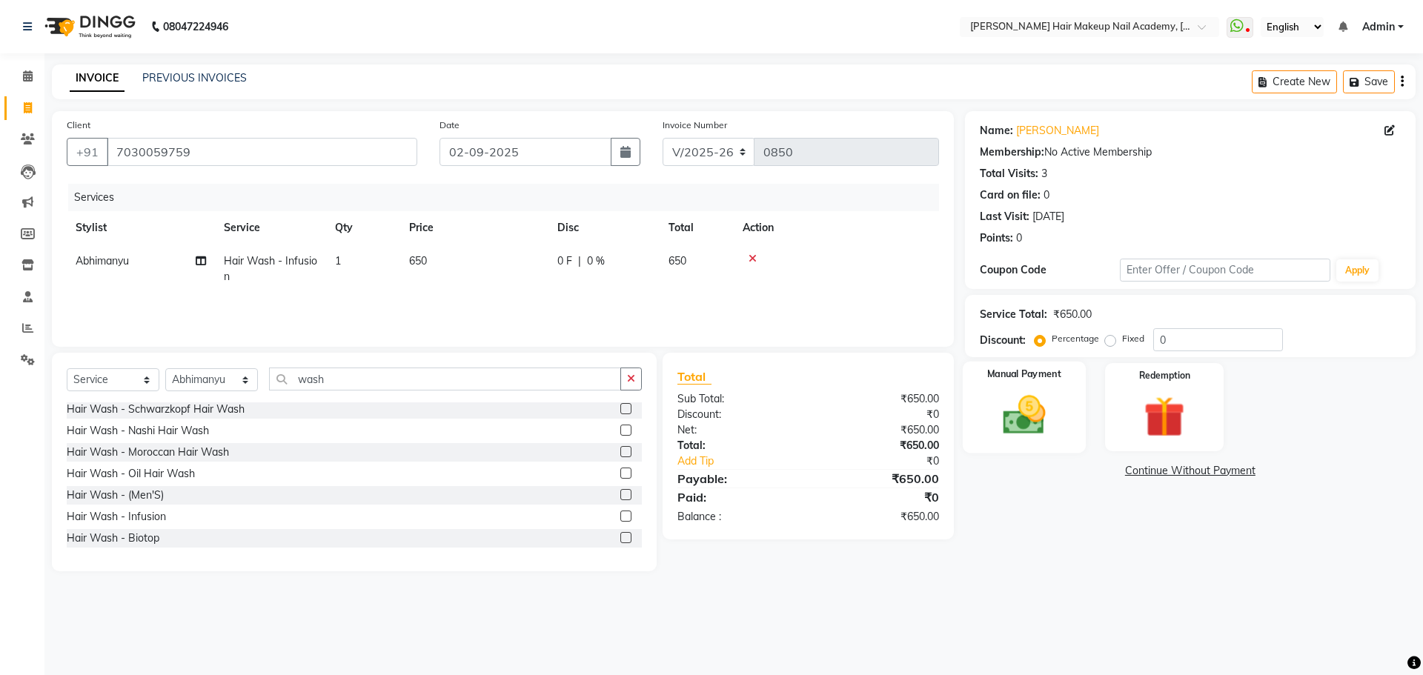
click at [1032, 406] on img at bounding box center [1024, 415] width 69 height 49
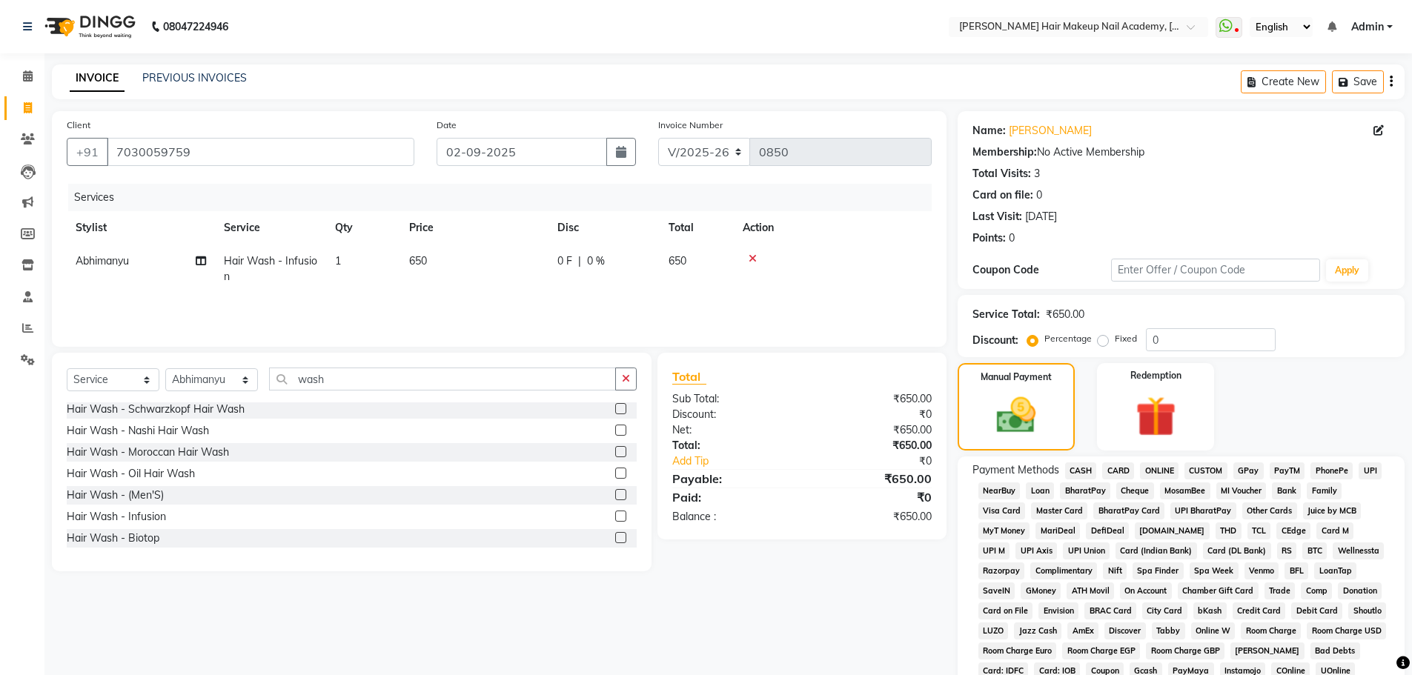
click at [1087, 474] on span "CASH" at bounding box center [1081, 471] width 32 height 17
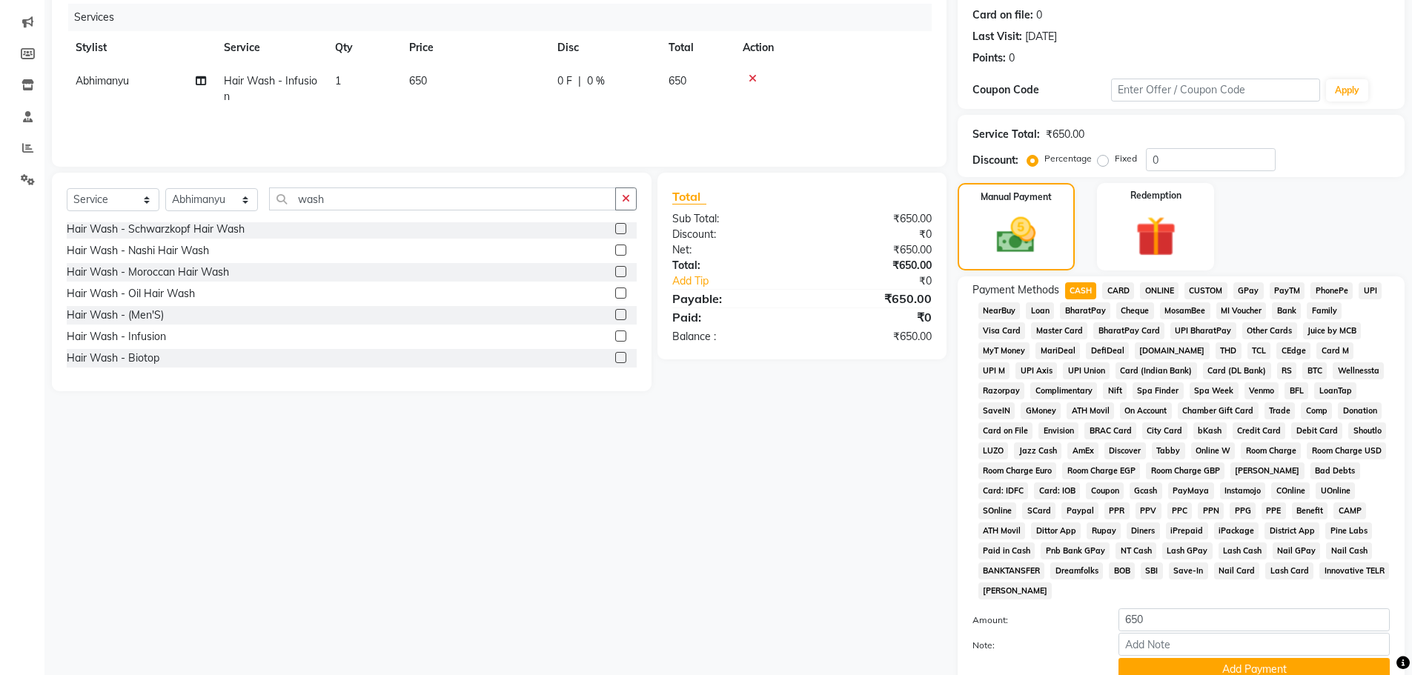
scroll to position [297, 0]
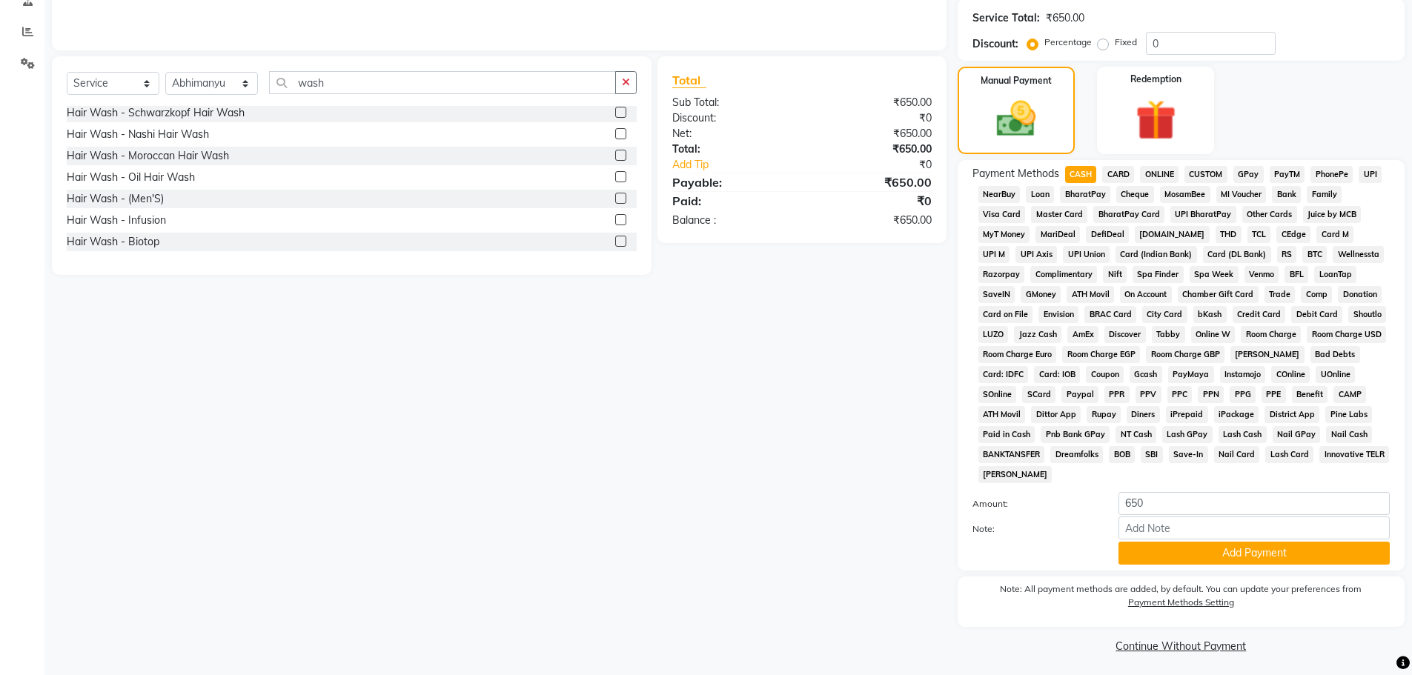
click at [1250, 173] on span "GPay" at bounding box center [1249, 174] width 30 height 17
click at [1193, 528] on input "Note:" at bounding box center [1254, 528] width 271 height 23
type input "Atul gpay"
click at [1219, 550] on button "Add Payment" at bounding box center [1254, 553] width 271 height 23
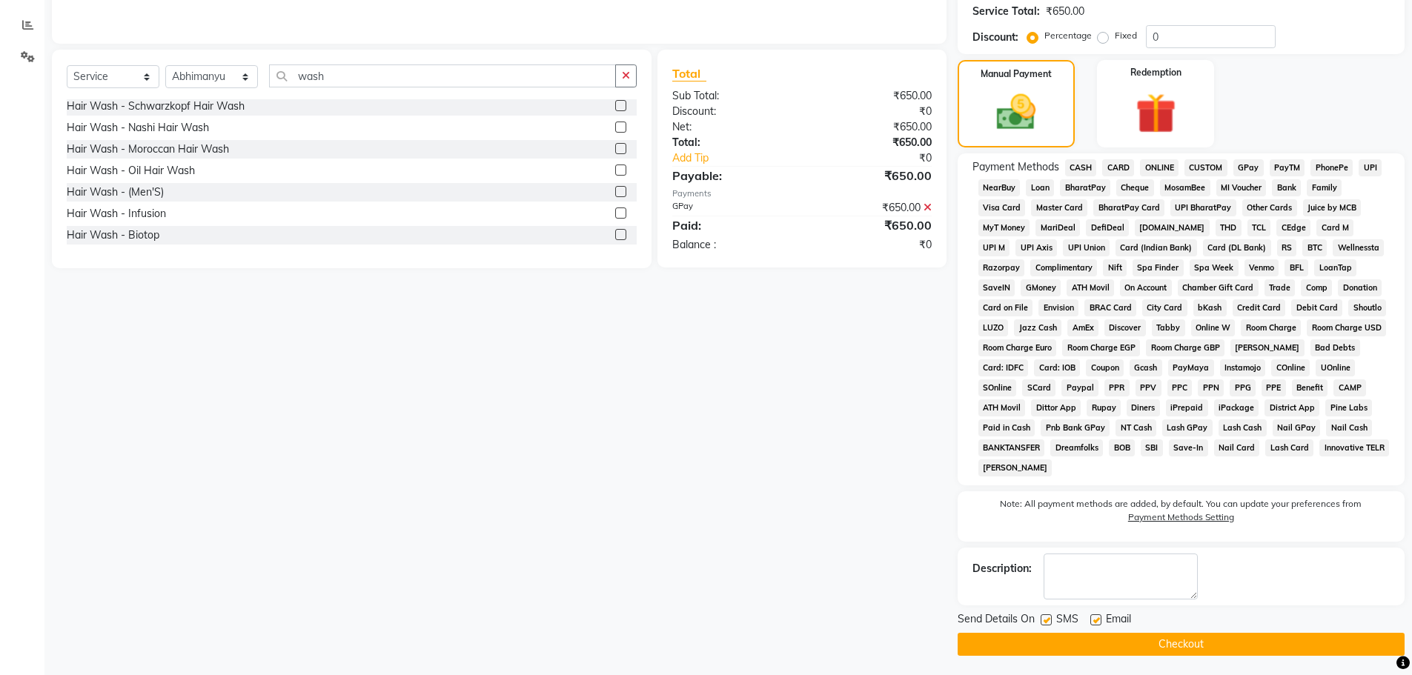
scroll to position [306, 0]
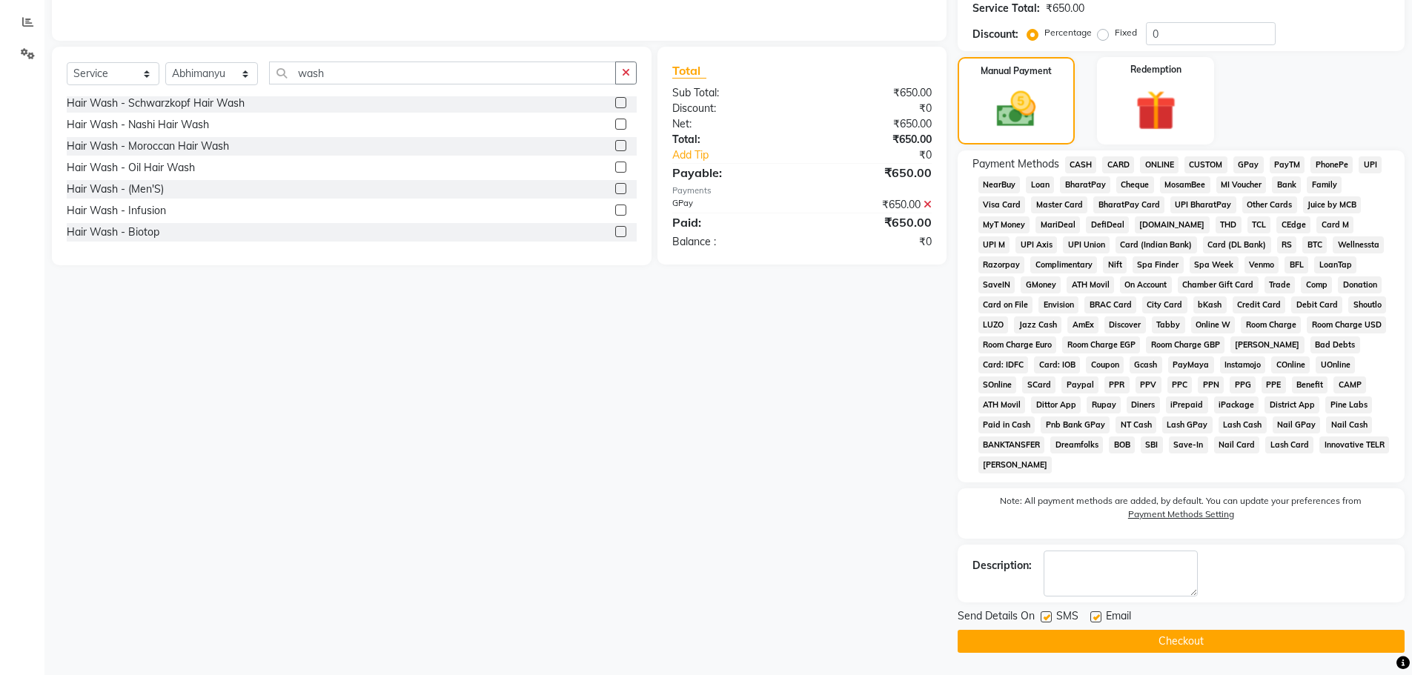
click at [1224, 646] on button "Checkout" at bounding box center [1181, 641] width 447 height 23
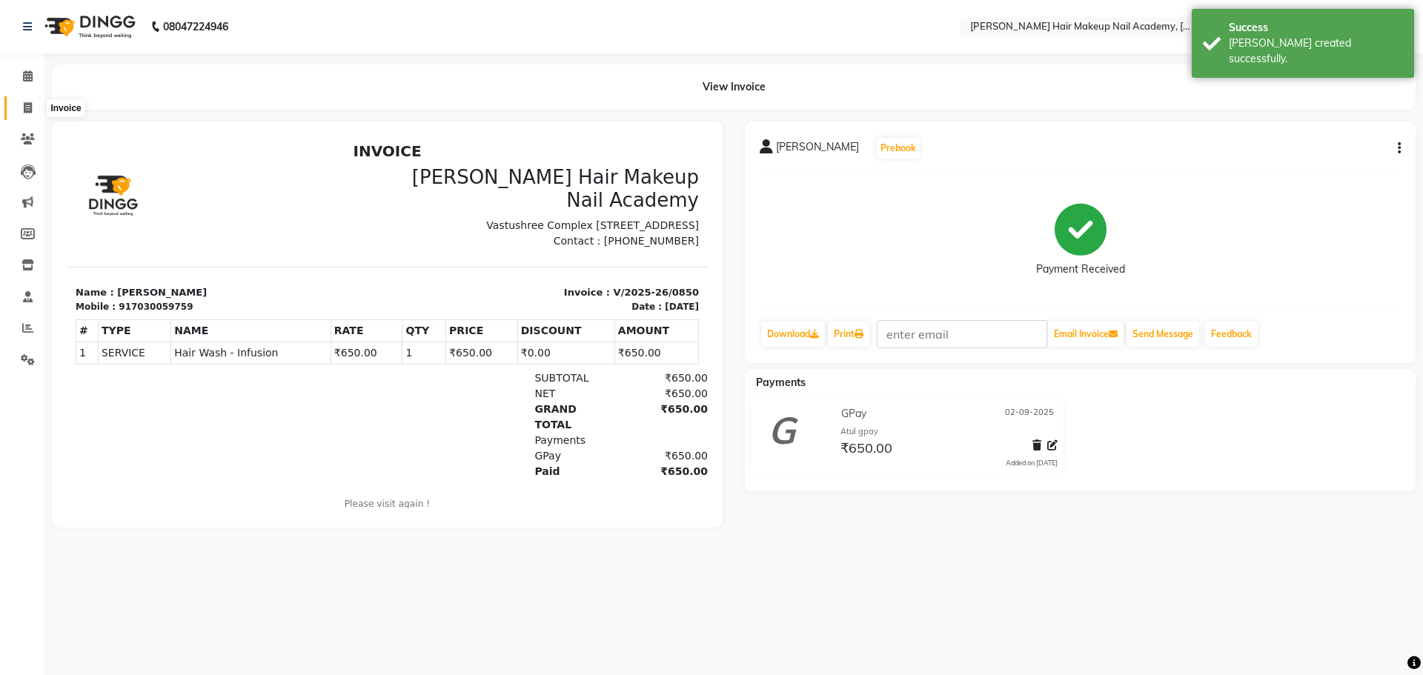
click at [31, 100] on span at bounding box center [28, 108] width 26 height 17
select select "service"
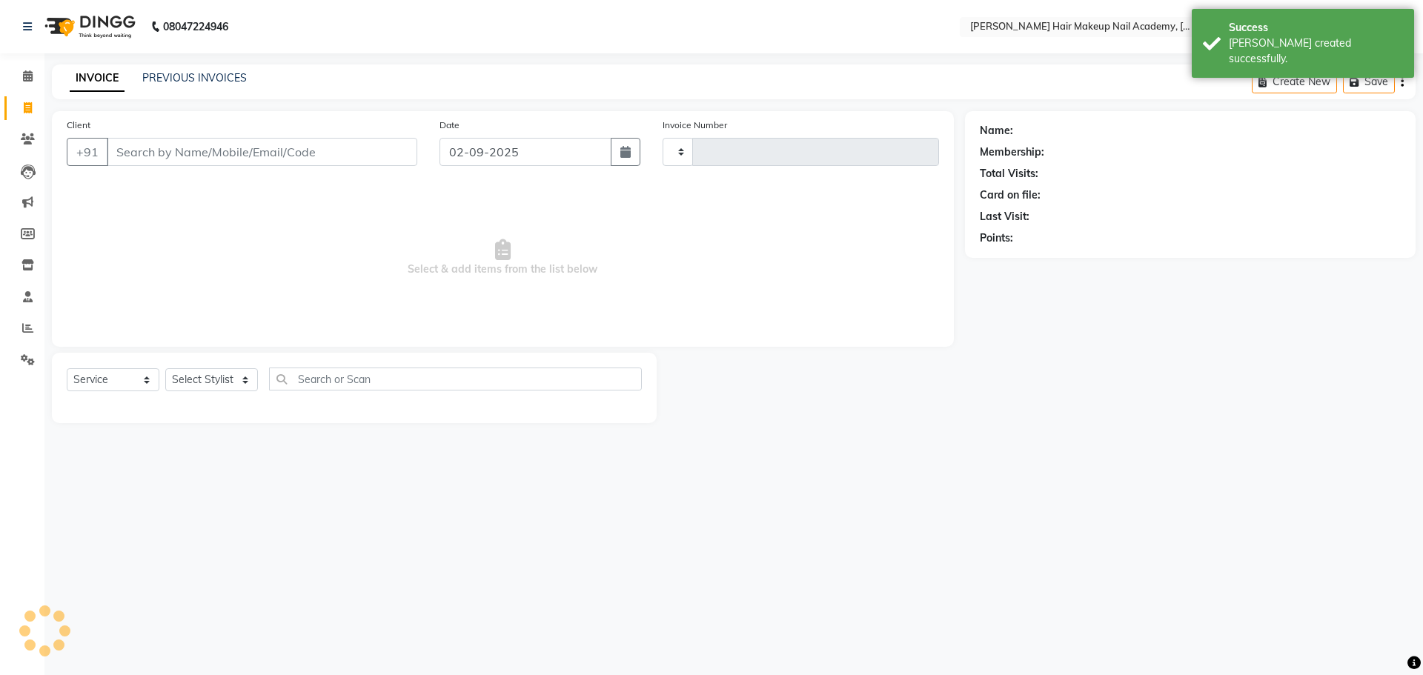
type input "0851"
select select "3468"
